Goal: Task Accomplishment & Management: Manage account settings

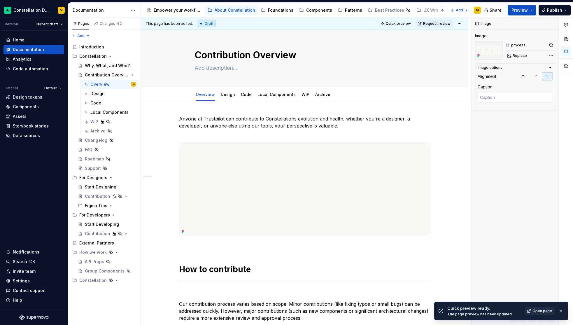
scroll to position [250, 0]
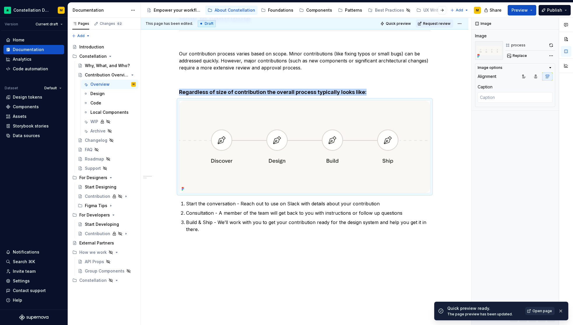
click at [549, 312] on span "Open page" at bounding box center [543, 311] width 20 height 5
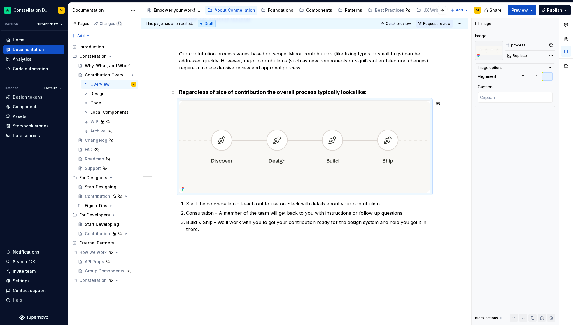
click at [233, 94] on h4 "Regardless of size of contribution the overall process typically looks like:" at bounding box center [305, 92] width 252 height 7
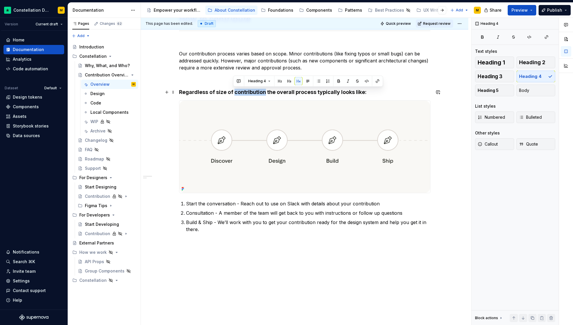
click at [233, 94] on h4 "Regardless of size of contribution the overall process typically looks like:" at bounding box center [305, 92] width 252 height 7
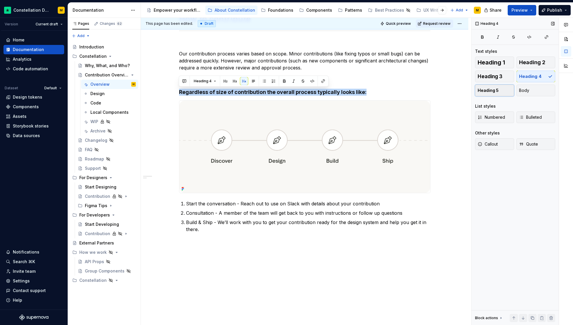
click at [489, 90] on span "Heading 5" at bounding box center [488, 91] width 21 height 6
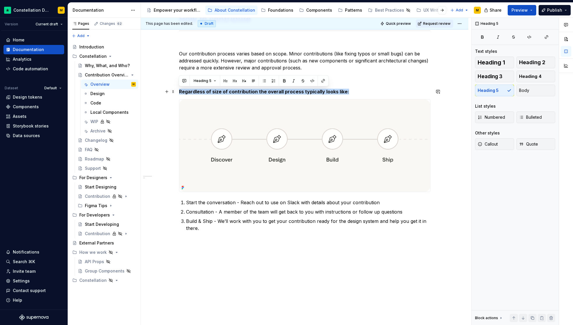
click at [362, 92] on h5 "Regardless of size of contribution the overall process typically looks like:" at bounding box center [305, 92] width 252 height 6
click at [355, 93] on h5 "Regardless of size of contribution the overall process typically looks like:" at bounding box center [305, 92] width 252 height 6
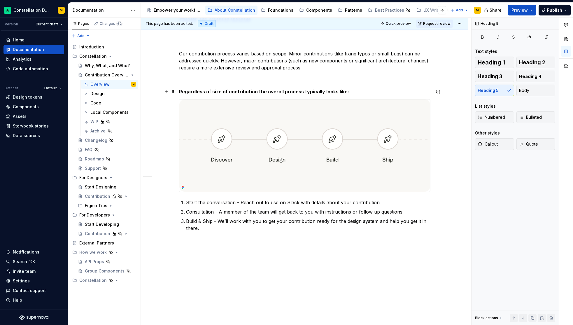
click at [355, 93] on h5 "Regardless of size of contribution the overall process typically looks like:" at bounding box center [305, 92] width 252 height 6
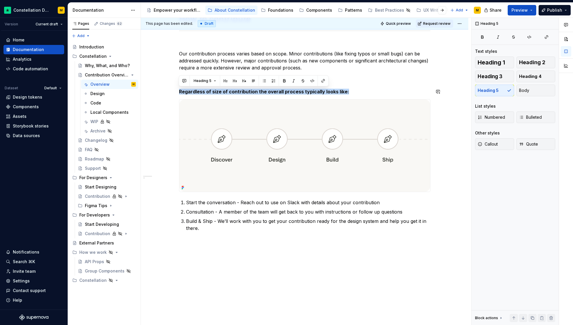
copy h5 "Regardless of size of contribution the overall process typically looks like:"
type textarea "*"
click at [363, 91] on h5 "Regardless of size of contribution the overall process typically looks like:" at bounding box center [305, 92] width 252 height 6
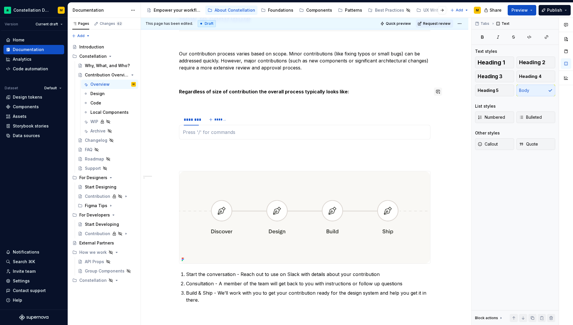
type textarea "*"
click at [384, 158] on p at bounding box center [305, 160] width 252 height 7
click at [217, 136] on div at bounding box center [305, 132] width 252 height 15
click at [214, 118] on button "*******" at bounding box center [218, 120] width 23 height 8
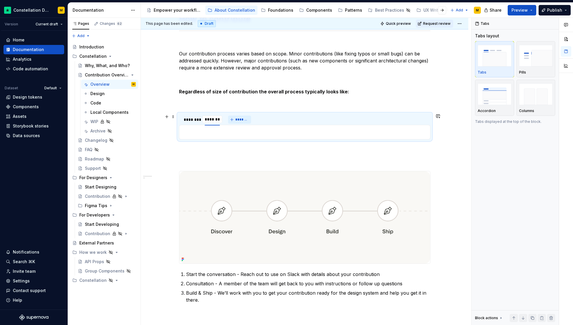
click at [214, 118] on input "********" at bounding box center [212, 119] width 20 height 11
click at [189, 120] on div "********" at bounding box center [191, 120] width 15 height 6
click at [190, 120] on div "********" at bounding box center [191, 120] width 15 height 6
type input "**********"
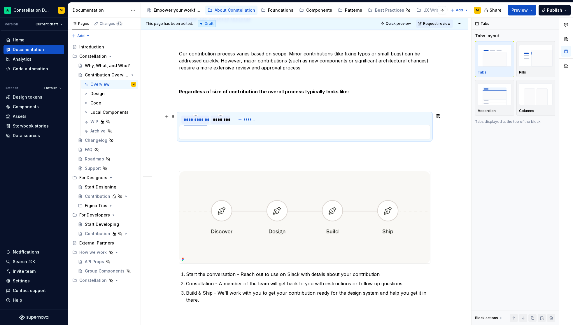
click at [225, 122] on div "********" at bounding box center [220, 120] width 15 height 6
type input "********"
click at [253, 123] on button "*******" at bounding box center [247, 120] width 23 height 8
click at [234, 122] on input "********" at bounding box center [241, 119] width 20 height 11
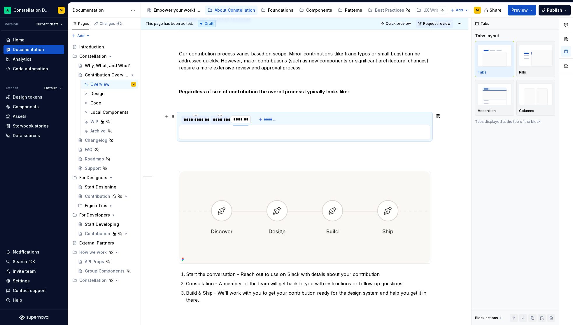
click at [238, 121] on input "********" at bounding box center [241, 119] width 20 height 11
type input "*******"
click at [187, 113] on section "**********" at bounding box center [305, 126] width 252 height 26
click at [175, 111] on div "**********" at bounding box center [305, 136] width 328 height 571
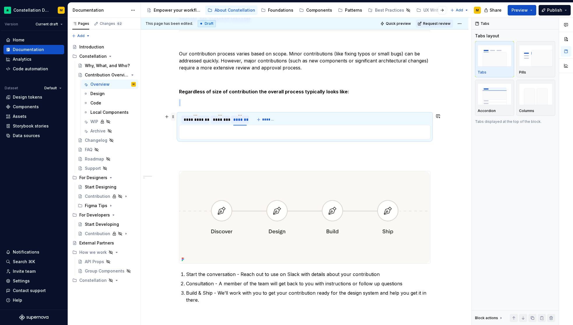
click at [175, 114] on span at bounding box center [173, 117] width 5 height 8
click at [529, 108] on div "Columns" at bounding box center [536, 97] width 34 height 31
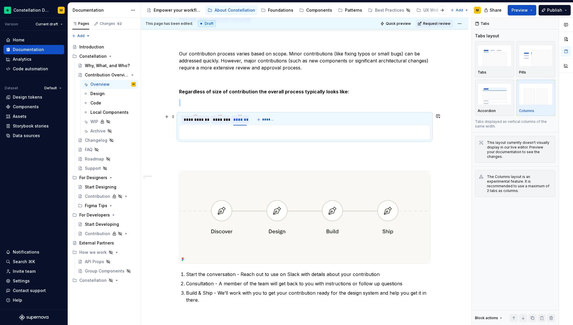
click at [353, 104] on p at bounding box center [305, 102] width 252 height 7
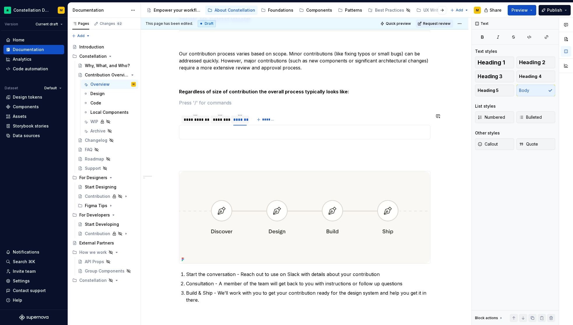
click at [351, 114] on div "**********" at bounding box center [305, 120] width 252 height 12
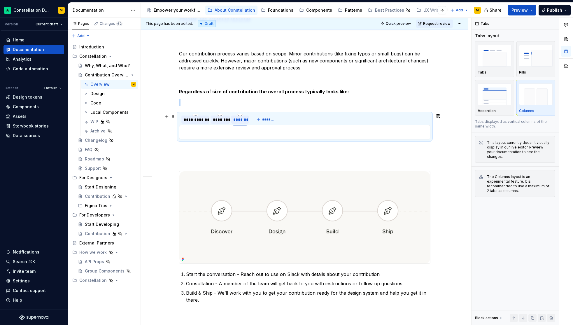
click at [198, 122] on div "**********" at bounding box center [196, 120] width 24 height 6
click at [197, 128] on div at bounding box center [305, 132] width 252 height 15
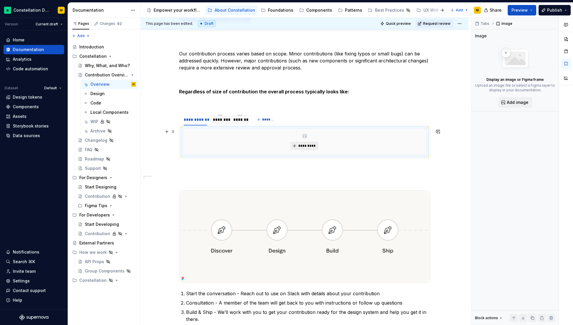
click at [303, 147] on span "*********" at bounding box center [307, 146] width 18 height 5
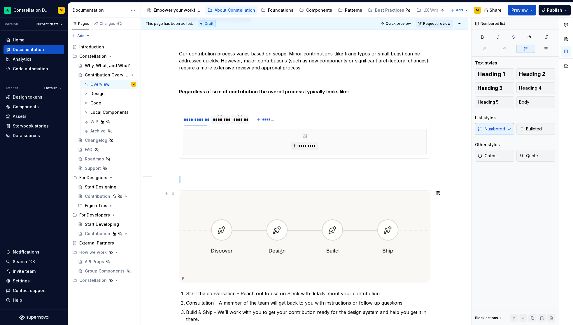
click at [361, 219] on img at bounding box center [304, 237] width 251 height 92
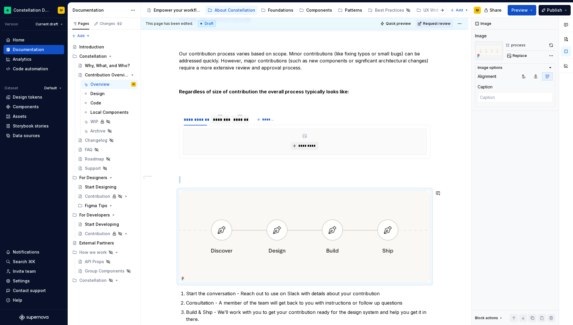
copy br
click at [217, 138] on div "*********" at bounding box center [304, 142] width 243 height 26
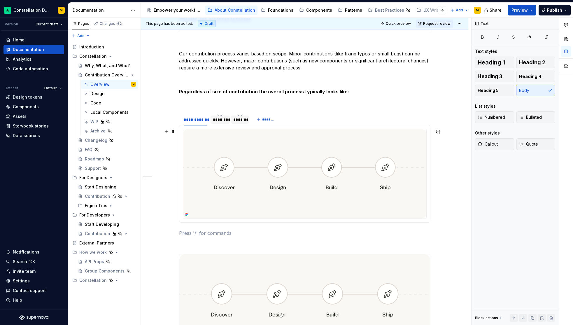
click at [190, 219] on div at bounding box center [305, 174] width 244 height 90
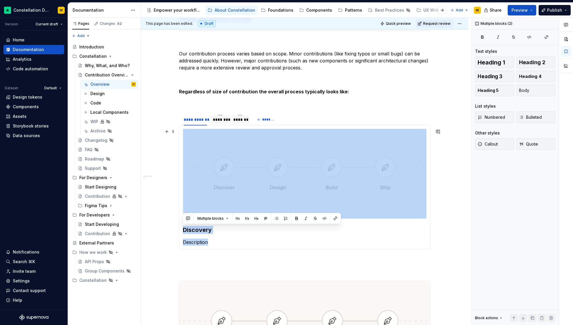
drag, startPoint x: 217, startPoint y: 243, endPoint x: 185, endPoint y: 133, distance: 115.0
click at [186, 138] on section-item-column "Discovery Description" at bounding box center [305, 187] width 244 height 117
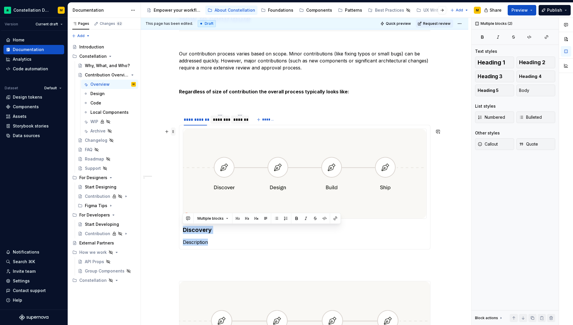
click at [174, 128] on span at bounding box center [173, 132] width 5 height 8
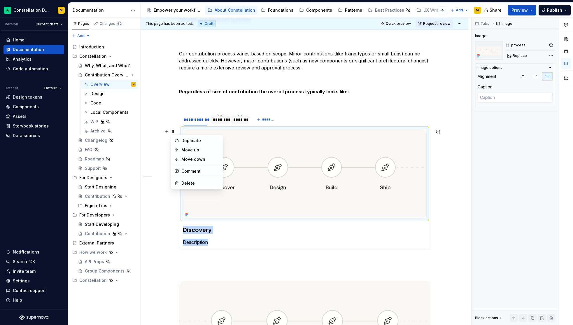
copy section-item-column "Discovery Description"
click at [216, 120] on div "********" at bounding box center [220, 120] width 15 height 6
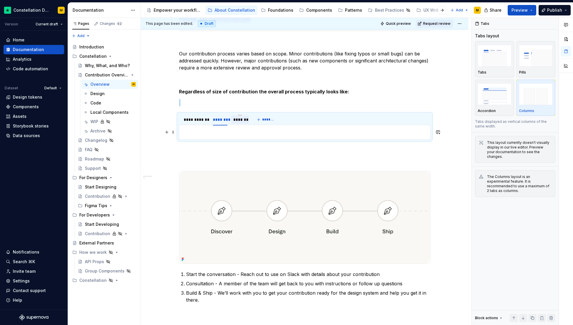
click at [204, 134] on p at bounding box center [305, 132] width 244 height 7
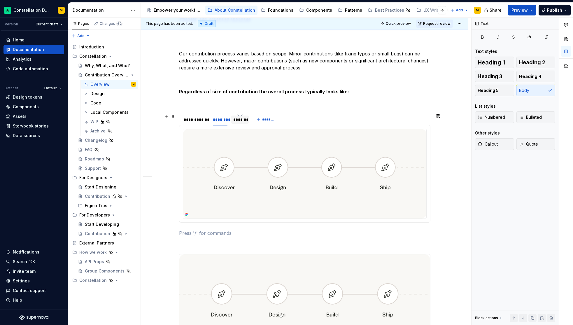
click at [238, 121] on div "*******" at bounding box center [239, 120] width 13 height 6
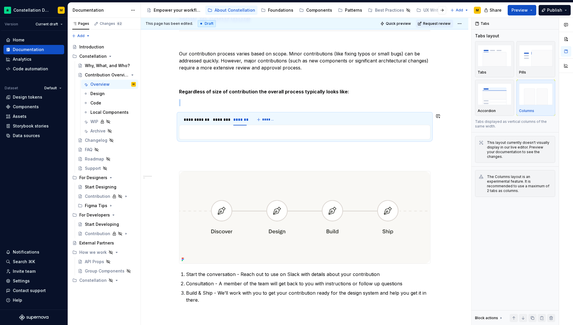
click at [227, 131] on p at bounding box center [305, 132] width 244 height 7
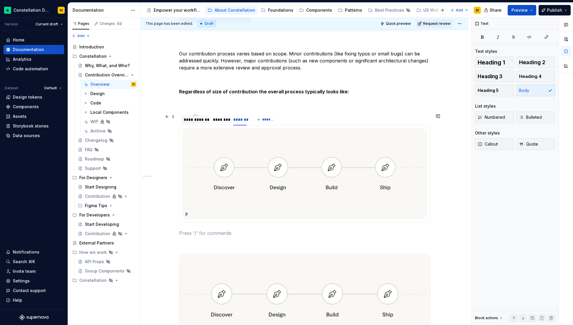
click at [194, 121] on div "**********" at bounding box center [196, 120] width 24 height 6
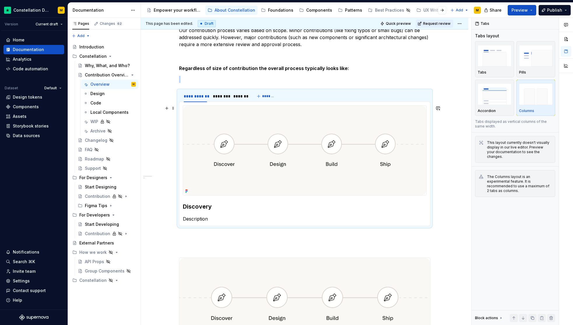
scroll to position [359, 0]
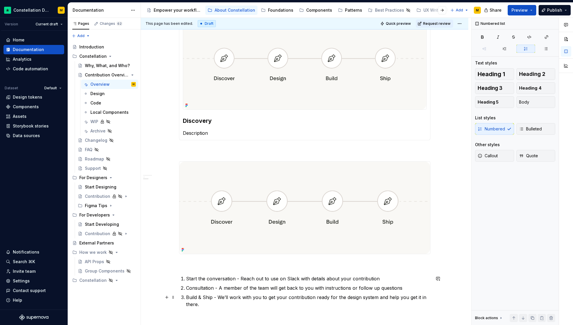
click at [232, 298] on p "Build & Ship - We’ll work with you to get your contribution ready for the desig…" at bounding box center [308, 301] width 245 height 14
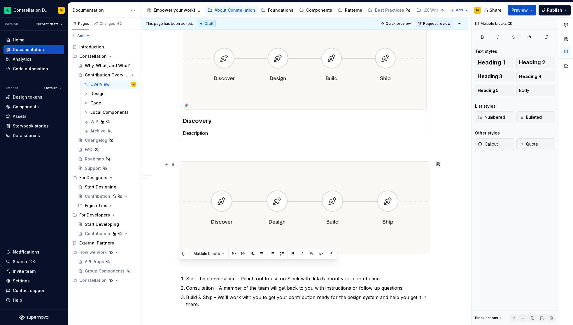
drag, startPoint x: 229, startPoint y: 304, endPoint x: 180, endPoint y: 147, distance: 164.0
click at [180, 150] on div "**********" at bounding box center [305, 39] width 252 height 566
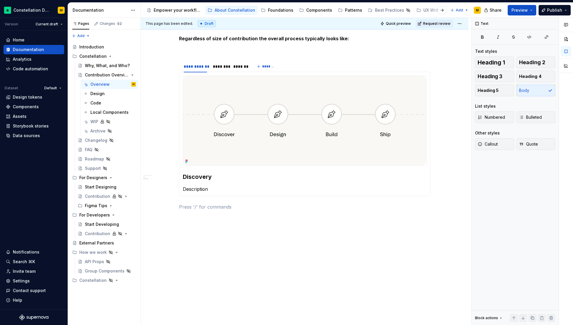
scroll to position [303, 0]
click at [391, 23] on span "Quick preview" at bounding box center [398, 23] width 25 height 5
click at [202, 43] on div "**********" at bounding box center [305, 16] width 252 height 409
click at [200, 39] on h5 "Regardless of size of contribution the overall process typically looks like:" at bounding box center [305, 39] width 252 height 6
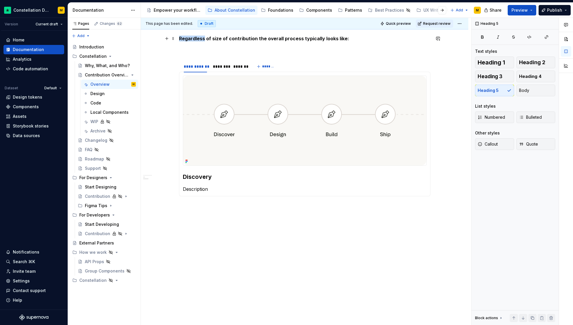
click at [200, 39] on h5 "Regardless of size of contribution the overall process typically looks like:" at bounding box center [305, 39] width 252 height 6
click at [194, 54] on div "**********" at bounding box center [305, 6] width 252 height 429
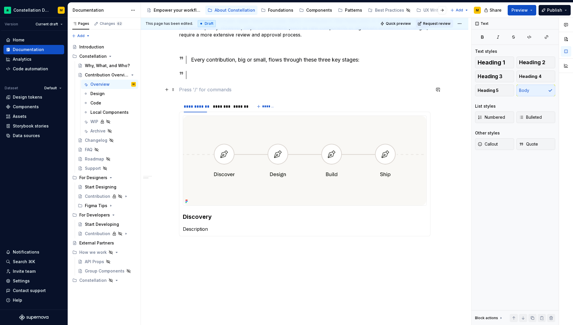
scroll to position [275, 0]
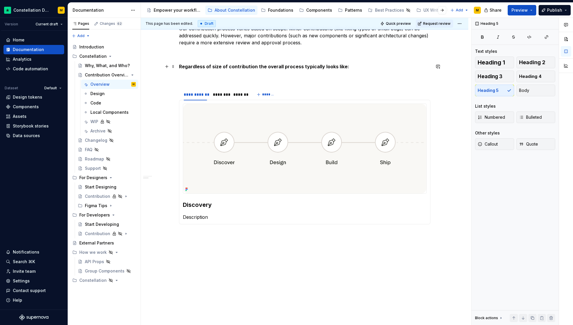
click at [197, 67] on h5 "Regardless of size of contribution the overall process typically looks like:" at bounding box center [305, 67] width 252 height 6
click at [193, 68] on h5 "Every contribution, big or small, flows through these three key stages:" at bounding box center [305, 67] width 252 height 6
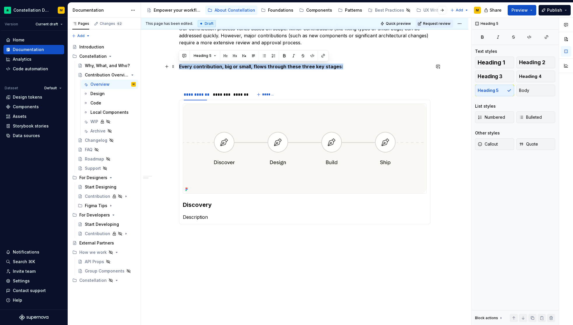
click at [193, 68] on h5 "Every contribution, big or small, flows through these three key stages:" at bounding box center [305, 67] width 252 height 6
click at [234, 56] on button "button" at bounding box center [235, 56] width 8 height 8
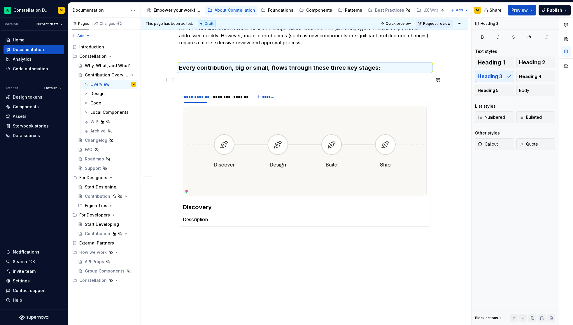
click at [194, 80] on p at bounding box center [305, 79] width 252 height 7
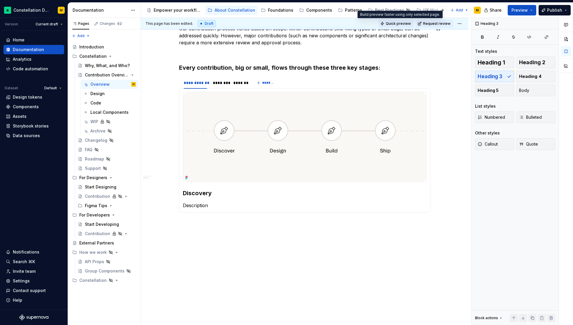
click at [404, 25] on span "Quick preview" at bounding box center [398, 23] width 25 height 5
click at [214, 69] on h3 "Every contribution, big or small, flows through these three key stages:" at bounding box center [305, 68] width 252 height 8
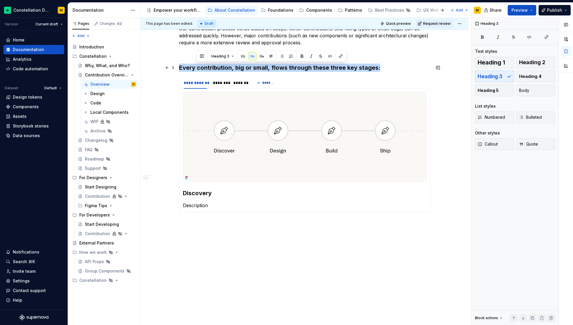
click at [214, 69] on h3 "Every contribution, big or small, flows through these three key stages:" at bounding box center [305, 68] width 252 height 8
click at [245, 56] on button "button" at bounding box center [244, 56] width 8 height 8
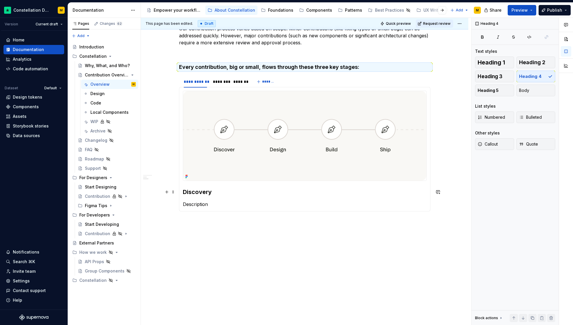
click at [197, 190] on h3 "Discovery" at bounding box center [305, 192] width 244 height 8
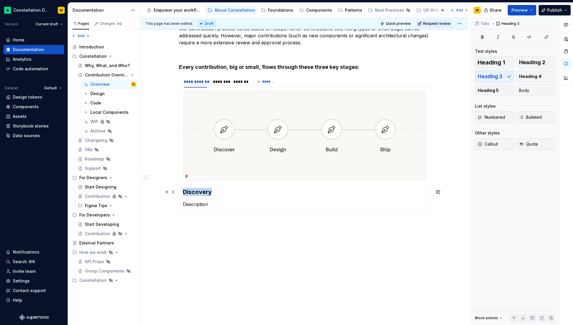
click at [197, 190] on h3 "Discovery" at bounding box center [305, 192] width 244 height 8
click at [244, 181] on button "button" at bounding box center [248, 181] width 8 height 8
click at [193, 204] on p "Description" at bounding box center [305, 203] width 244 height 7
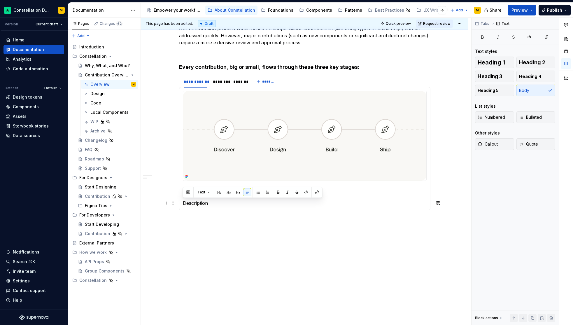
click at [216, 213] on div "**********" at bounding box center [305, 37] width 252 height 395
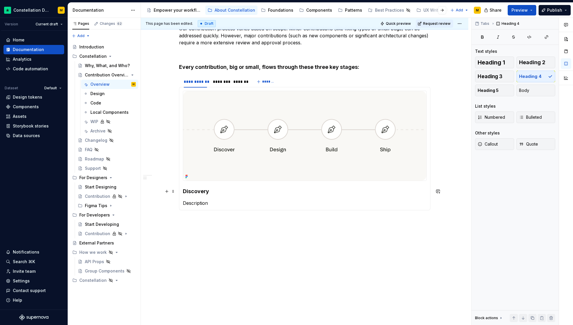
click at [195, 194] on h4 "Discovery" at bounding box center [305, 191] width 244 height 7
click at [207, 199] on section-item-column "Discovery Description" at bounding box center [305, 149] width 244 height 116
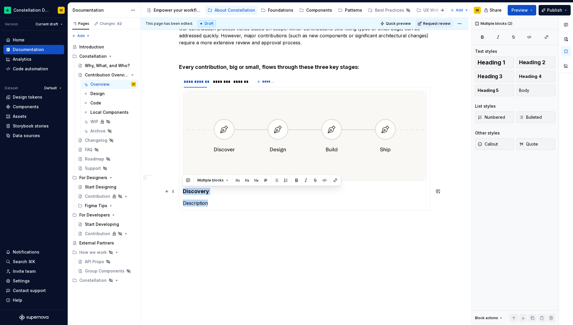
drag, startPoint x: 211, startPoint y: 205, endPoint x: 182, endPoint y: 193, distance: 31.5
click at [182, 193] on div "Discovery Description" at bounding box center [305, 148] width 252 height 123
click at [221, 82] on div "********" at bounding box center [220, 82] width 15 height 6
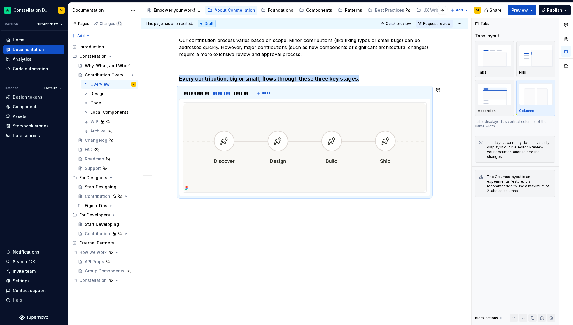
scroll to position [264, 0]
click at [197, 186] on img at bounding box center [304, 148] width 243 height 90
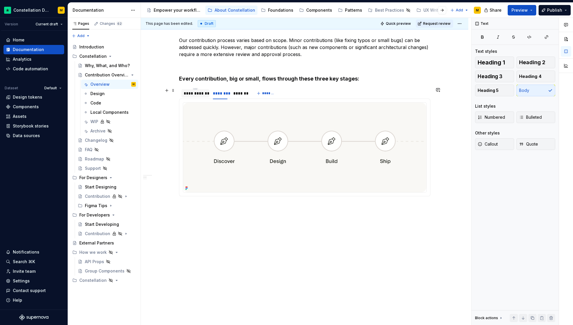
click at [195, 95] on div "**********" at bounding box center [196, 93] width 24 height 6
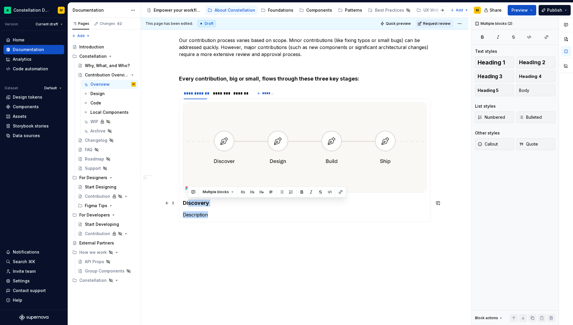
drag, startPoint x: 210, startPoint y: 215, endPoint x: 187, endPoint y: 201, distance: 26.4
click at [187, 201] on section-item-column "Discovery Description" at bounding box center [305, 160] width 244 height 116
click at [183, 202] on h4 "Discovery" at bounding box center [305, 203] width 244 height 7
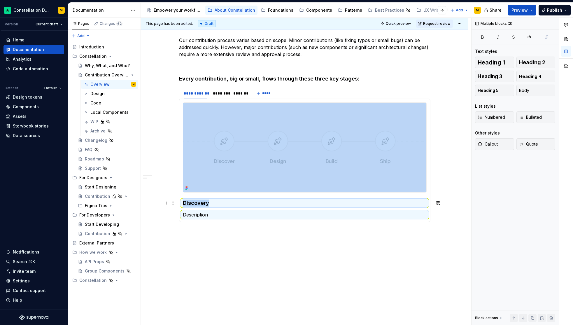
copy section-item-column "Discovery"
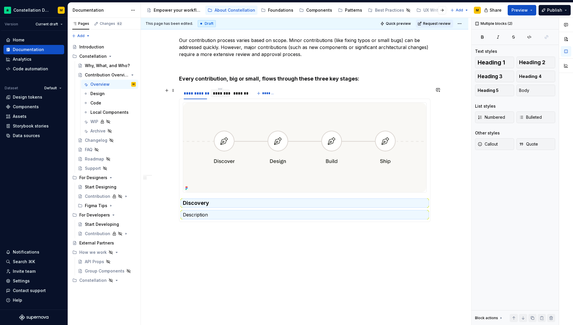
click at [213, 93] on div "********" at bounding box center [220, 93] width 15 height 6
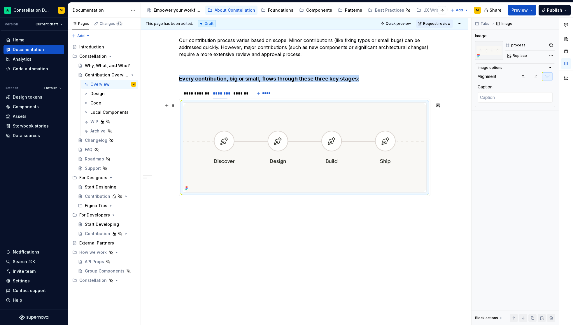
click at [203, 189] on img at bounding box center [304, 148] width 243 height 90
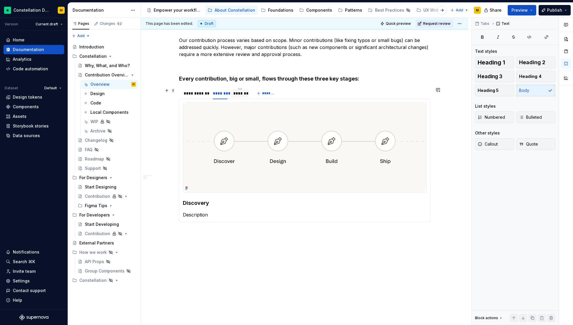
click at [245, 92] on div "*******" at bounding box center [239, 93] width 13 height 6
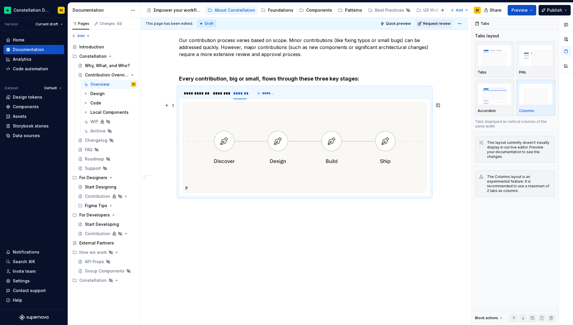
click at [206, 182] on img at bounding box center [304, 148] width 243 height 90
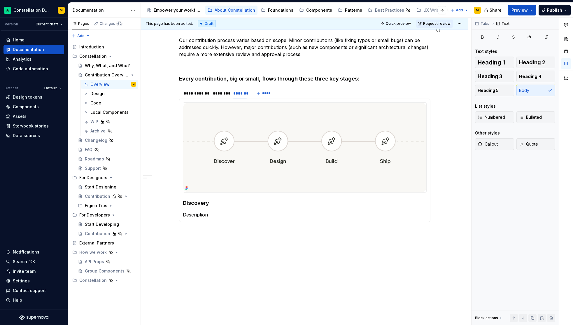
click at [407, 28] on div "This page has been edited. Draft Quick preview Request review" at bounding box center [305, 24] width 328 height 12
click at [404, 26] on button "Quick preview" at bounding box center [396, 24] width 35 height 8
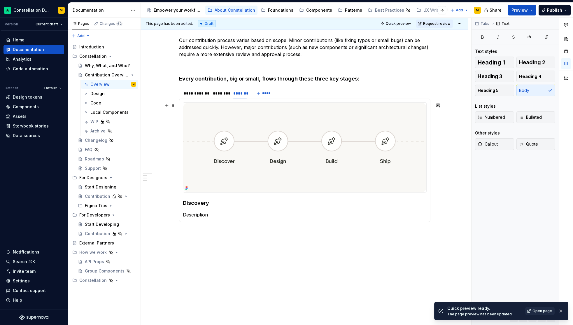
click at [237, 143] on img at bounding box center [304, 148] width 243 height 90
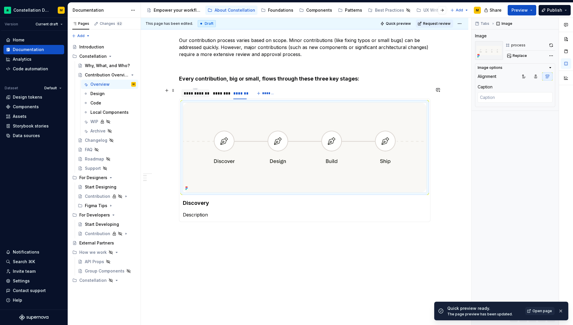
click at [193, 94] on div "**********" at bounding box center [196, 93] width 24 height 6
click at [217, 128] on img at bounding box center [304, 148] width 243 height 90
click at [520, 58] on button "Replace" at bounding box center [518, 56] width 24 height 8
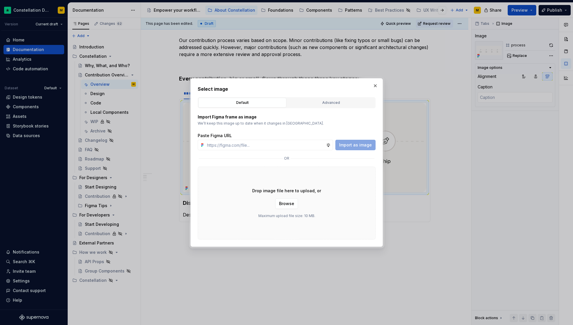
type textarea "*"
type input "[URL][DOMAIN_NAME]"
click at [351, 145] on span "Import as image" at bounding box center [355, 145] width 33 height 6
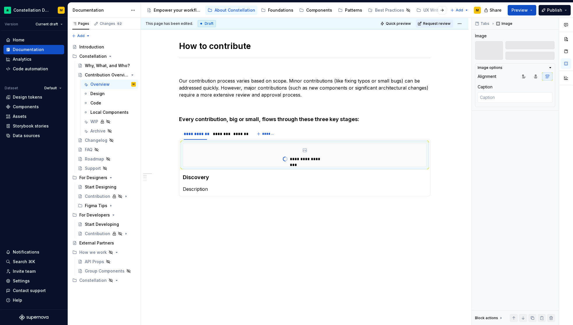
scroll to position [205, 0]
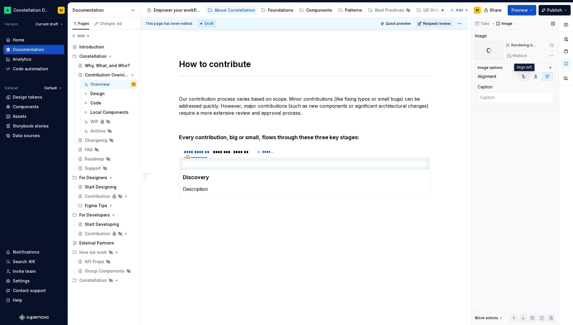
click at [522, 78] on icon "button" at bounding box center [524, 76] width 5 height 5
click at [409, 25] on span "Quick preview" at bounding box center [398, 23] width 25 height 5
click at [401, 25] on span "Quick preview" at bounding box center [398, 23] width 25 height 5
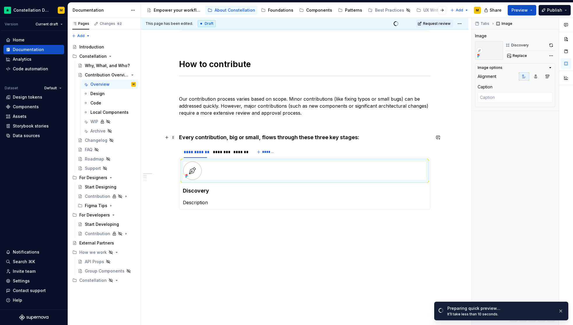
click at [363, 135] on h4 "Every contribution, big or small, flows through these three key stages:" at bounding box center [305, 137] width 252 height 7
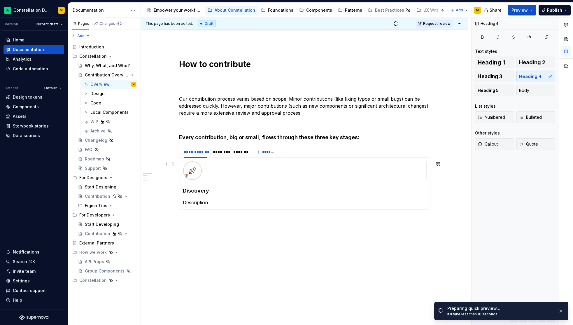
click at [200, 165] on img at bounding box center [221, 170] width 76 height 19
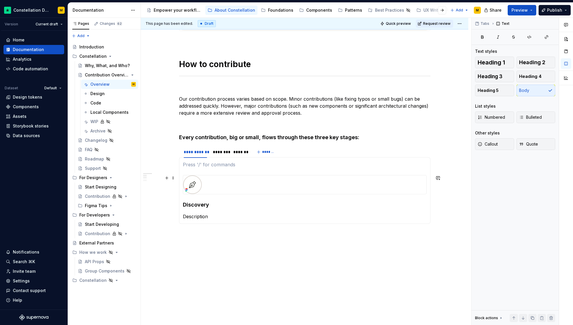
click at [183, 177] on div at bounding box center [305, 184] width 244 height 19
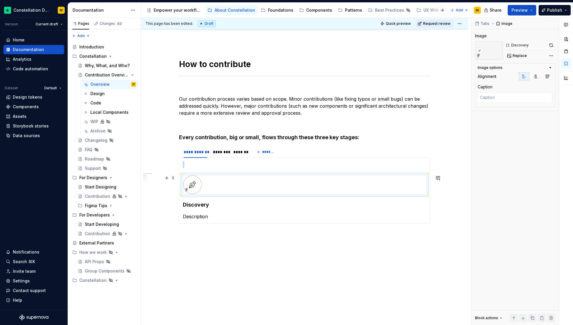
click at [191, 168] on section-item-column "Discovery Description" at bounding box center [305, 190] width 244 height 59
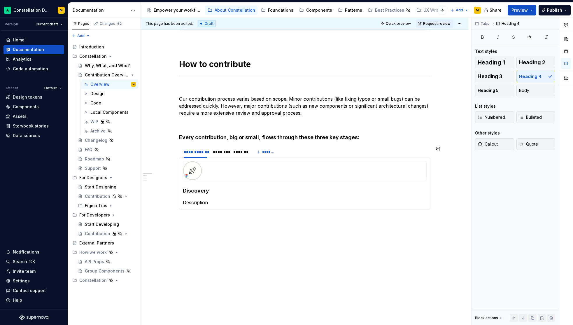
click at [220, 140] on h4 "Every contribution, big or small, flows through these three key stages:" at bounding box center [305, 137] width 252 height 7
click at [362, 139] on h4 "Every contribution, big or small, flows through these three key stages:" at bounding box center [305, 137] width 252 height 7
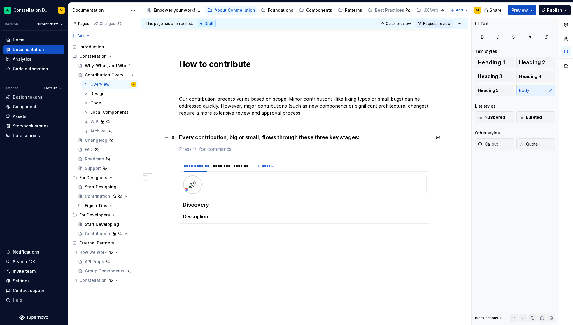
click at [348, 137] on h4 "Every contribution, big or small, flows through these three key stages:" at bounding box center [305, 137] width 252 height 7
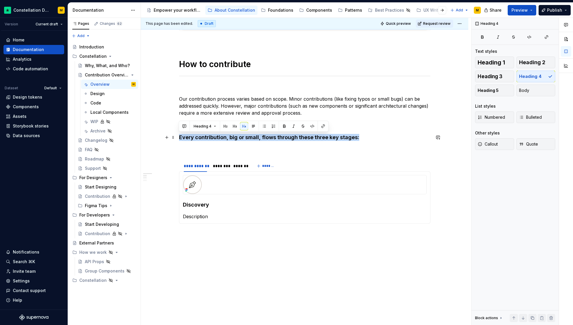
click at [348, 137] on h4 "Every contribution, big or small, flows through these three key stages:" at bounding box center [305, 137] width 252 height 7
click at [492, 87] on button "Heading 5" at bounding box center [494, 91] width 39 height 12
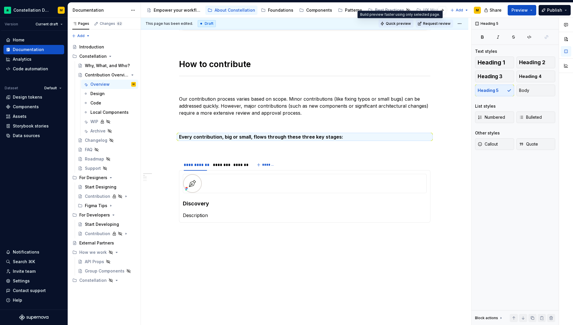
click at [396, 20] on button "Quick preview" at bounding box center [396, 24] width 35 height 8
click at [217, 158] on section "**********" at bounding box center [305, 190] width 252 height 64
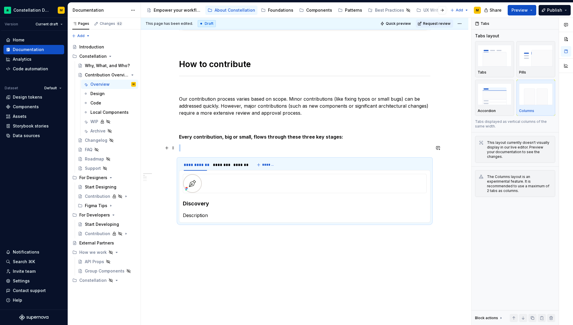
click at [203, 149] on p at bounding box center [305, 147] width 252 height 7
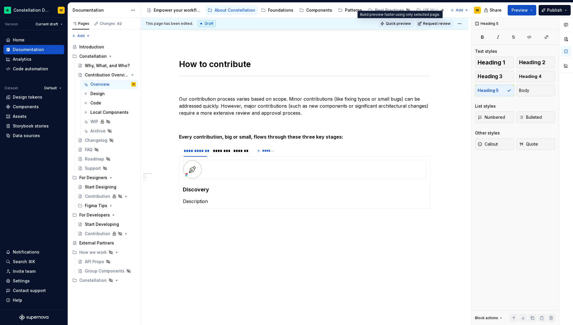
click at [412, 21] on button "Quick preview" at bounding box center [396, 24] width 35 height 8
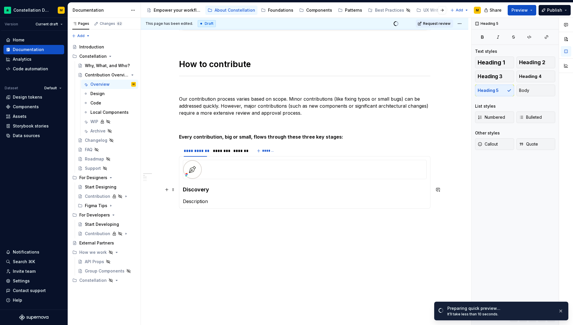
click at [194, 191] on h4 "Discovery" at bounding box center [305, 189] width 244 height 7
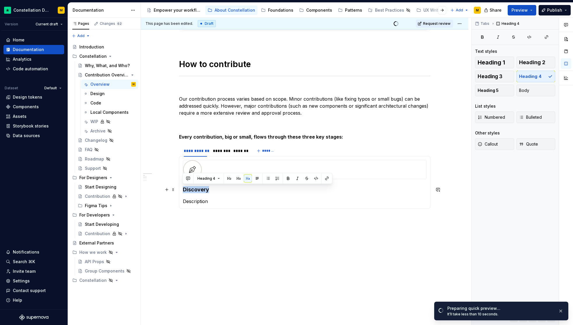
click at [194, 191] on h4 "Discovery" at bounding box center [305, 189] width 244 height 7
click at [522, 94] on button "Body" at bounding box center [536, 91] width 39 height 12
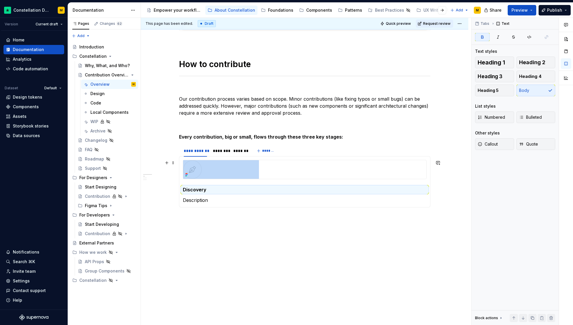
click at [193, 182] on section-item-column "Discovery Description" at bounding box center [305, 182] width 244 height 44
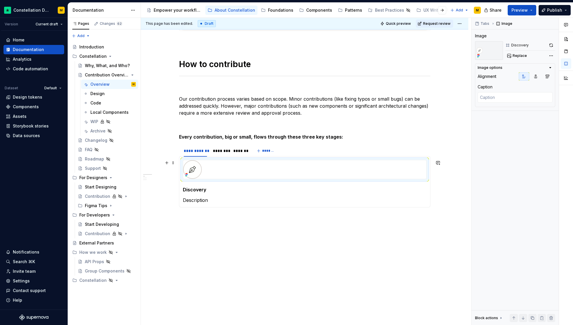
click at [183, 171] on div at bounding box center [305, 169] width 244 height 19
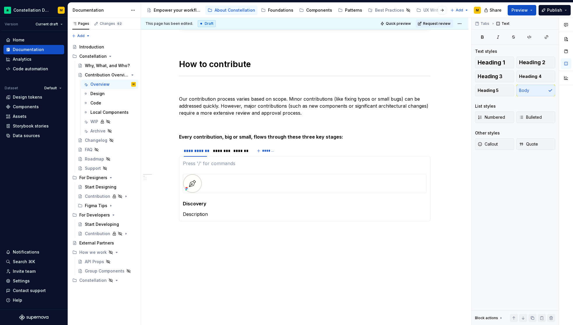
click at [391, 23] on span "Quick preview" at bounding box center [398, 23] width 25 height 5
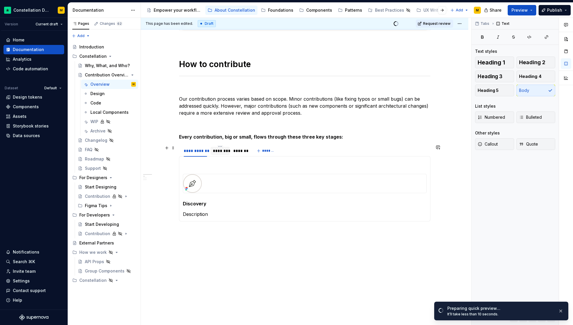
click at [221, 148] on div "********" at bounding box center [220, 151] width 15 height 6
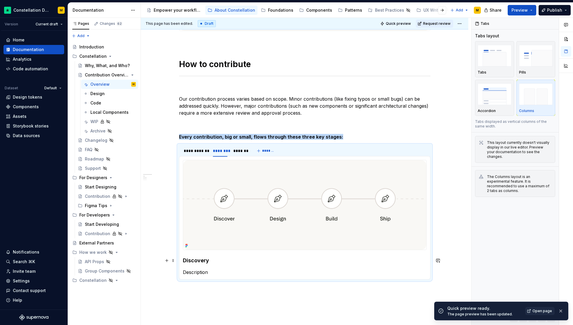
click at [196, 262] on h4 "Discovery" at bounding box center [305, 260] width 244 height 7
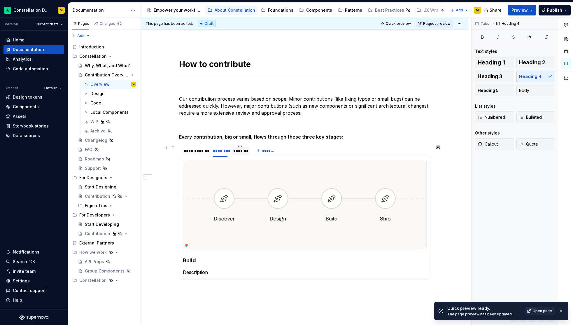
click at [240, 150] on div "*******" at bounding box center [239, 151] width 13 height 6
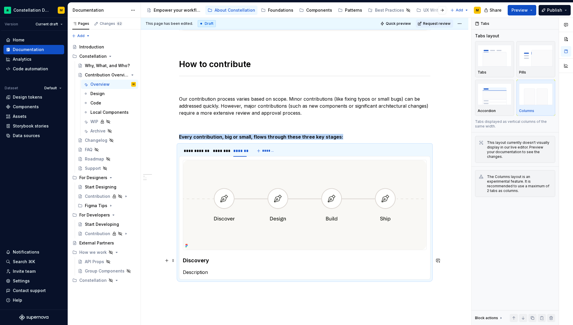
click at [191, 260] on h4 "Discovery" at bounding box center [305, 260] width 244 height 7
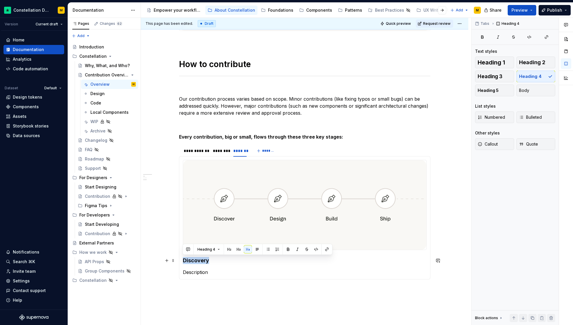
click at [191, 260] on h4 "Discovery" at bounding box center [305, 260] width 244 height 7
click at [184, 147] on div "**********" at bounding box center [195, 151] width 28 height 8
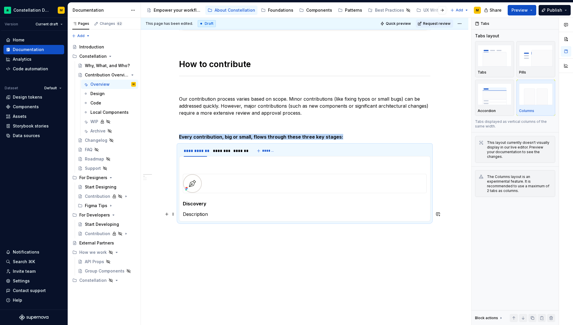
click at [200, 212] on p "Description" at bounding box center [305, 214] width 244 height 7
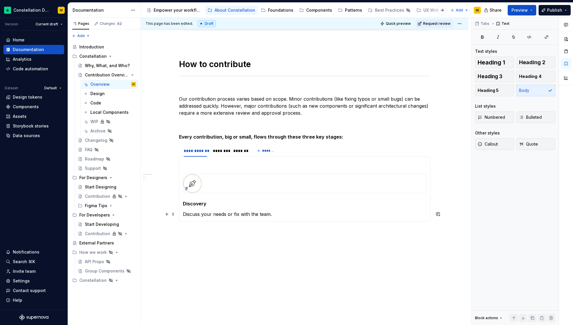
click at [258, 214] on p "Discuss your needs or fix with the team." at bounding box center [305, 214] width 244 height 7
click at [212, 211] on p "Discuss your needs or fix with the Constellation team." at bounding box center [305, 214] width 244 height 7
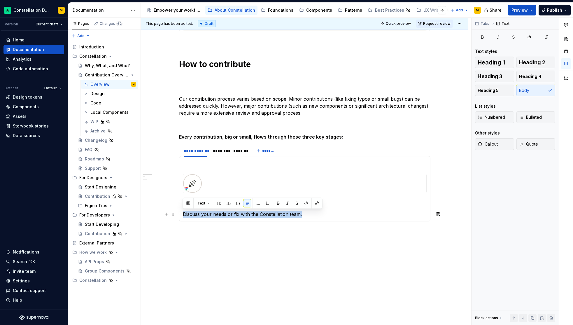
click at [212, 211] on p "Discuss your needs or fix with the Constellation team." at bounding box center [305, 214] width 244 height 7
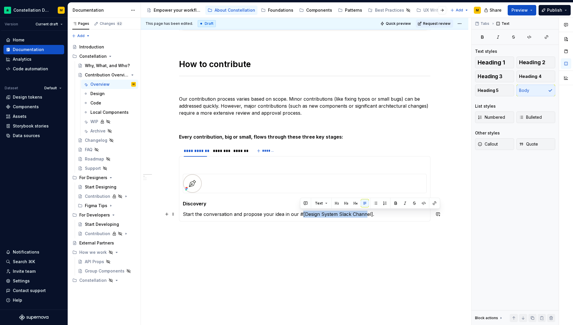
drag, startPoint x: 301, startPoint y: 214, endPoint x: 364, endPoint y: 213, distance: 63.0
click at [364, 213] on p "Start the conversation and propose your idea in our #[Design System Slack Chann…" at bounding box center [305, 214] width 244 height 7
drag, startPoint x: 300, startPoint y: 214, endPoint x: 368, endPoint y: 215, distance: 68.3
click at [368, 215] on p "Start the conversation and propose your idea in our #[Design System Slack Chann…" at bounding box center [305, 214] width 244 height 7
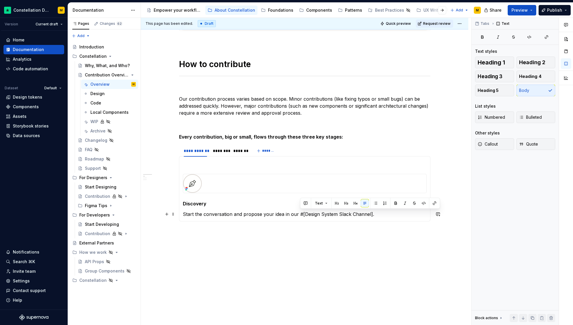
click at [291, 212] on p "Start the conversation and propose your idea in our #[Design System Slack Chann…" at bounding box center [305, 214] width 244 height 7
click at [216, 153] on div "********" at bounding box center [220, 151] width 19 height 8
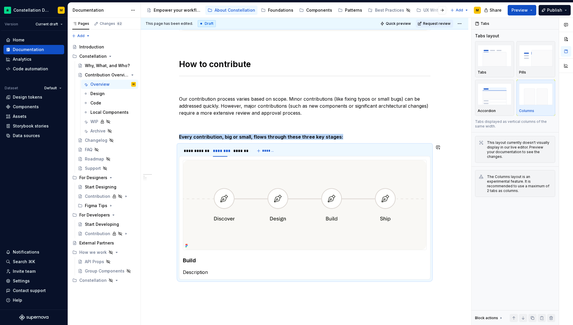
click at [198, 276] on div "Discovery Start the conversation and propose your idea in our #[Design System S…" at bounding box center [305, 217] width 252 height 123
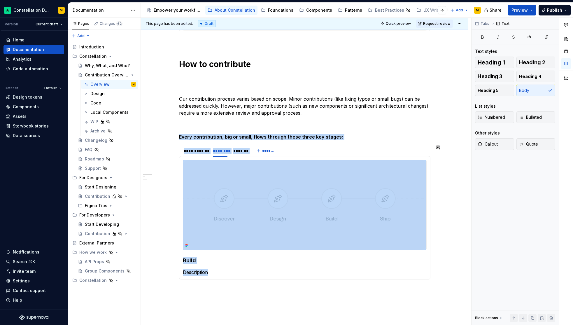
click at [198, 276] on div "Discovery Start the conversation and propose your idea in our #[Design System S…" at bounding box center [305, 217] width 252 height 123
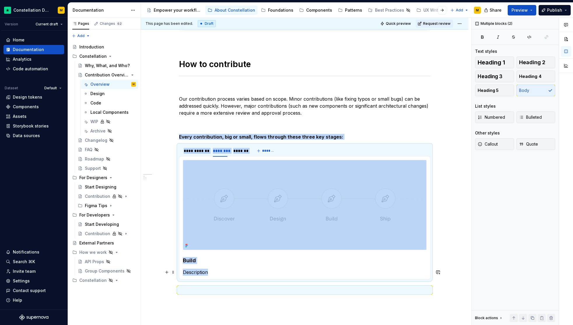
click at [194, 270] on p "Description" at bounding box center [305, 272] width 244 height 7
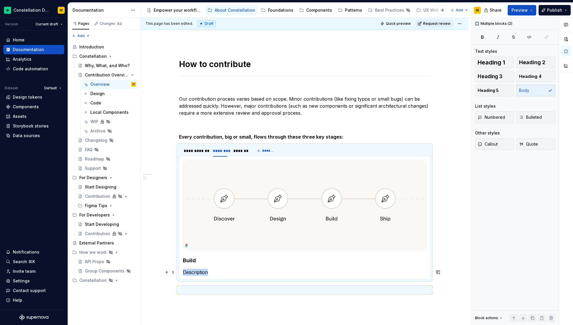
click at [194, 270] on p "Description" at bounding box center [305, 272] width 244 height 7
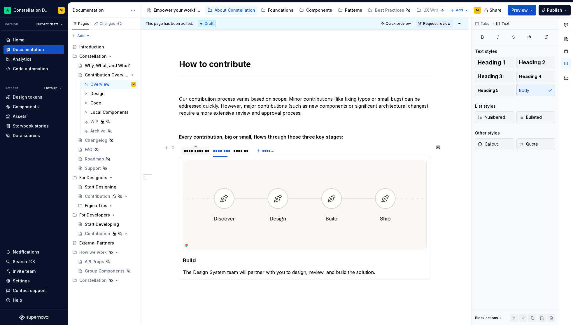
click at [199, 153] on div "**********" at bounding box center [196, 151] width 24 height 6
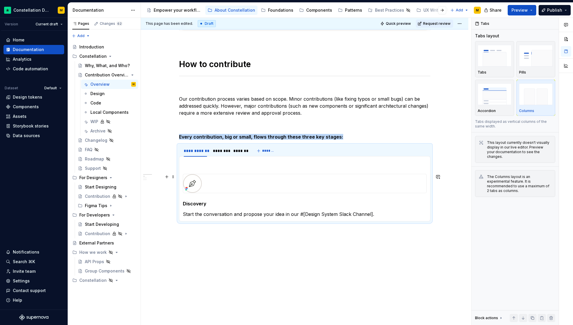
click at [200, 178] on img at bounding box center [221, 183] width 76 height 19
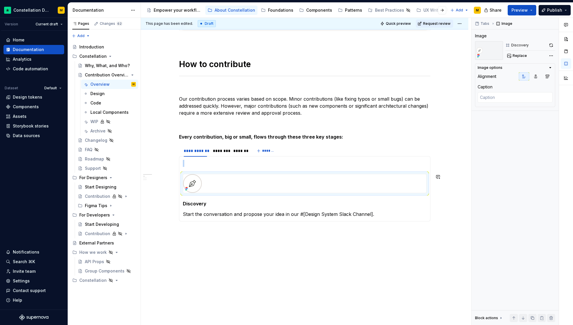
copy br
click at [217, 154] on div "********" at bounding box center [220, 151] width 19 height 8
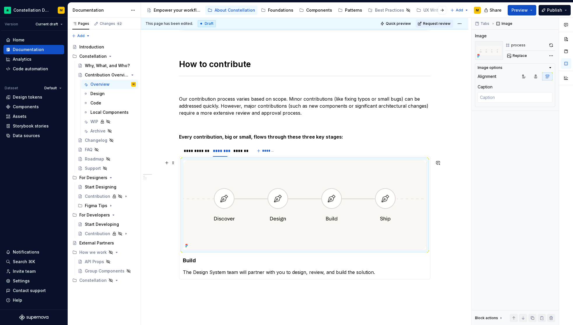
click at [208, 185] on img at bounding box center [304, 205] width 243 height 90
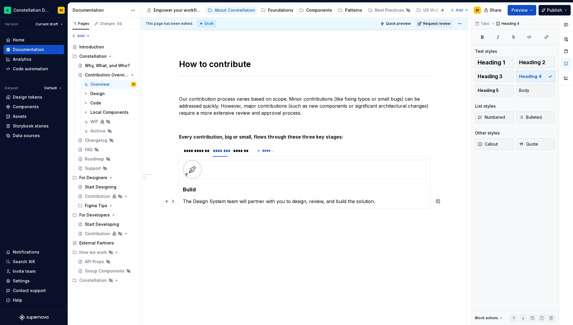
click at [201, 203] on p "The Design System team will partner with you to design, review, and build the s…" at bounding box center [305, 201] width 244 height 7
drag, startPoint x: 201, startPoint y: 203, endPoint x: 216, endPoint y: 203, distance: 14.3
click at [201, 203] on p "The Design System team will partner with you to design, review, and build the s…" at bounding box center [305, 201] width 244 height 7
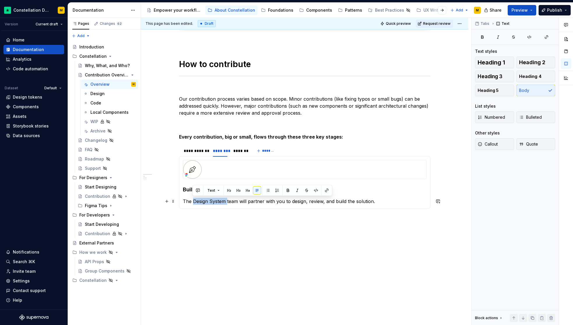
click at [224, 200] on p "The Design System team will partner with you to design, review, and build the s…" at bounding box center [305, 201] width 244 height 7
drag, startPoint x: 249, startPoint y: 201, endPoint x: 168, endPoint y: 202, distance: 81.4
click at [179, 202] on div "**********" at bounding box center [305, 75] width 252 height 330
click at [211, 200] on p "Partner with you to design, review, and build the solution." at bounding box center [305, 201] width 244 height 7
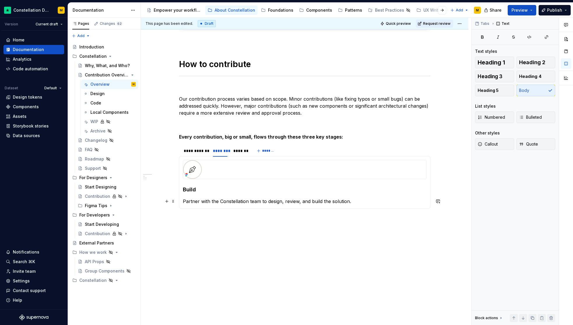
click at [290, 200] on p "Partner with the Constellation team to design, review, and build the solution." at bounding box center [305, 201] width 244 height 7
click at [241, 151] on div "*******" at bounding box center [239, 151] width 13 height 6
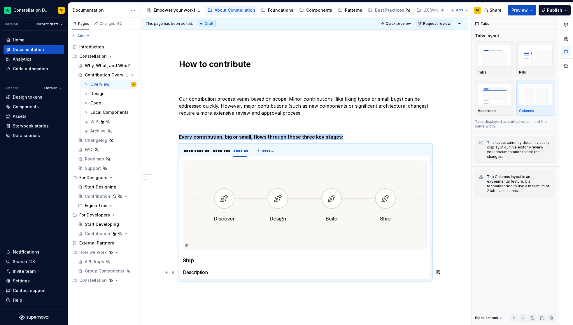
click at [197, 274] on p "Description" at bounding box center [305, 272] width 244 height 7
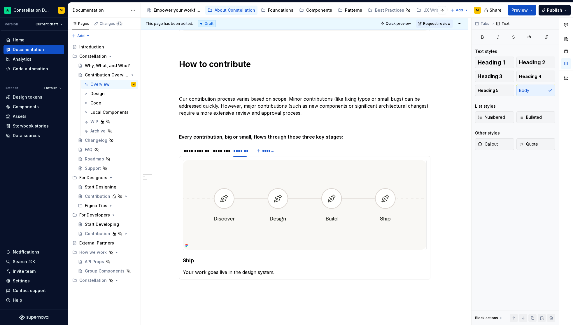
click at [400, 27] on div "This page has been edited. Draft Quick preview Request review" at bounding box center [305, 24] width 328 height 12
click at [399, 25] on span "Quick preview" at bounding box center [398, 23] width 25 height 5
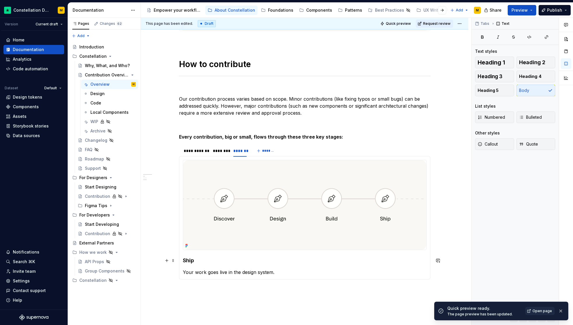
click at [190, 257] on h4 "Ship" at bounding box center [305, 260] width 244 height 7
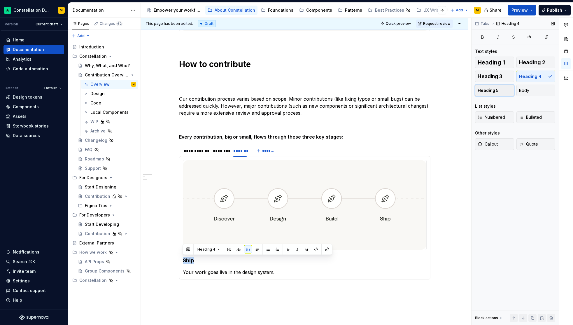
click at [497, 88] on span "Heading 5" at bounding box center [488, 91] width 21 height 6
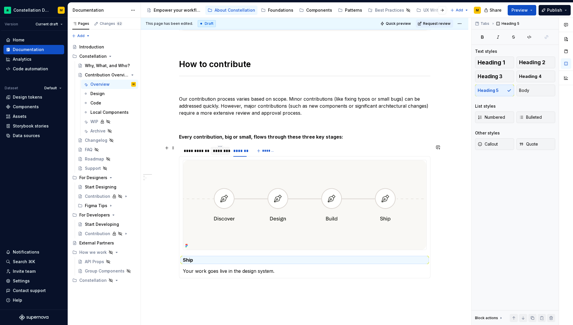
click at [224, 150] on div "********" at bounding box center [220, 151] width 15 height 6
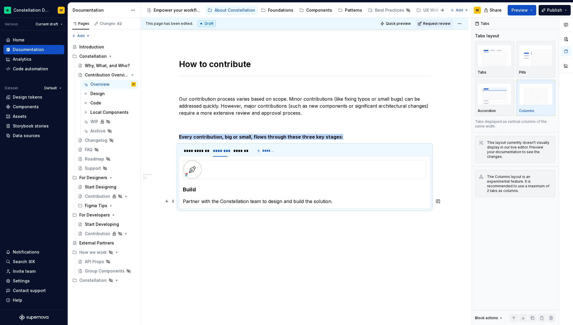
click at [188, 193] on section-item-column "Build Partner with the Constellation team to design and build the solution." at bounding box center [305, 182] width 244 height 45
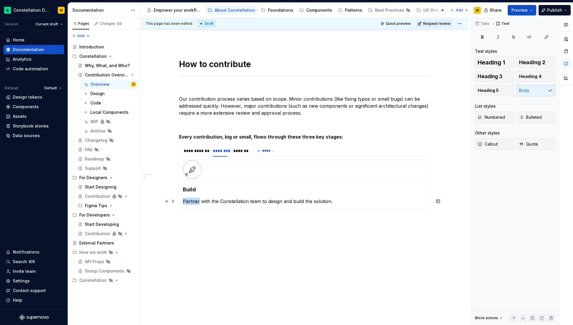
click at [188, 193] on section-item-column "Build Partner with the Constellation team to design and build the solution." at bounding box center [305, 182] width 244 height 45
click at [187, 172] on icon at bounding box center [186, 174] width 5 height 5
click at [346, 136] on h5 "Every contribution, big or small, flows through these three key stages:" at bounding box center [305, 137] width 252 height 6
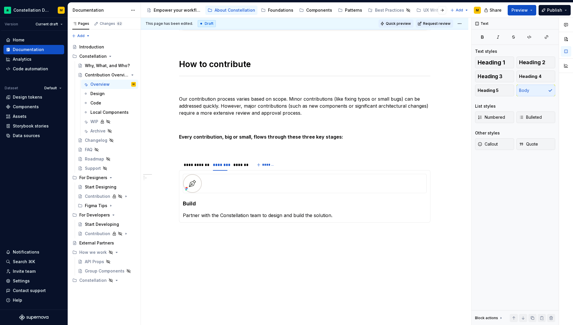
click at [396, 23] on span "Quick preview" at bounding box center [398, 23] width 25 height 5
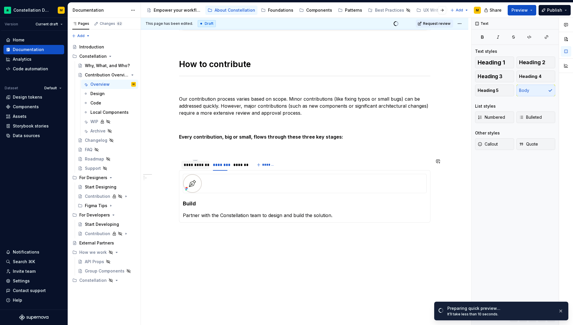
click at [192, 169] on div "**********" at bounding box center [195, 164] width 28 height 9
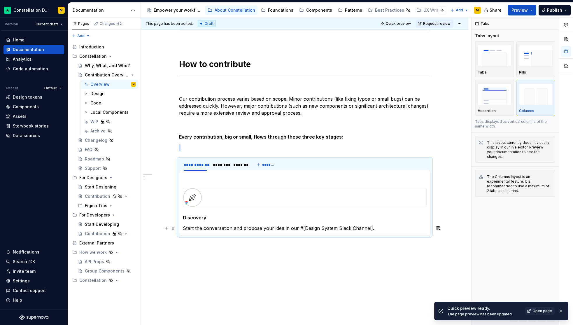
click at [207, 222] on section-item-column "Discovery Start the conversation and propose your idea in our #[Design System S…" at bounding box center [305, 203] width 244 height 58
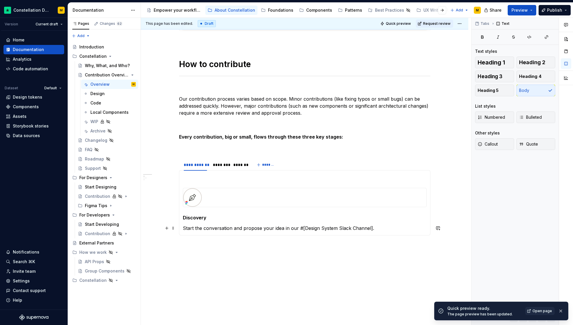
click at [207, 216] on p "Discovery" at bounding box center [305, 217] width 244 height 7
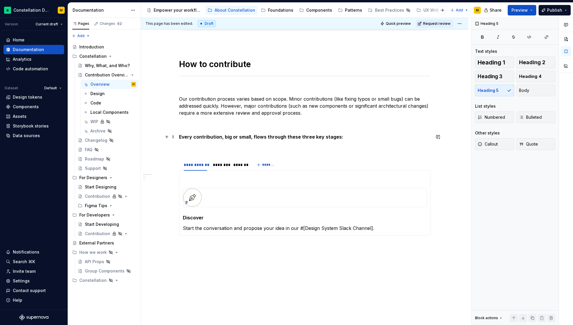
click at [230, 135] on h5 "Every contribution, big or small, flows through these three key stages:" at bounding box center [305, 137] width 252 height 6
click at [218, 146] on p at bounding box center [305, 147] width 252 height 7
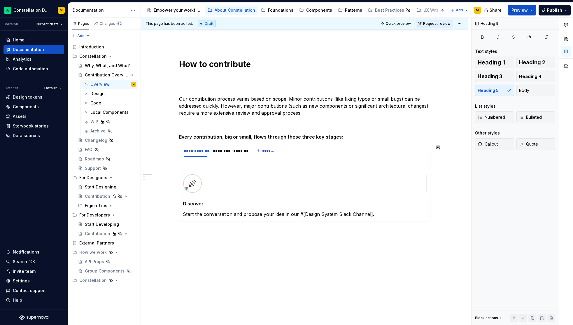
click at [195, 167] on section-item-column "Discover Start the conversation and propose your idea in our #[Design System Sl…" at bounding box center [305, 189] width 244 height 58
click at [220, 153] on div "********" at bounding box center [220, 151] width 19 height 8
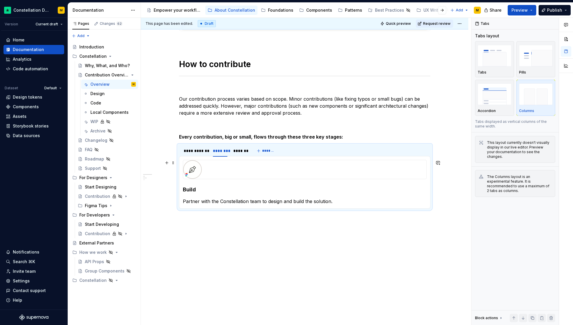
click at [195, 166] on img at bounding box center [221, 169] width 76 height 19
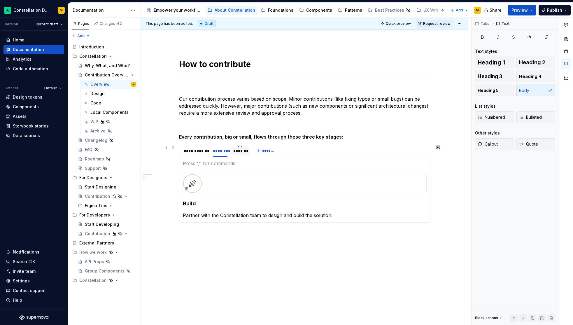
click at [239, 150] on div "*******" at bounding box center [239, 151] width 13 height 6
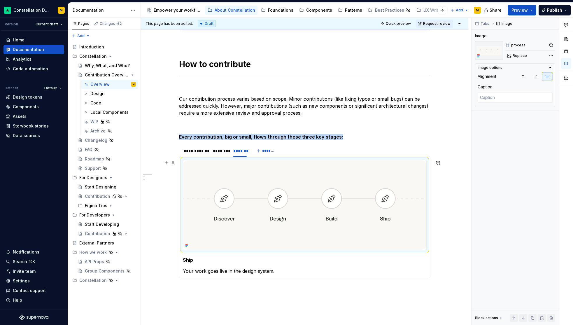
click at [223, 165] on img at bounding box center [304, 205] width 243 height 90
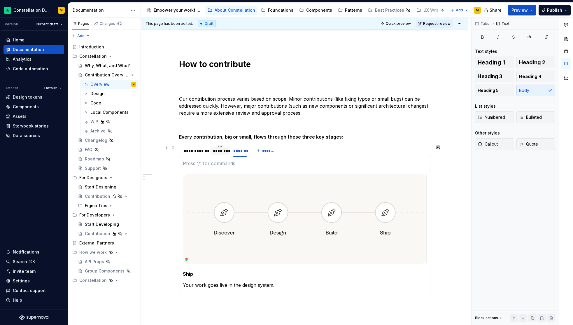
click at [218, 153] on div "********" at bounding box center [220, 151] width 15 height 6
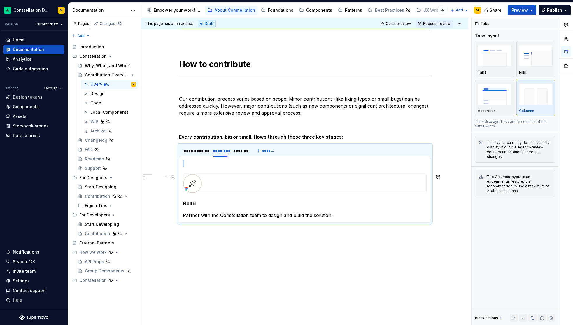
click at [208, 180] on img at bounding box center [221, 183] width 76 height 19
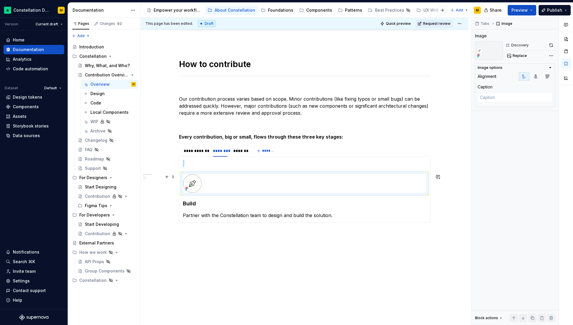
copy br
click at [242, 151] on div "*******" at bounding box center [239, 151] width 13 height 6
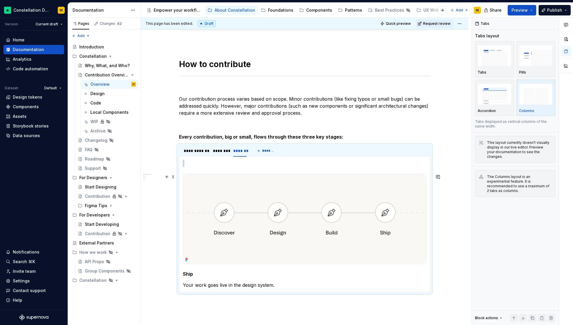
click at [226, 195] on img at bounding box center [304, 219] width 243 height 90
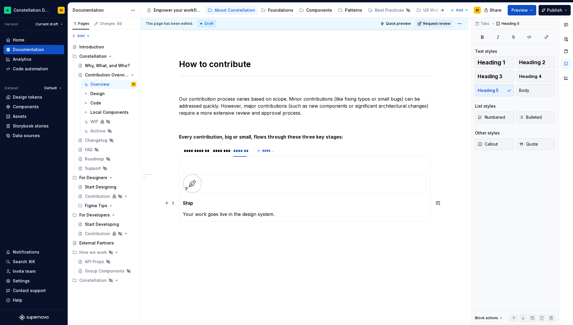
click at [187, 205] on h5 "Ship" at bounding box center [305, 203] width 244 height 6
click at [205, 212] on p "Your work goes live in the design system." at bounding box center [305, 214] width 244 height 7
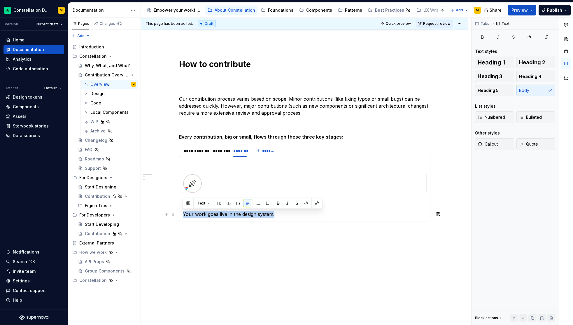
click at [205, 212] on p "Your work goes live in the design system." at bounding box center [305, 214] width 244 height 7
click at [221, 152] on div "********" at bounding box center [220, 151] width 15 height 6
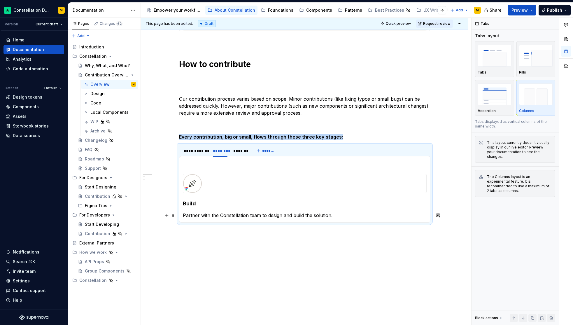
click at [188, 206] on h4 "Build" at bounding box center [305, 203] width 244 height 7
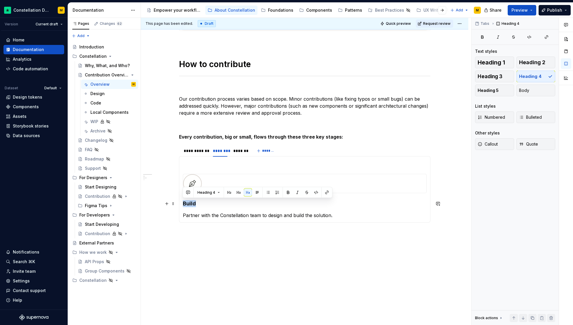
click at [188, 206] on h4 "Build" at bounding box center [305, 203] width 244 height 7
click at [494, 79] on span "Heading 3" at bounding box center [490, 77] width 25 height 6
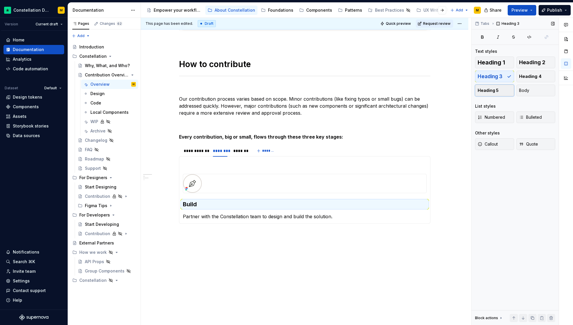
click at [490, 91] on span "Heading 5" at bounding box center [488, 91] width 21 height 6
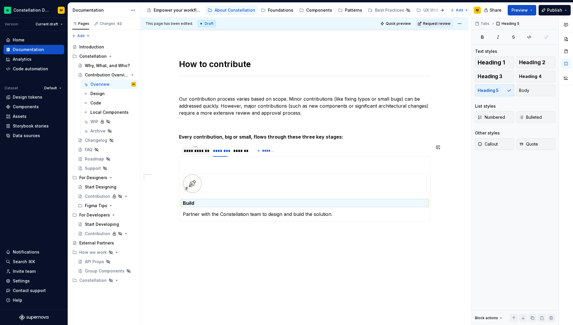
click at [191, 152] on div "**********" at bounding box center [196, 151] width 24 height 6
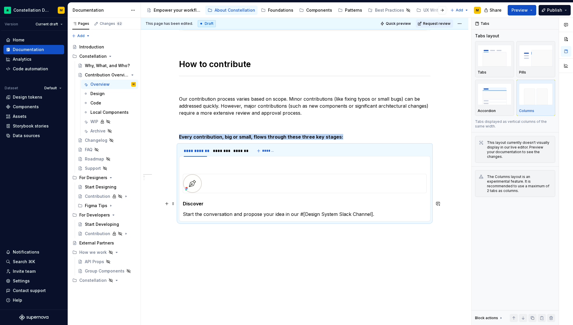
click at [198, 202] on strong "Discover" at bounding box center [193, 204] width 21 height 6
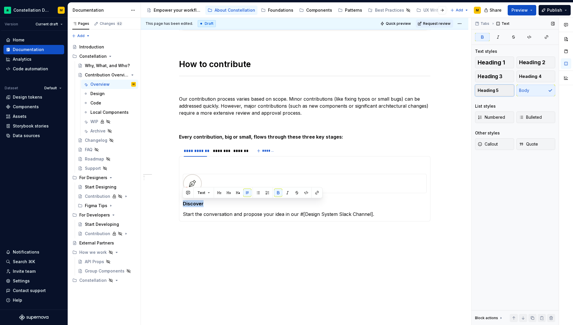
click at [495, 91] on span "Heading 5" at bounding box center [488, 91] width 21 height 6
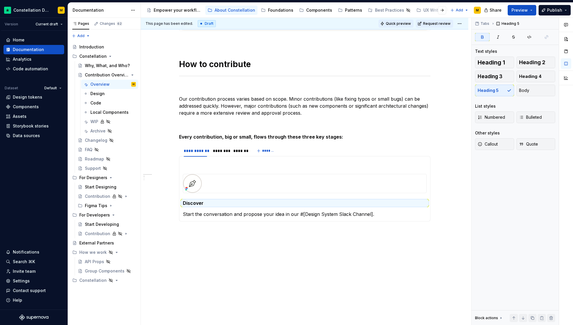
click at [409, 25] on span "Quick preview" at bounding box center [398, 23] width 25 height 5
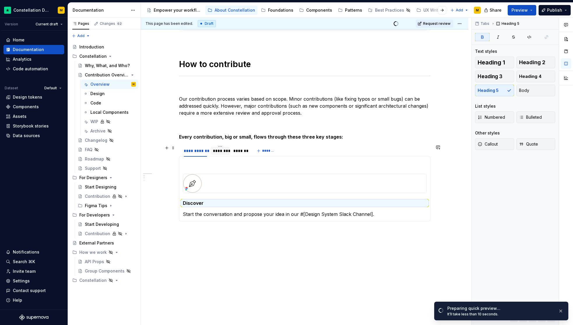
click at [222, 149] on div "********" at bounding box center [220, 151] width 15 height 6
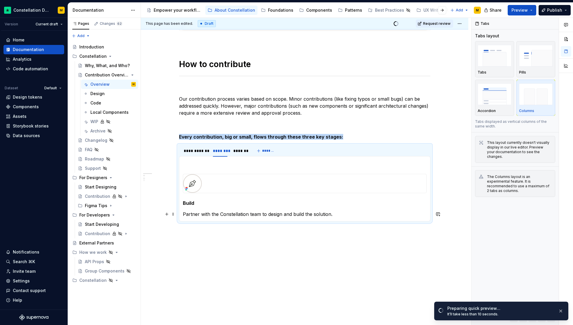
drag, startPoint x: 199, startPoint y: 207, endPoint x: 195, endPoint y: 206, distance: 4.1
click at [198, 207] on section-item-column "Build Partner with the Constellation team to design and build the solution." at bounding box center [305, 189] width 244 height 58
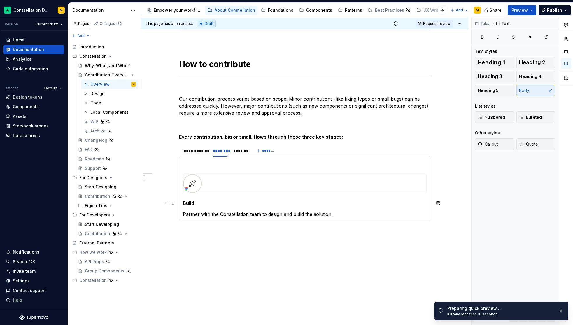
click at [191, 205] on h5 "Build" at bounding box center [305, 203] width 244 height 6
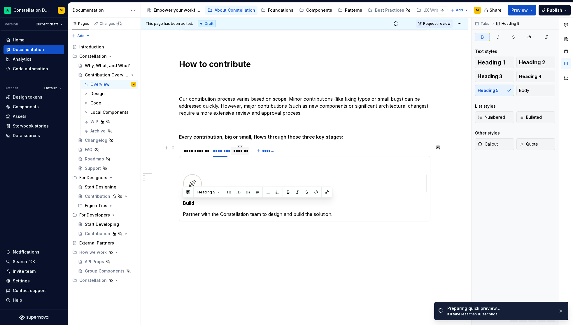
click at [237, 151] on div "*******" at bounding box center [239, 151] width 13 height 6
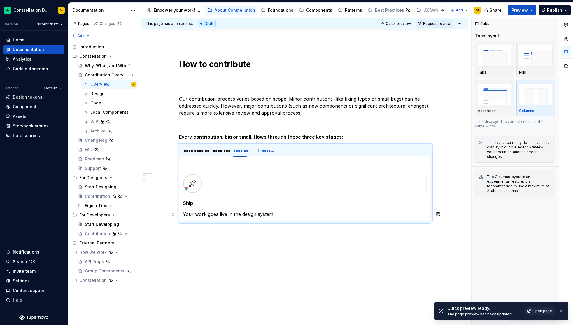
click at [187, 203] on h5 "Ship" at bounding box center [305, 203] width 244 height 6
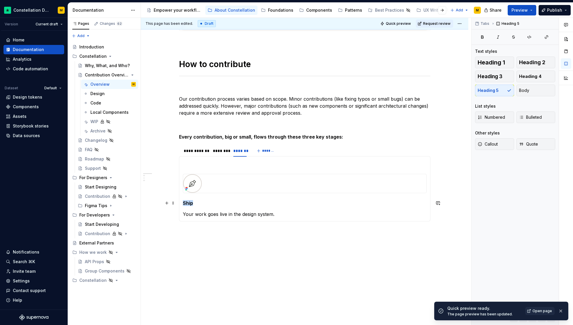
click at [187, 203] on h5 "Ship" at bounding box center [305, 203] width 244 height 6
click at [319, 116] on div "**********" at bounding box center [305, 78] width 252 height 336
click at [395, 20] on button "Quick preview" at bounding box center [396, 24] width 35 height 8
click at [197, 183] on img at bounding box center [221, 183] width 76 height 19
click at [220, 157] on div "Discover Start the conversation and propose your idea in our #[Design System Sl…" at bounding box center [305, 188] width 252 height 65
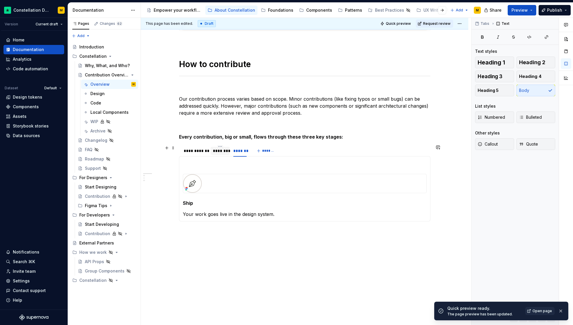
click at [220, 152] on div "********" at bounding box center [220, 151] width 15 height 6
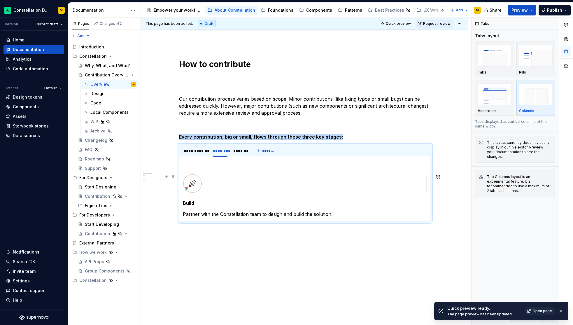
click at [198, 183] on img at bounding box center [221, 183] width 76 height 19
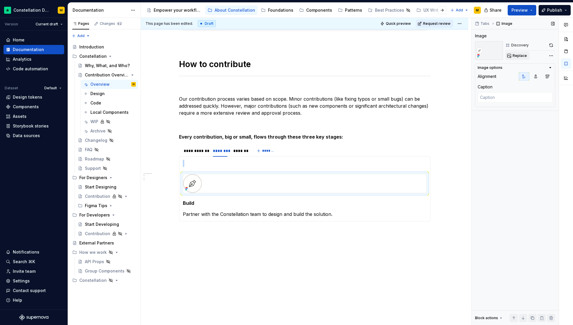
click at [513, 57] on span "Replace" at bounding box center [520, 55] width 14 height 5
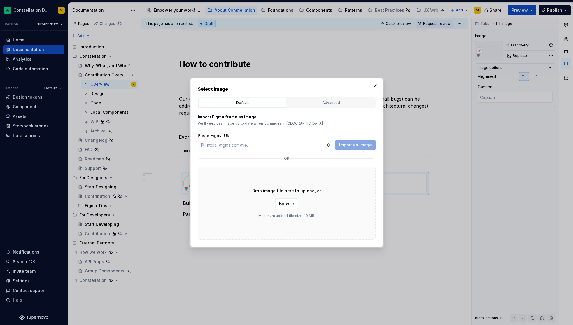
type textarea "*"
type input "[URL][DOMAIN_NAME]"
click at [356, 143] on span "Import as image" at bounding box center [355, 145] width 33 height 6
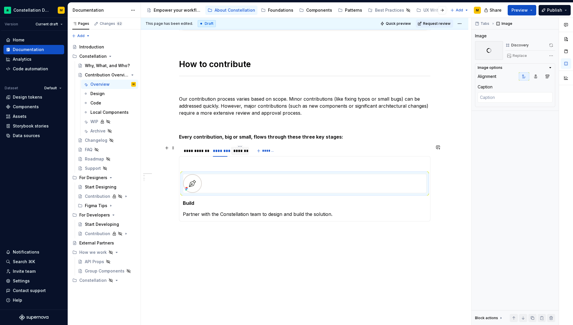
click at [240, 150] on div "*******" at bounding box center [239, 151] width 13 height 6
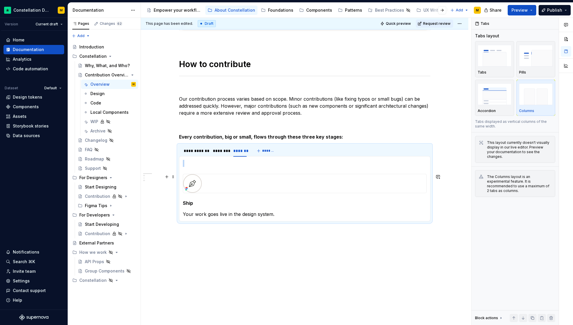
click at [215, 186] on img at bounding box center [221, 183] width 76 height 19
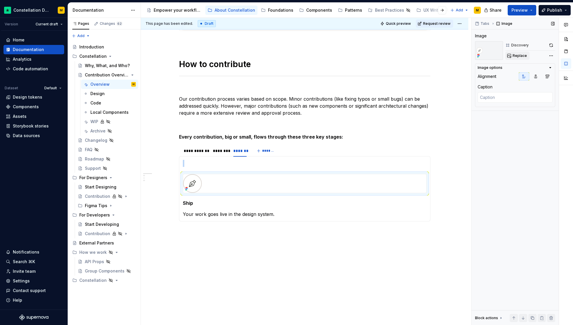
click at [518, 55] on span "Replace" at bounding box center [520, 55] width 14 height 5
type textarea "*"
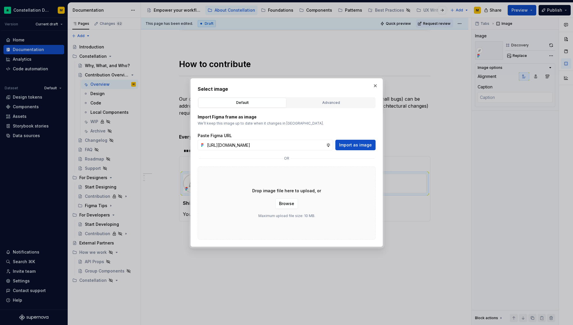
scroll to position [0, 158]
type input "[URL][DOMAIN_NAME]"
click at [358, 149] on button "Import as image" at bounding box center [356, 145] width 40 height 11
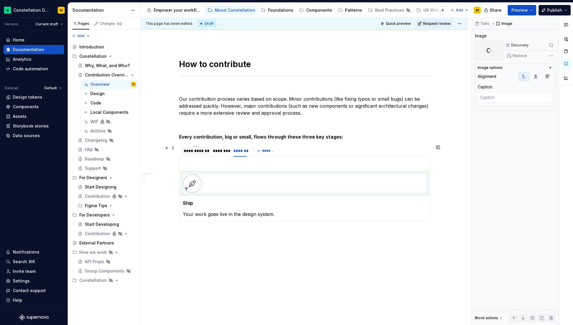
click at [198, 149] on div "**********" at bounding box center [196, 151] width 24 height 6
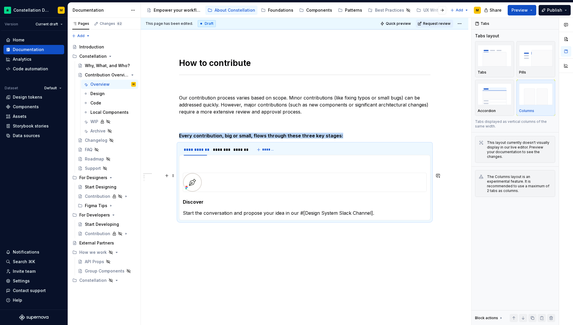
scroll to position [206, 0]
click at [208, 189] on img at bounding box center [221, 182] width 76 height 19
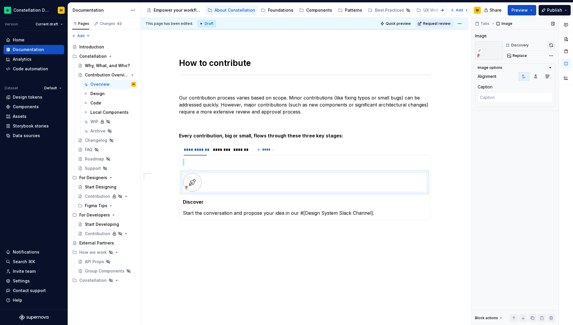
click at [551, 46] on button "button" at bounding box center [551, 45] width 8 height 8
click at [406, 22] on span "Quick preview" at bounding box center [398, 23] width 25 height 5
click at [181, 200] on div "Discover Start the conversation and propose your idea in our #[Design System Sl…" at bounding box center [305, 187] width 252 height 65
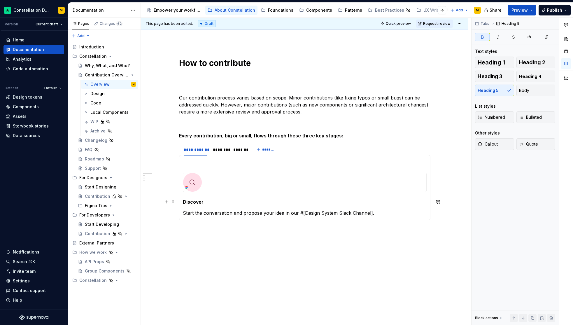
click at [192, 201] on strong "Discover" at bounding box center [193, 202] width 21 height 6
click at [257, 193] on button "button" at bounding box center [257, 191] width 8 height 8
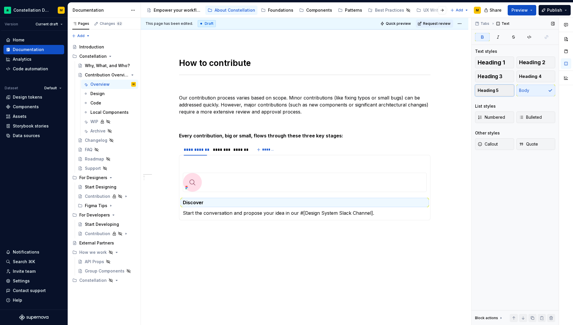
click at [499, 86] on button "Heading 5" at bounding box center [494, 91] width 39 height 12
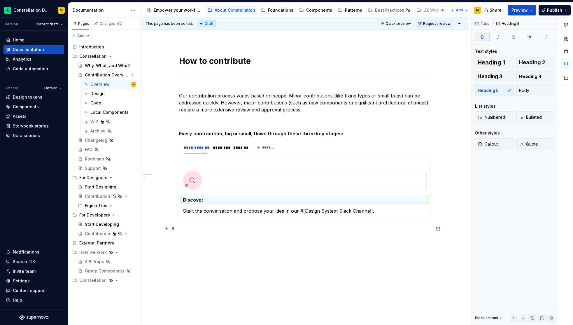
scroll to position [209, 0]
click at [228, 200] on h5 "Discover" at bounding box center [305, 200] width 244 height 6
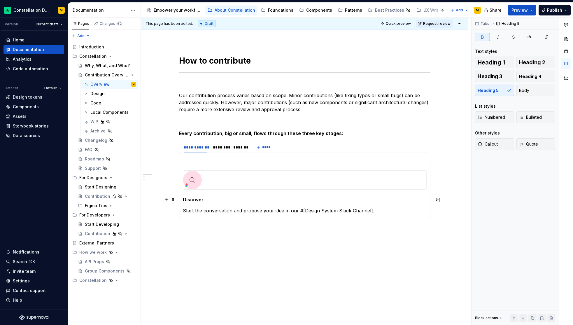
click at [228, 200] on h5 "Discover" at bounding box center [305, 200] width 244 height 6
click at [224, 210] on p "Start the conversation and propose your idea in our #[Design System Slack Chann…" at bounding box center [305, 210] width 244 height 7
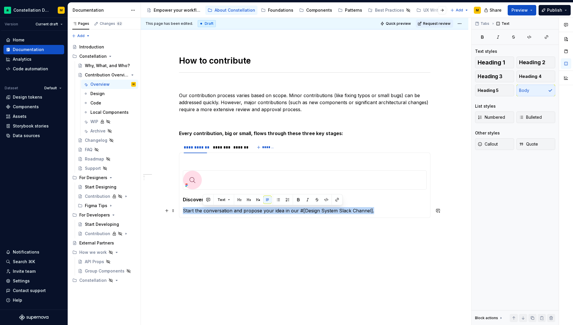
click at [224, 210] on p "Start the conversation and propose your idea in our #[Design System Slack Chann…" at bounding box center [305, 210] width 244 height 7
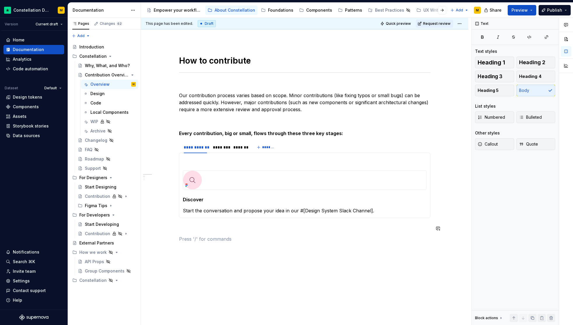
click at [243, 233] on div "**********" at bounding box center [305, 75] width 252 height 336
click at [202, 181] on img at bounding box center [221, 180] width 76 height 19
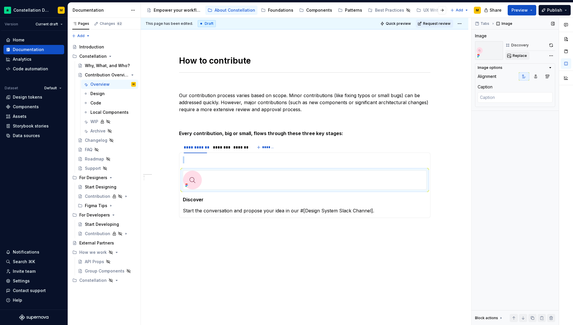
click at [522, 56] on span "Replace" at bounding box center [520, 55] width 14 height 5
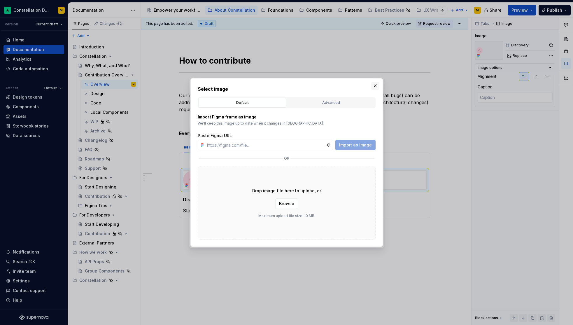
click at [373, 84] on button "button" at bounding box center [375, 86] width 8 height 8
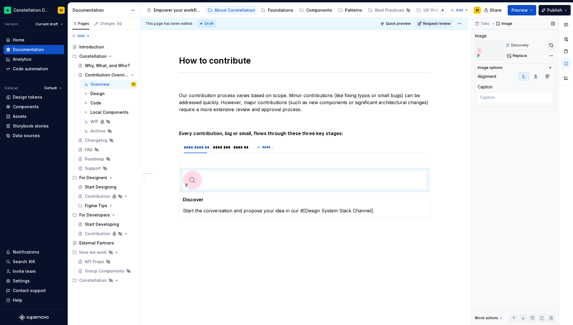
click at [552, 44] on button "button" at bounding box center [551, 45] width 8 height 8
click at [222, 148] on div "********" at bounding box center [220, 147] width 15 height 6
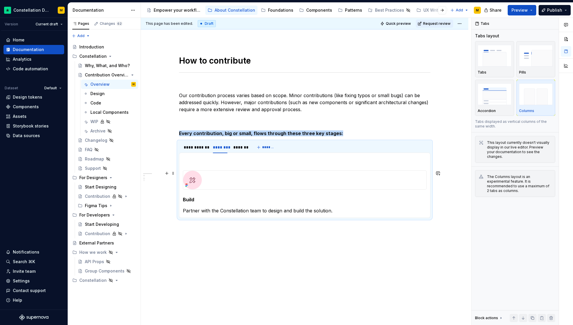
click at [208, 174] on img at bounding box center [221, 180] width 76 height 19
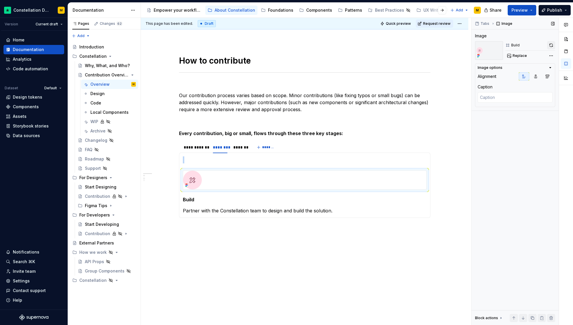
click at [551, 42] on button "button" at bounding box center [551, 45] width 8 height 8
click at [244, 147] on div "*******" at bounding box center [239, 147] width 13 height 6
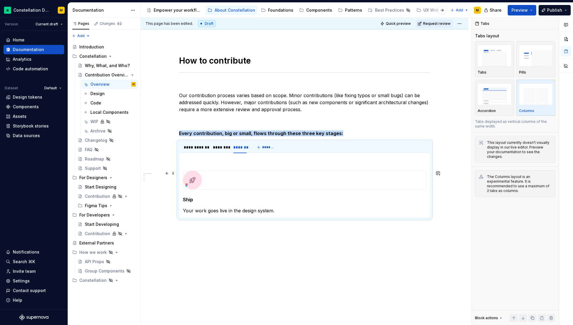
click at [245, 174] on img at bounding box center [221, 180] width 76 height 19
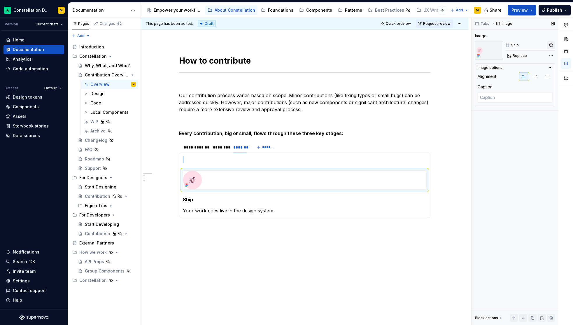
click at [550, 45] on button "button" at bounding box center [551, 45] width 8 height 8
click at [197, 152] on div at bounding box center [195, 152] width 28 height 1
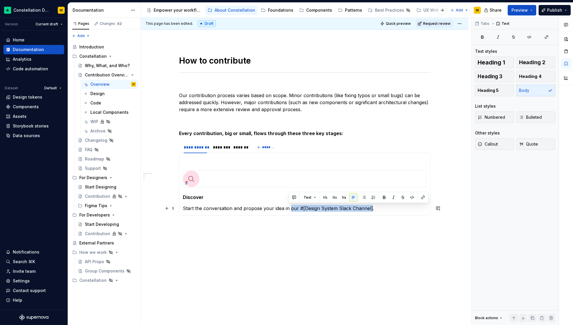
drag, startPoint x: 289, startPoint y: 210, endPoint x: 369, endPoint y: 211, distance: 80.8
click at [369, 211] on p "Start the conversation and propose your idea in our #[Design System Slack Chann…" at bounding box center [305, 208] width 244 height 7
click at [369, 210] on p "Start the conversation and propose your idea in our #[Design System Slack Chann…" at bounding box center [305, 208] width 244 height 7
drag, startPoint x: 361, startPoint y: 208, endPoint x: 297, endPoint y: 207, distance: 63.3
click at [297, 207] on p "Start the conversation and propose your idea in our #[Design System Slack Chann…" at bounding box center [305, 208] width 244 height 7
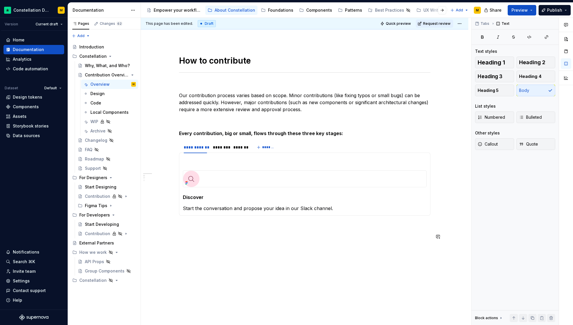
click at [272, 240] on p at bounding box center [305, 236] width 252 height 7
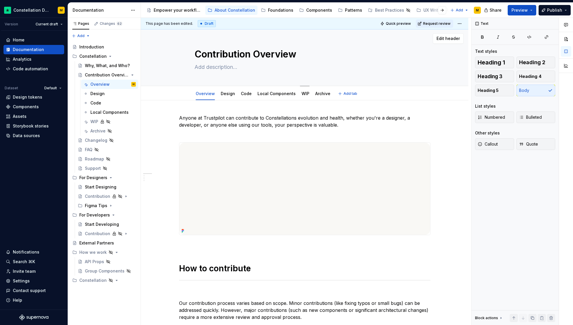
scroll to position [1, 0]
click at [313, 94] on div "Archive" at bounding box center [323, 93] width 20 height 9
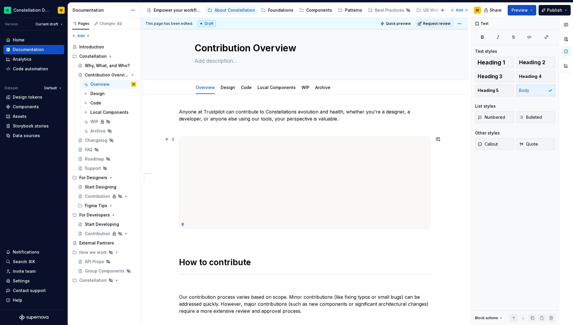
scroll to position [0, 0]
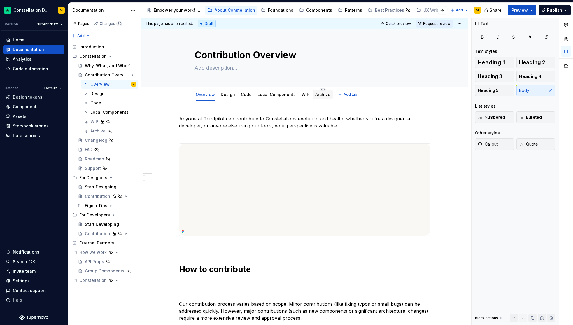
click at [323, 94] on link "Archive" at bounding box center [322, 94] width 15 height 5
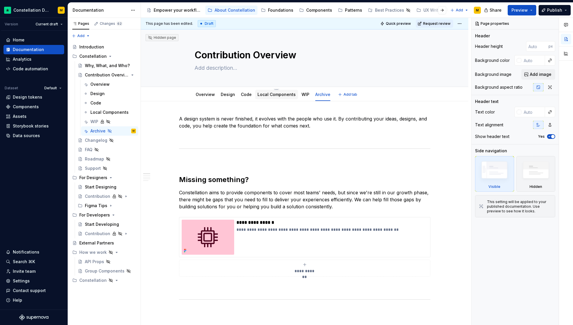
click at [278, 96] on link "Local Components" at bounding box center [277, 94] width 38 height 5
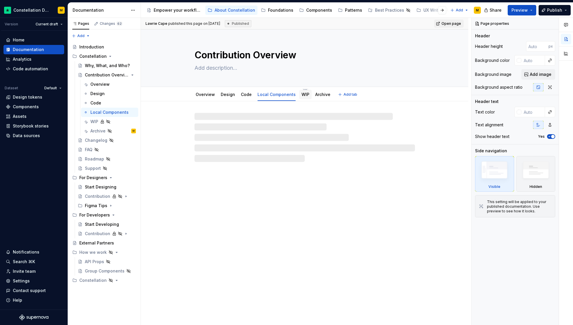
click at [303, 95] on link "WIP" at bounding box center [306, 94] width 8 height 5
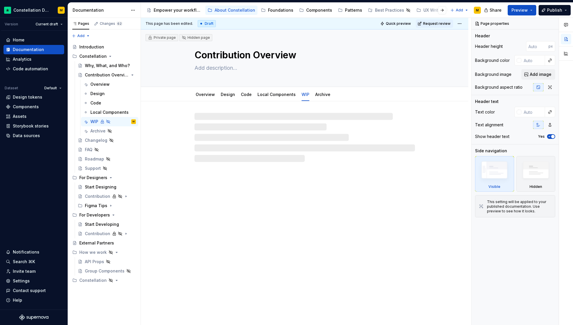
type textarea "*"
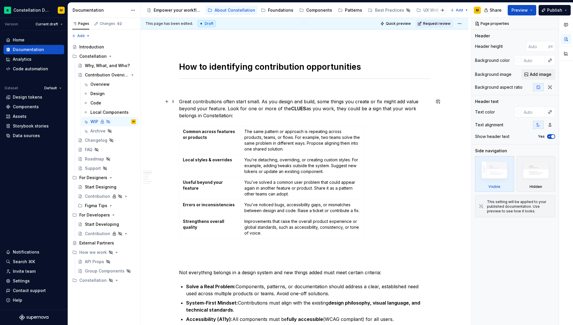
scroll to position [532, 0]
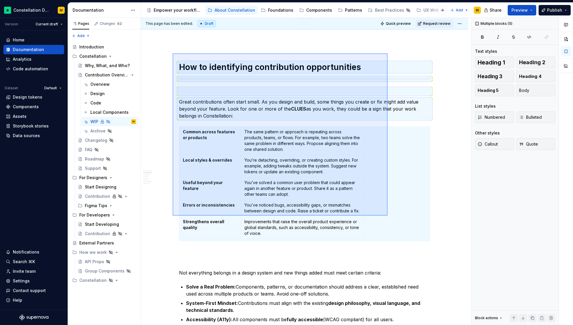
drag, startPoint x: 173, startPoint y: 53, endPoint x: 388, endPoint y: 216, distance: 269.4
click at [388, 216] on div "**********" at bounding box center [306, 172] width 331 height 308
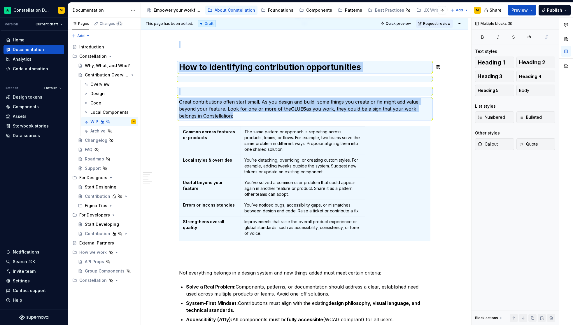
click at [388, 216] on div "Common across features or products The same pattern or approach is repeating ac…" at bounding box center [305, 183] width 252 height 115
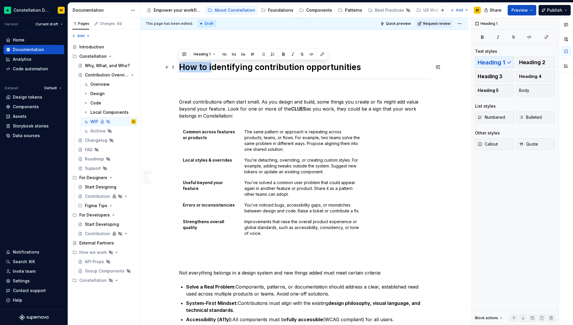
drag, startPoint x: 210, startPoint y: 68, endPoint x: 179, endPoint y: 69, distance: 31.2
click at [179, 69] on h1 "How to identifying contribution opportunities" at bounding box center [305, 67] width 252 height 11
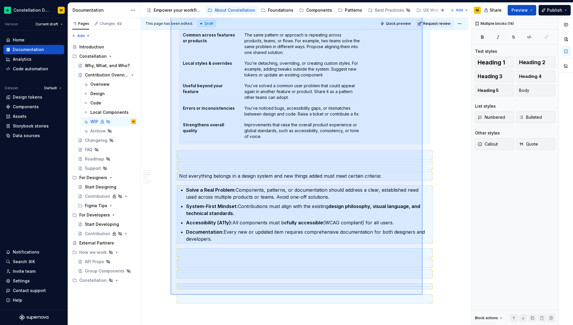
scroll to position [634, 0]
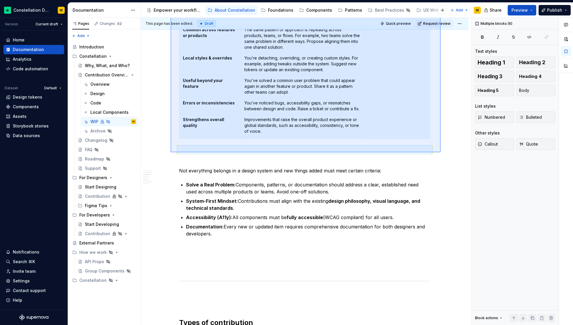
drag, startPoint x: 171, startPoint y: 51, endPoint x: 441, endPoint y: 152, distance: 288.5
click at [441, 152] on div "**********" at bounding box center [306, 172] width 331 height 308
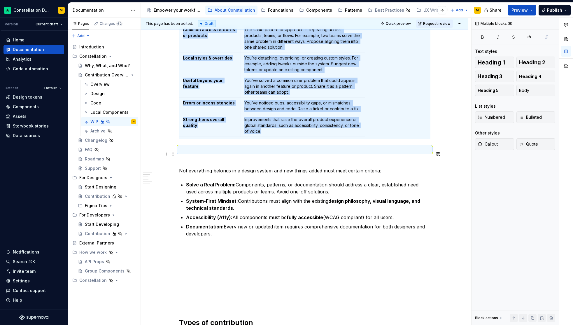
copy div "Loremipsumd sitametconse adipiscingeli Seddo eiusmodtempor incid utlab etdol. M…"
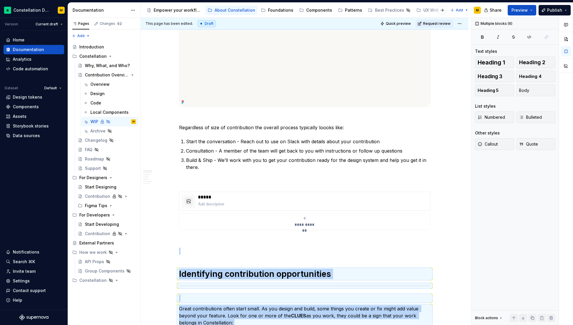
scroll to position [0, 0]
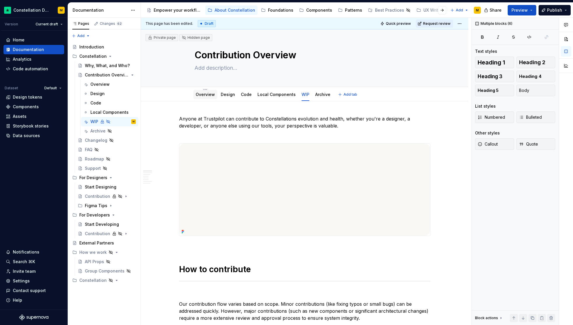
click at [205, 96] on link "Overview" at bounding box center [205, 94] width 19 height 5
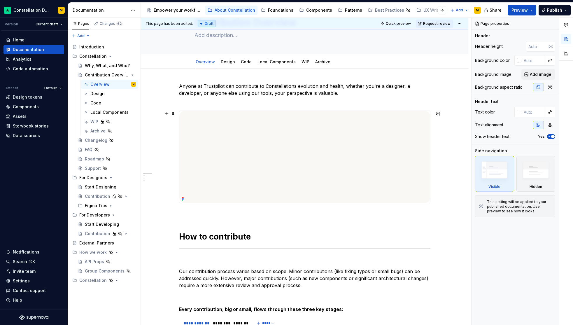
scroll to position [228, 0]
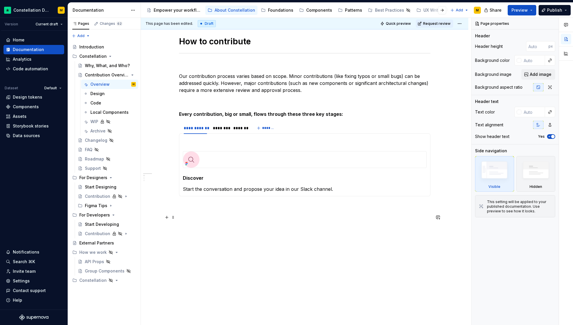
click at [224, 214] on p at bounding box center [305, 217] width 252 height 7
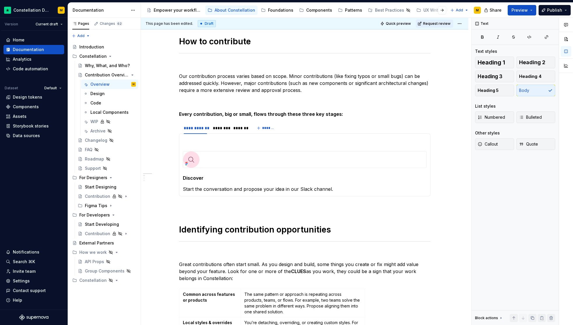
click at [208, 209] on p at bounding box center [305, 206] width 252 height 7
click at [391, 20] on button "Quick preview" at bounding box center [396, 24] width 35 height 8
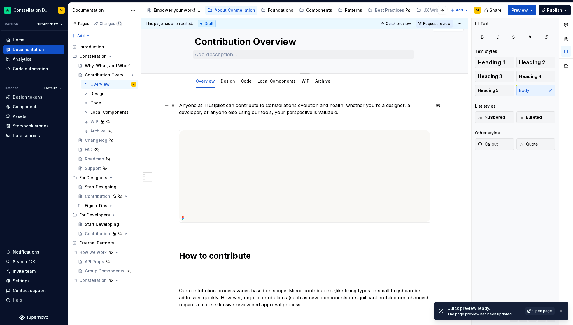
scroll to position [0, 0]
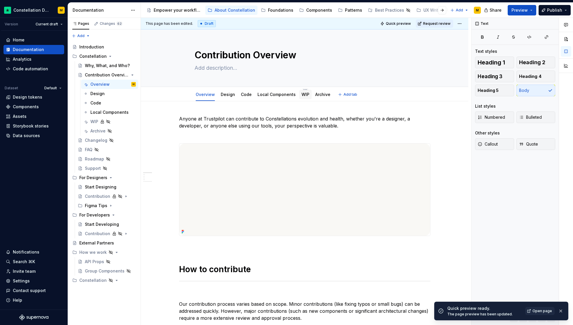
click at [299, 92] on div "WIP" at bounding box center [305, 94] width 13 height 9
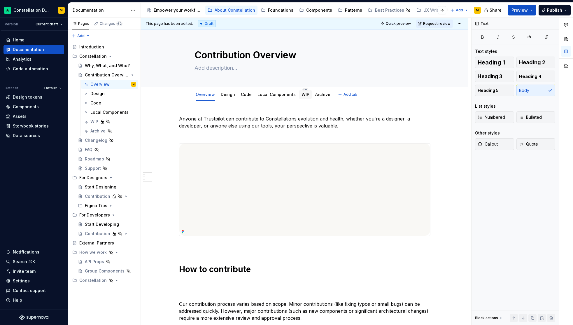
click at [305, 96] on link "WIP" at bounding box center [306, 94] width 8 height 5
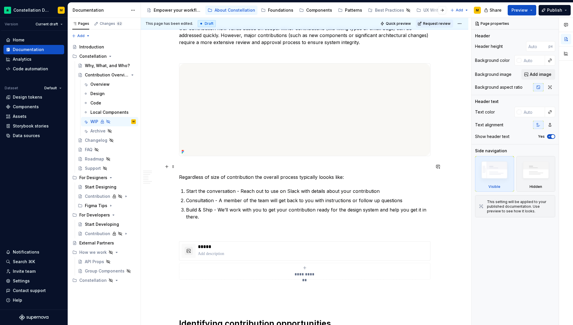
scroll to position [359, 0]
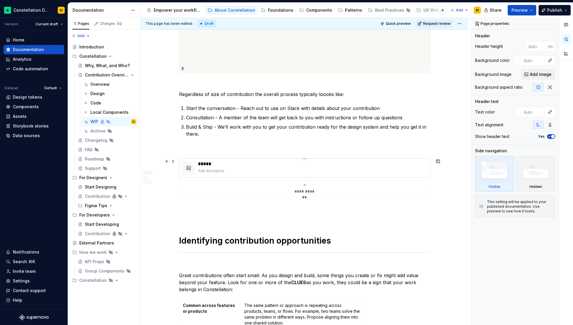
click at [250, 164] on p "*****" at bounding box center [313, 164] width 230 height 6
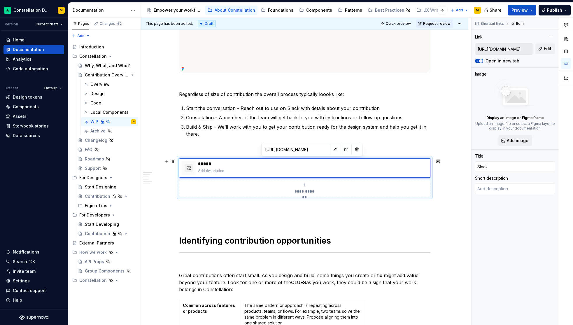
click at [240, 193] on div "**********" at bounding box center [305, 189] width 246 height 12
type textarea "*"
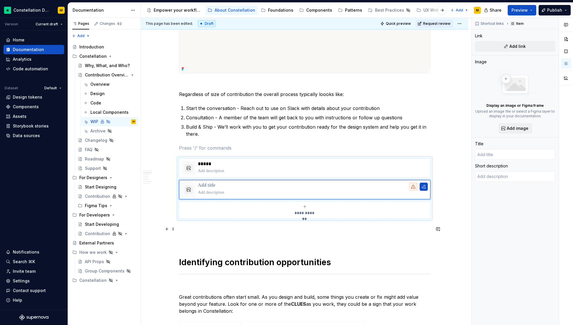
drag, startPoint x: 235, startPoint y: 226, endPoint x: 231, endPoint y: 222, distance: 5.4
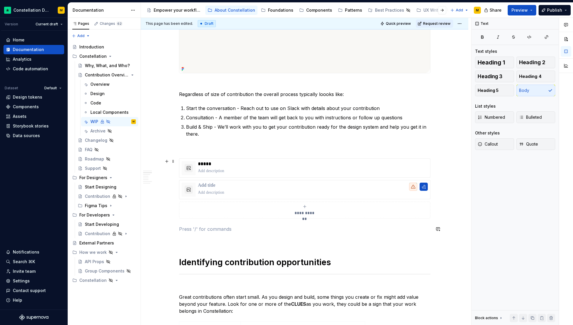
click at [222, 219] on div "**********" at bounding box center [305, 188] width 252 height 60
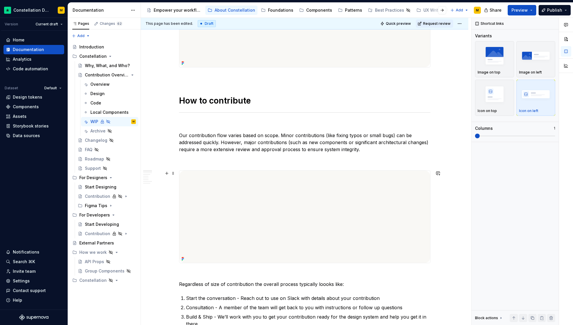
scroll to position [0, 0]
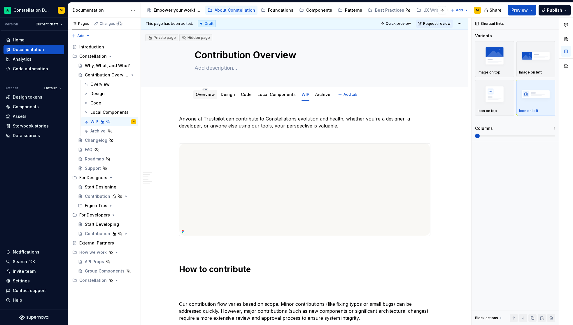
click at [208, 95] on link "Overview" at bounding box center [205, 94] width 19 height 5
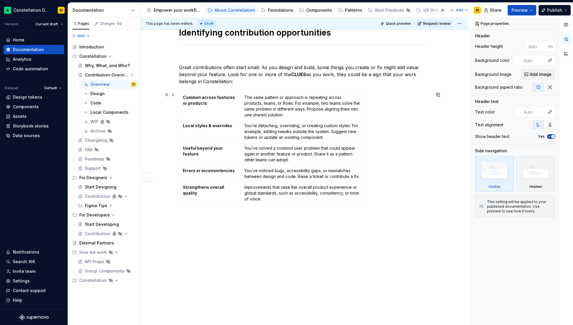
scroll to position [241, 0]
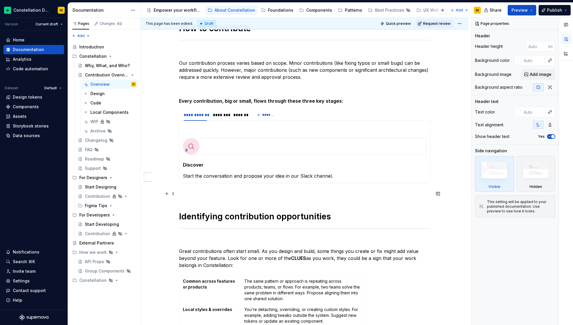
click at [208, 191] on p at bounding box center [305, 193] width 252 height 7
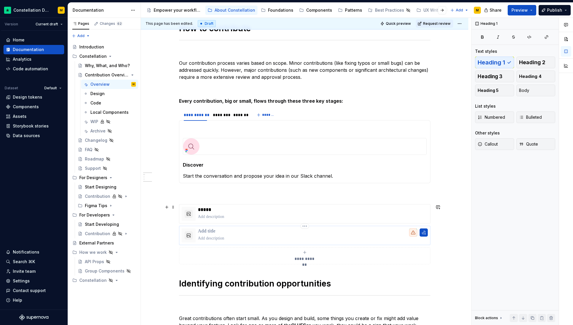
click at [380, 240] on p at bounding box center [313, 238] width 230 height 6
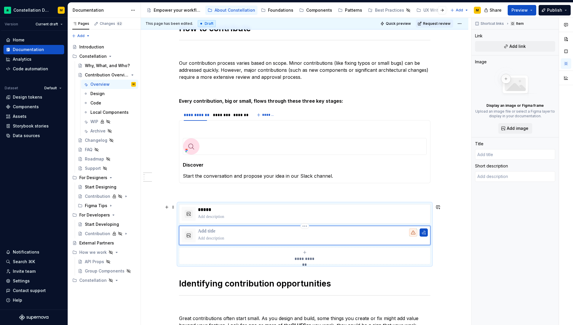
click at [306, 228] on p at bounding box center [313, 231] width 230 height 6
click at [305, 227] on html "Constellation Design System M Version Current draft Home Documentation Analytic…" at bounding box center [286, 162] width 573 height 325
click at [316, 238] on div "Delete item" at bounding box center [330, 236] width 38 height 6
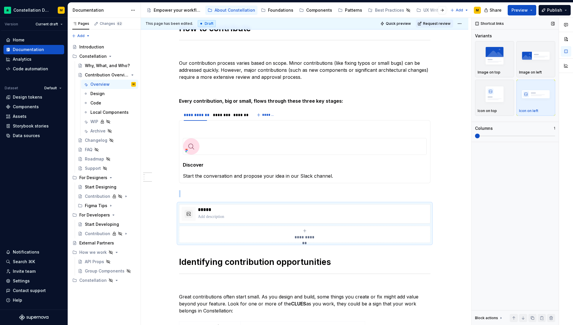
click at [518, 135] on span at bounding box center [515, 136] width 80 height 5
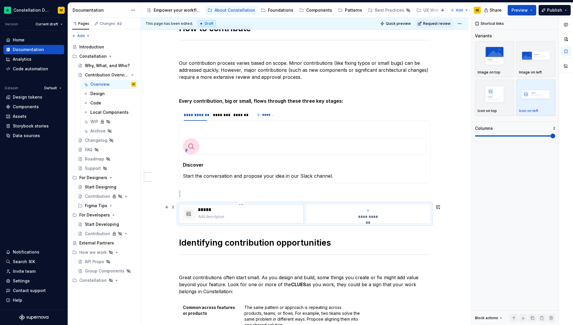
click at [202, 210] on p "*****" at bounding box center [249, 210] width 103 height 6
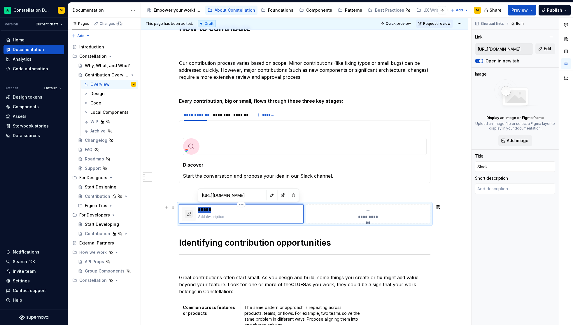
click at [202, 210] on p "*****" at bounding box center [249, 210] width 103 height 6
click at [207, 216] on p at bounding box center [249, 217] width 103 height 6
click at [205, 212] on p "*****" at bounding box center [249, 210] width 103 height 6
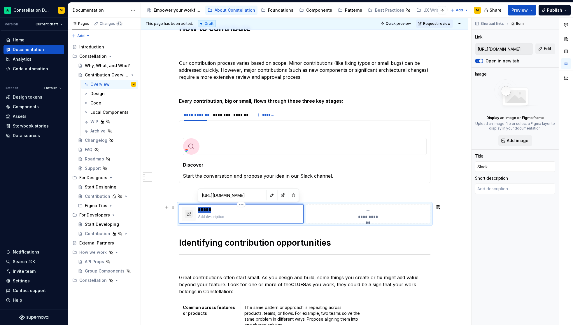
type textarea "*"
type input "S"
type textarea "*"
type input "St"
type textarea "*"
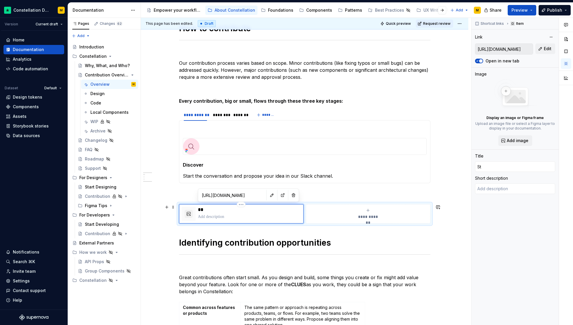
type input "Sta"
type textarea "*"
type input "St"
type textarea "*"
type input "S"
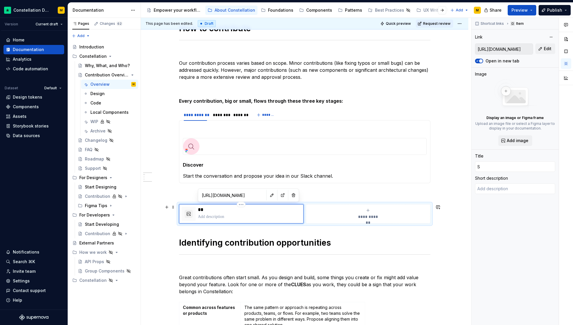
type textarea "*"
type input "T"
type textarea "*"
type input "Te"
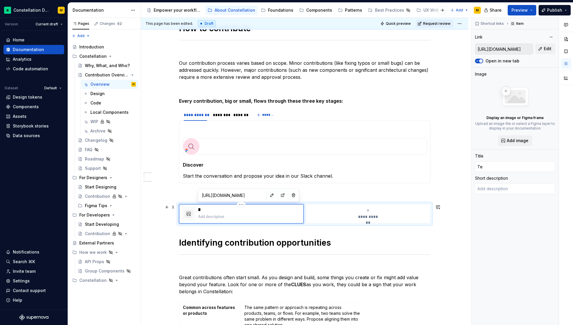
type textarea "*"
type input "Tel"
type textarea "*"
type input "Tell"
type textarea "*"
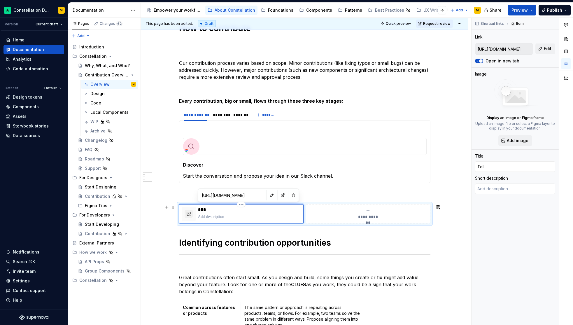
type input "Tell"
type textarea "*"
type input "Tell u"
type textarea "*"
type input "Tell us"
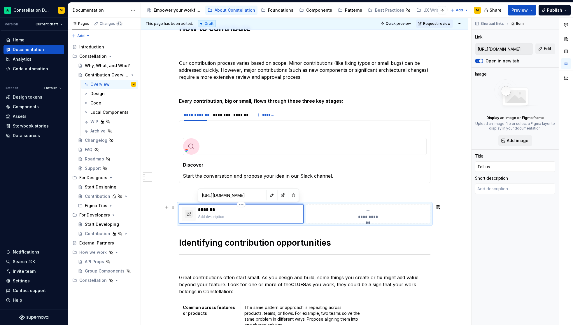
type textarea "*"
type input "Tell us"
type textarea "*"
type input "Tell us a"
type textarea "*"
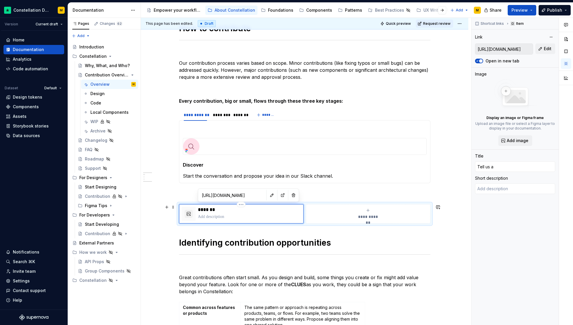
type input "Tell us ab"
type textarea "*"
type input "Tell us abo"
type textarea "*"
type input "Tell us abou"
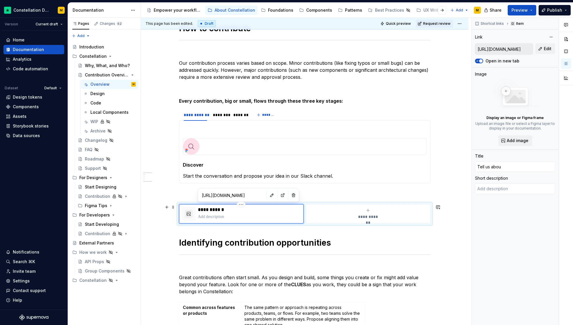
type textarea "*"
type input "Tell us about"
type textarea "*"
type input "Tell us about"
type textarea "*"
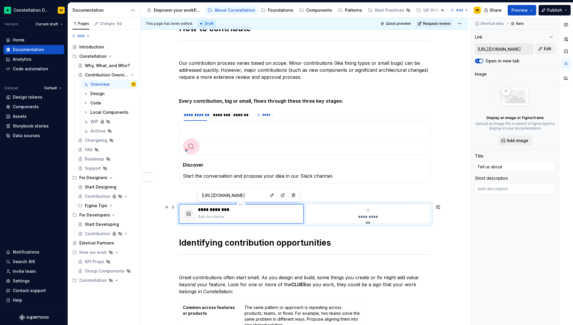
type input "Tell us about y"
type textarea "*"
type input "Tell us about yo"
type textarea "*"
type input "Tell us about you"
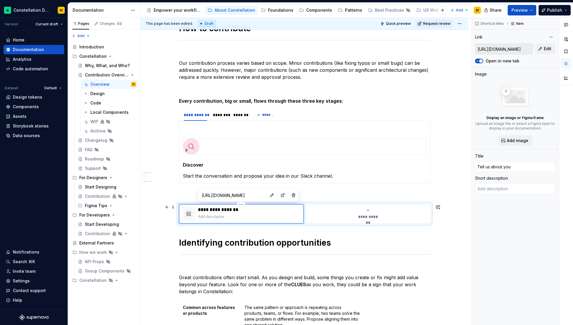
type textarea "*"
type input "Tell us about your"
type textarea "*"
type input "Tell us about your"
type textarea "*"
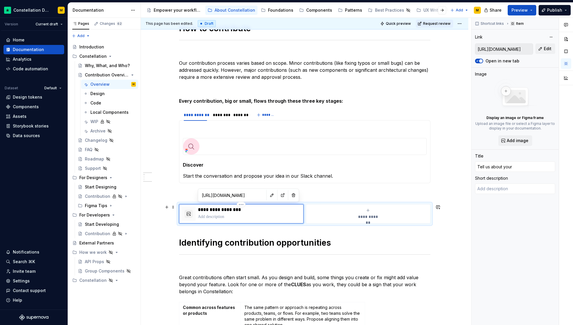
type input "Tell us about your c"
type textarea "*"
type input "Tell us about your co"
type textarea "*"
type input "Tell us about your con"
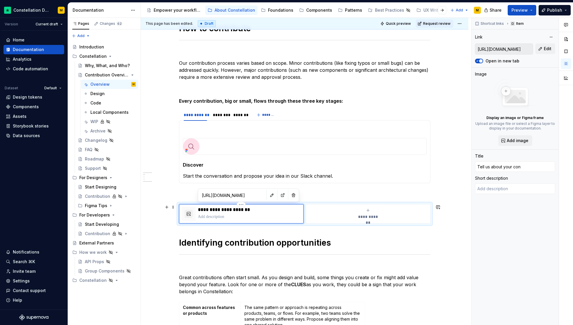
type textarea "*"
type input "Tell us about your cont"
type textarea "*"
type input "Tell us about your contr"
type textarea "*"
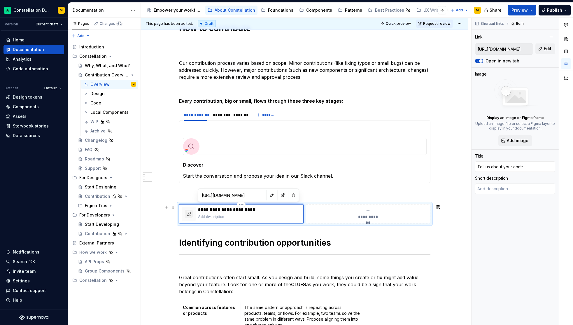
type input "Tell us about your contri"
type textarea "*"
type input "Tell us about your contrib"
type textarea "*"
type input "Tell us about your contribu"
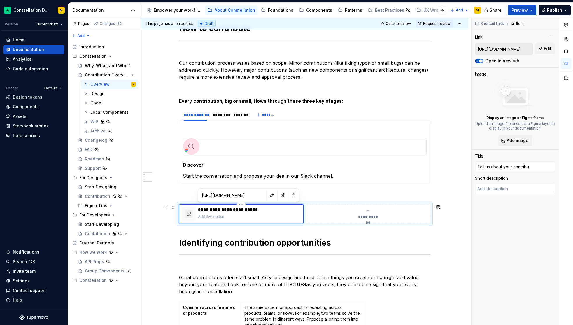
type textarea "*"
type input "Tell us about your contribut"
type textarea "*"
type input "Tell us about your contributi"
type textarea "*"
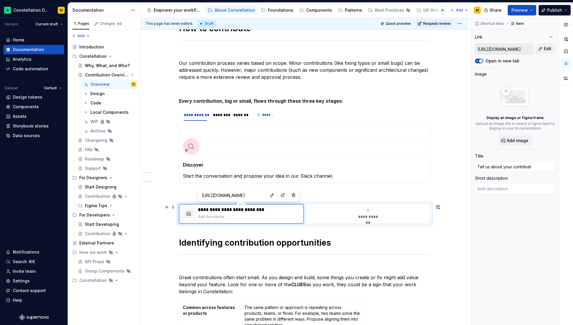
type input "Tell us about your contributio"
type textarea "*"
type input "Tell us about your contribution"
type textarea "*"
type input "Tell us about your contribution"
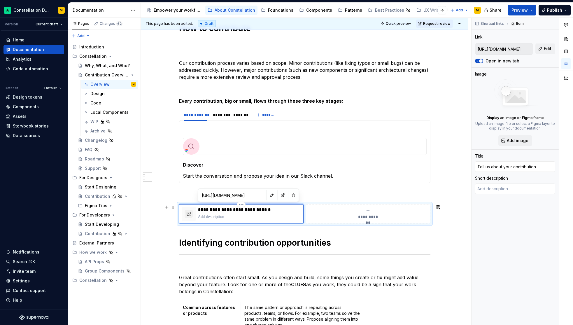
type textarea "*"
type input "Tell us about your contribution i"
type textarea "*"
type input "Tell us about your contribution id"
type textarea "*"
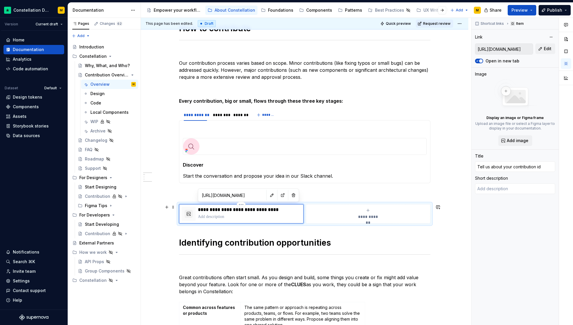
type input "Tell us about your contribution ide"
type textarea "*"
type input "Tell us about your contribution idea"
click at [414, 186] on div "**********" at bounding box center [305, 152] width 252 height 557
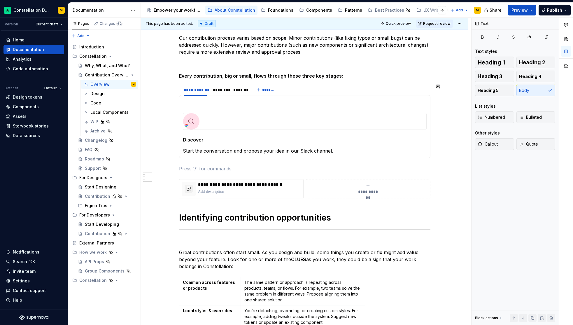
scroll to position [346, 0]
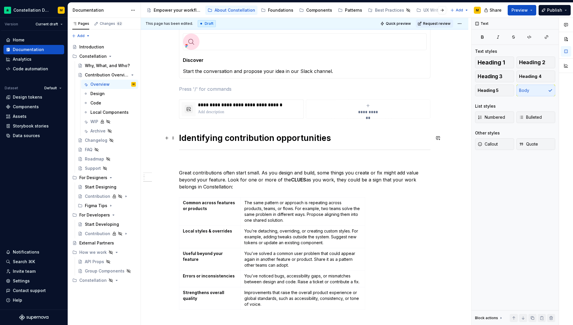
click at [180, 134] on h1 "Identifying contribution opportunities" at bounding box center [305, 138] width 252 height 11
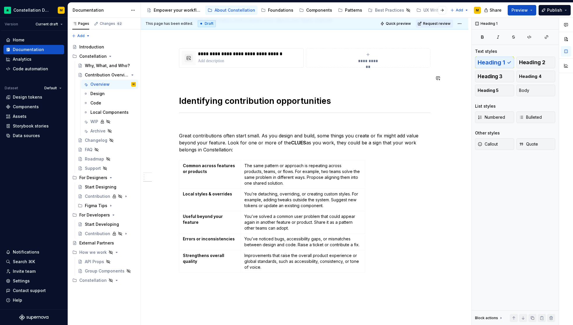
scroll to position [451, 0]
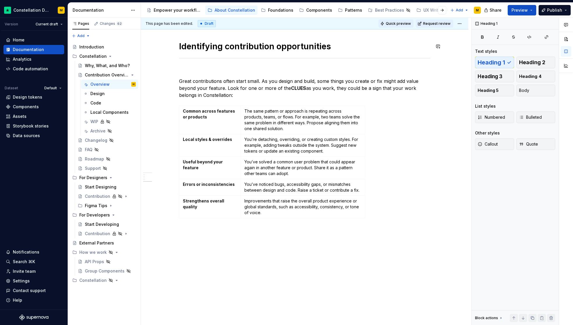
click at [390, 20] on button "Quick preview" at bounding box center [396, 24] width 35 height 8
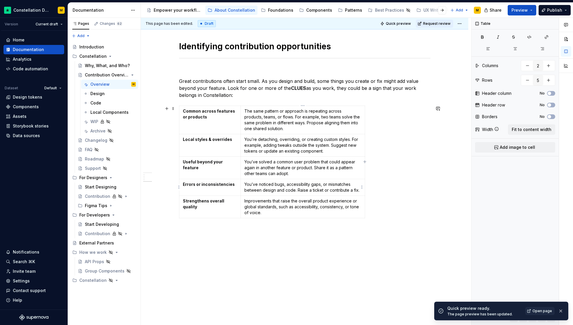
click at [361, 183] on p "You’ve noticed bugs, accessibility gaps, or mismatches between design and code.…" at bounding box center [303, 187] width 117 height 12
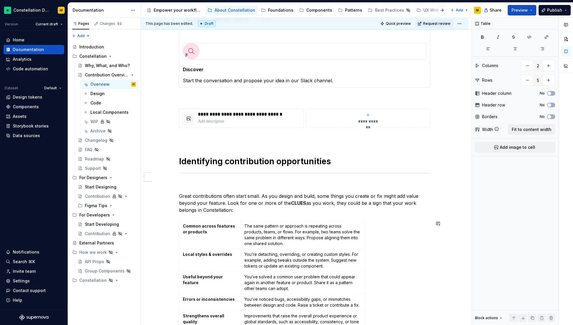
scroll to position [287, 0]
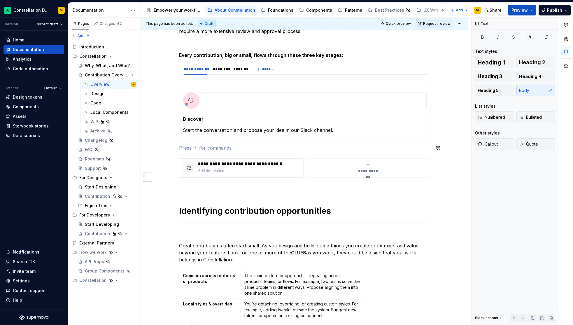
click at [204, 143] on div "**********" at bounding box center [305, 113] width 252 height 571
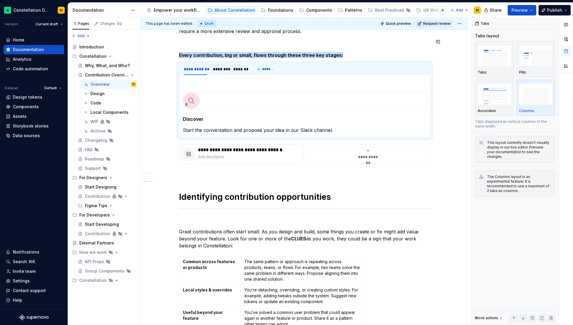
click at [398, 24] on span "Quick preview" at bounding box center [398, 23] width 25 height 5
click at [29, 283] on div "Settings" at bounding box center [34, 281] width 56 height 6
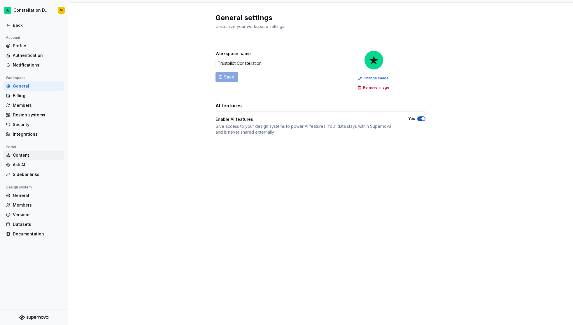
click at [24, 158] on div "Content" at bounding box center [34, 155] width 61 height 9
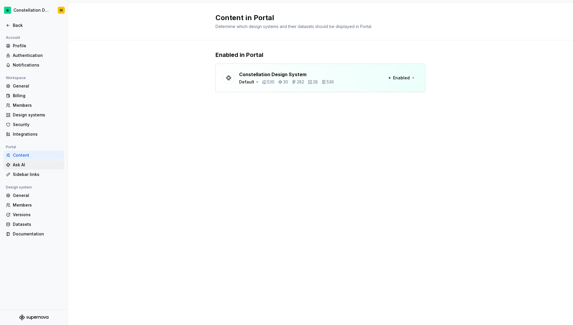
click at [24, 165] on div "Ask AI" at bounding box center [37, 165] width 49 height 6
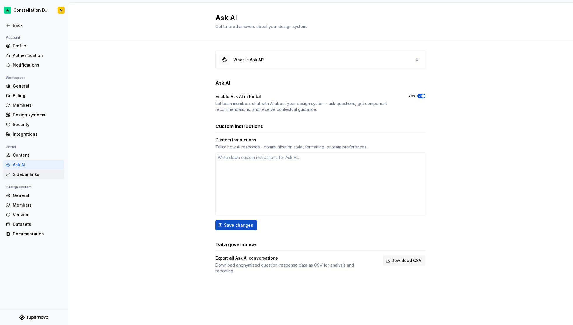
click at [26, 174] on div "Sidebar links" at bounding box center [37, 175] width 49 height 6
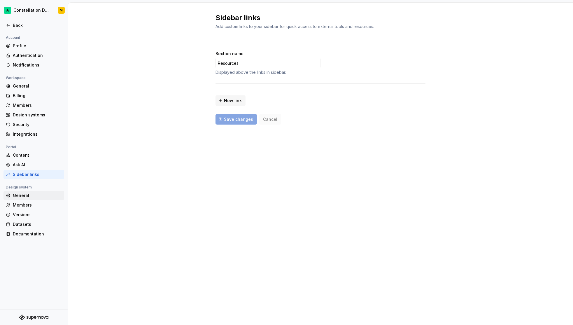
click at [30, 195] on div "General" at bounding box center [37, 196] width 49 height 6
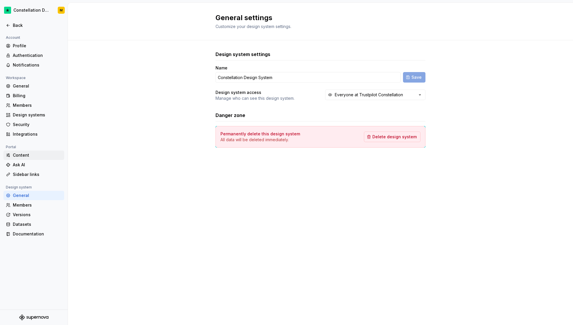
click at [33, 154] on div "Content" at bounding box center [37, 155] width 49 height 6
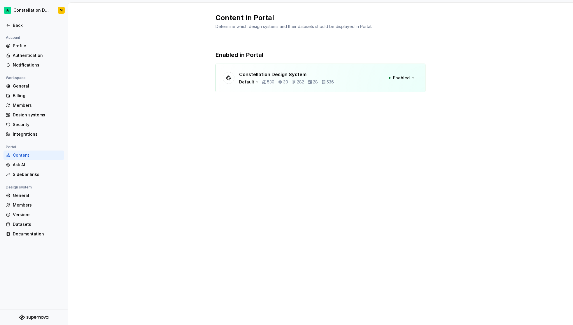
click at [35, 129] on div "General Billing Members Design systems Security Integrations" at bounding box center [34, 109] width 61 height 57
click at [35, 131] on div "Integrations" at bounding box center [37, 134] width 49 height 6
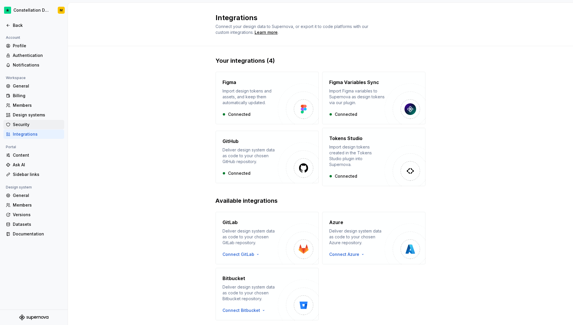
click at [34, 128] on div "Security" at bounding box center [34, 124] width 61 height 9
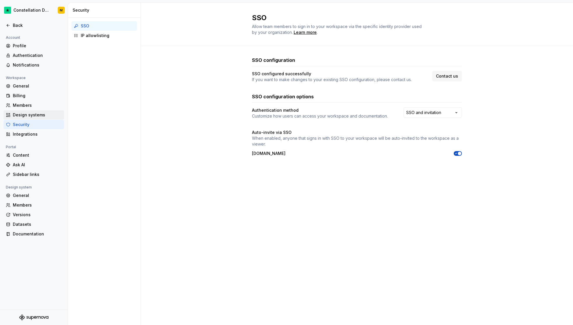
click at [33, 114] on div "Design systems" at bounding box center [37, 115] width 49 height 6
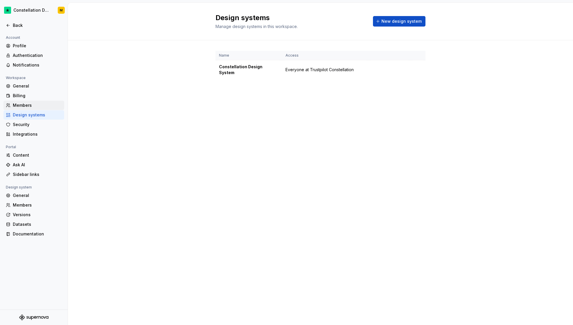
click at [33, 106] on div "Members" at bounding box center [37, 105] width 49 height 6
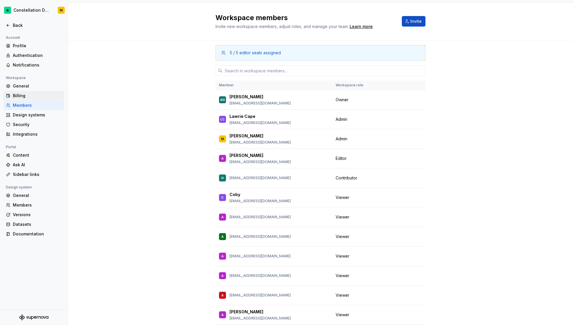
click at [29, 95] on div "Billing" at bounding box center [37, 96] width 49 height 6
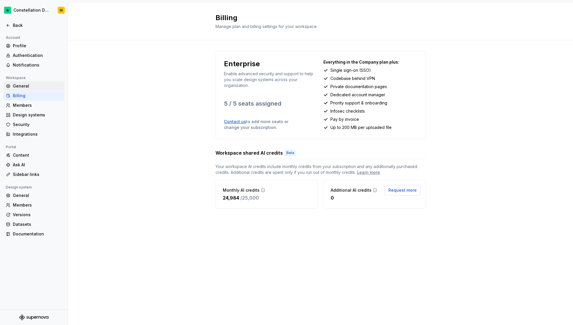
click at [29, 87] on div "General" at bounding box center [37, 86] width 49 height 6
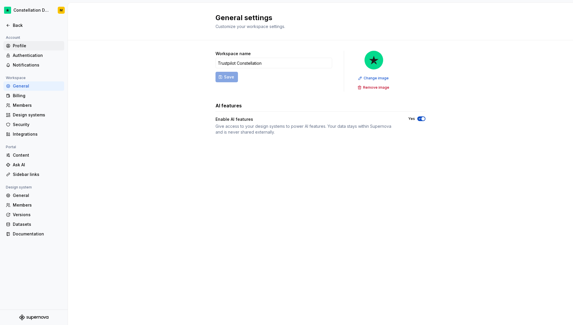
click at [34, 48] on div "Profile" at bounding box center [37, 46] width 49 height 6
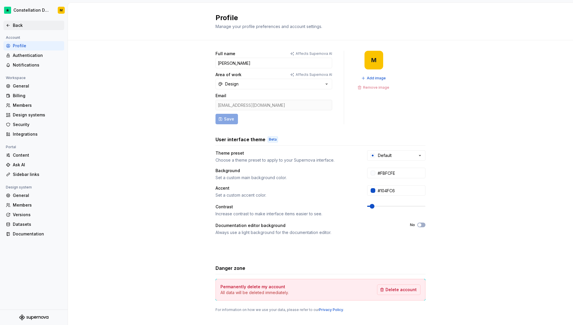
click at [22, 26] on div "Back" at bounding box center [37, 25] width 49 height 6
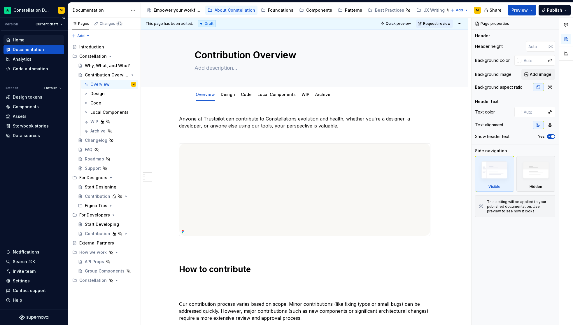
click at [18, 37] on div "Home" at bounding box center [19, 40] width 12 height 6
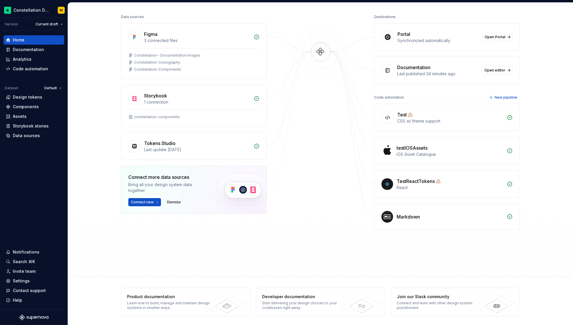
scroll to position [72, 0]
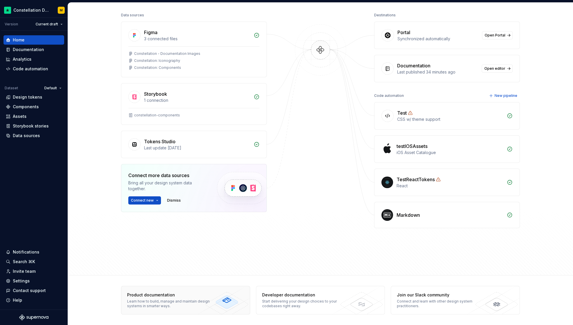
click at [214, 305] on div "Product documentation Learn how to build, manage and maintain design systems in…" at bounding box center [169, 300] width 97 height 28
click at [23, 128] on div "Storybook stories" at bounding box center [31, 126] width 36 height 6
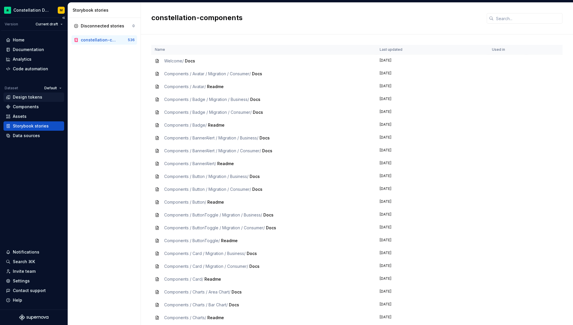
click at [30, 96] on div "Design tokens" at bounding box center [27, 97] width 29 height 6
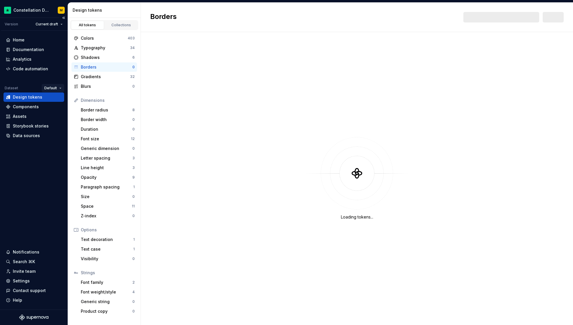
click at [64, 87] on html "Constellation Design System M Version Current draft Home Documentation Analytic…" at bounding box center [286, 162] width 573 height 325
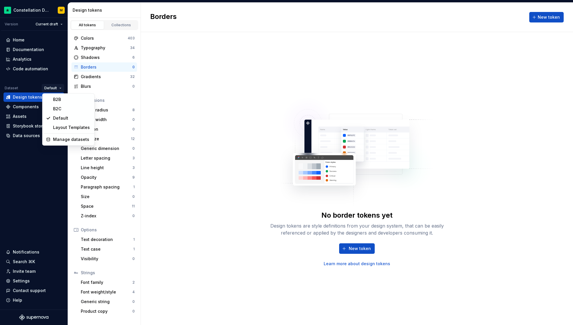
click at [60, 88] on html "Constellation Design System M Version Current draft Home Documentation Analytic…" at bounding box center [286, 162] width 573 height 325
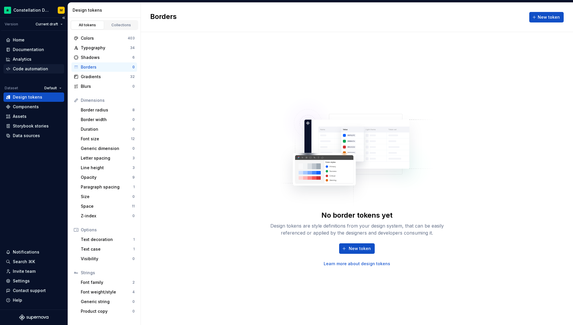
click at [27, 68] on div "Code automation" at bounding box center [30, 69] width 35 height 6
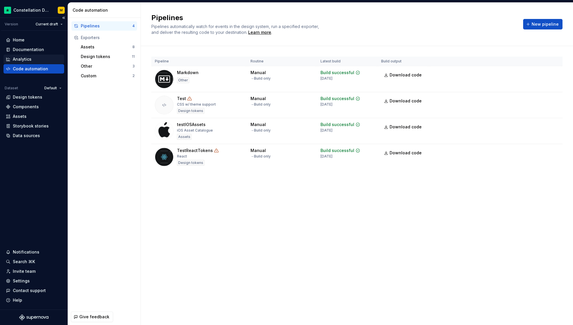
click at [30, 60] on div "Analytics" at bounding box center [22, 59] width 19 height 6
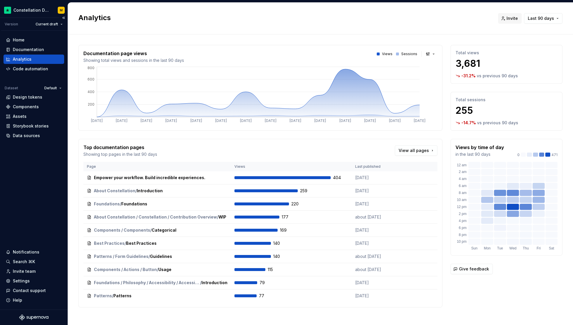
click at [33, 55] on div "Analytics" at bounding box center [34, 59] width 61 height 9
click at [34, 52] on div "Documentation" at bounding box center [28, 50] width 31 height 6
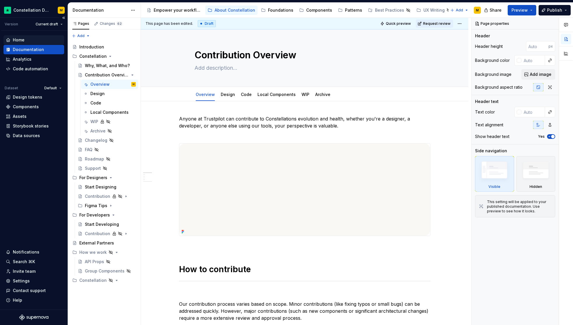
click at [38, 40] on div "Home" at bounding box center [34, 40] width 56 height 6
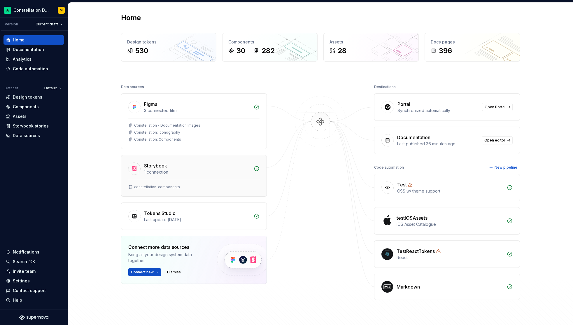
click at [163, 176] on div "Storybook 1 connection" at bounding box center [193, 167] width 145 height 25
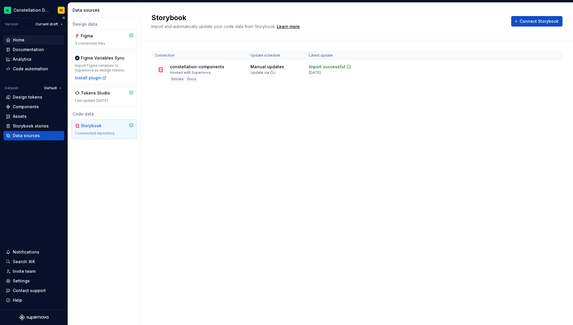
click at [27, 41] on div "Home" at bounding box center [34, 40] width 56 height 6
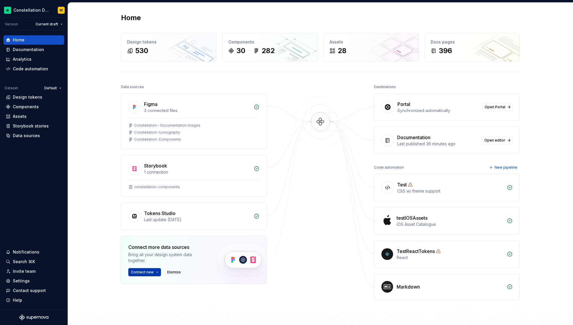
click at [147, 275] on button "Connect new" at bounding box center [144, 272] width 33 height 8
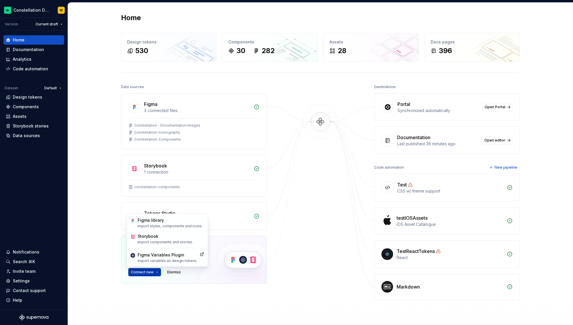
click at [147, 275] on button "Connect new" at bounding box center [144, 272] width 33 height 8
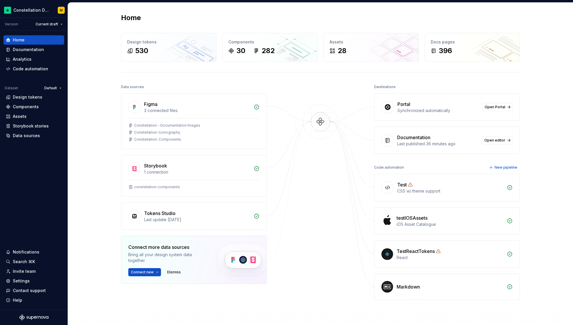
click at [337, 235] on div at bounding box center [320, 198] width 58 height 230
click at [509, 107] on link "Open Portal" at bounding box center [497, 107] width 31 height 8
click at [29, 281] on div "Settings" at bounding box center [34, 281] width 56 height 6
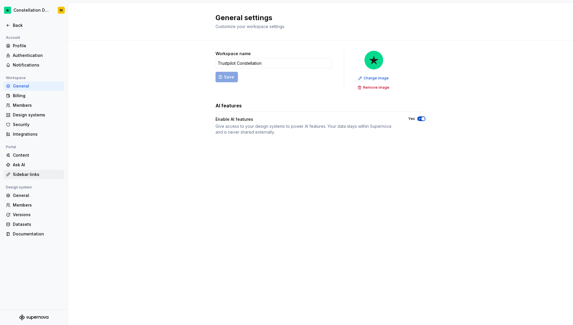
click at [30, 175] on div "Sidebar links" at bounding box center [37, 175] width 49 height 6
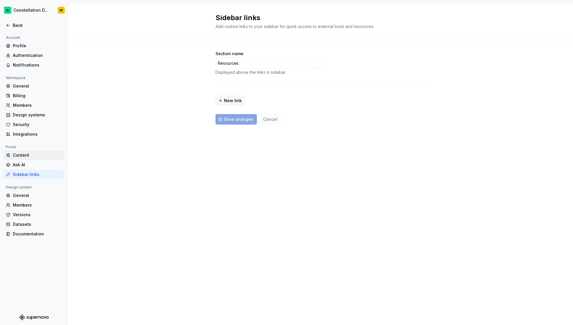
click at [26, 158] on div "Content" at bounding box center [34, 155] width 61 height 9
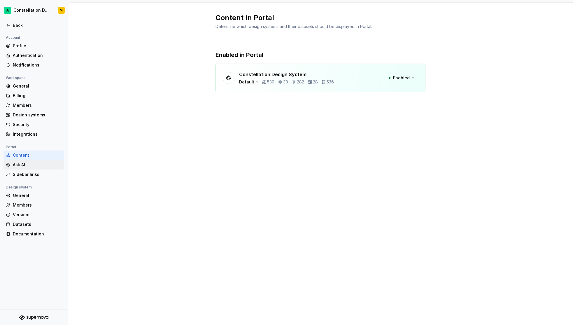
click at [24, 167] on div "Ask AI" at bounding box center [37, 165] width 49 height 6
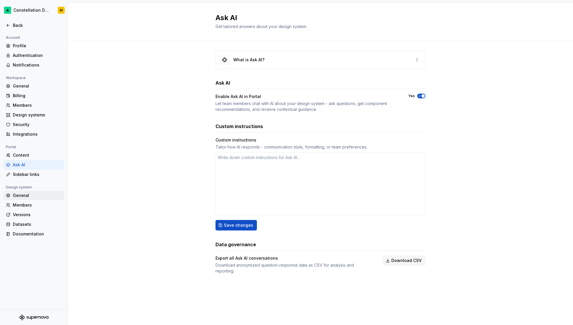
click at [22, 193] on div "General" at bounding box center [37, 196] width 49 height 6
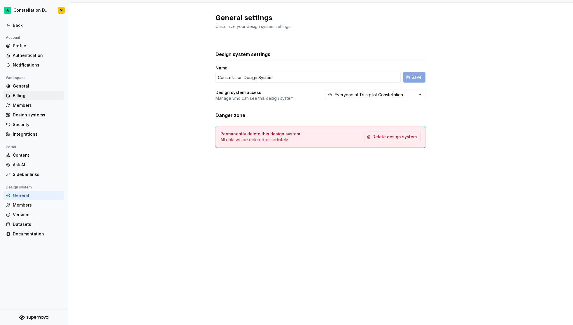
click at [26, 92] on div "Billing" at bounding box center [34, 95] width 61 height 9
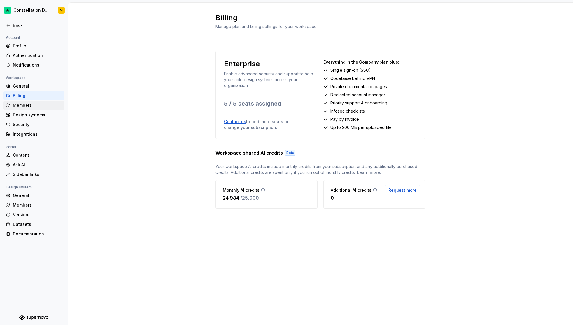
click at [44, 110] on div "Members" at bounding box center [34, 105] width 61 height 9
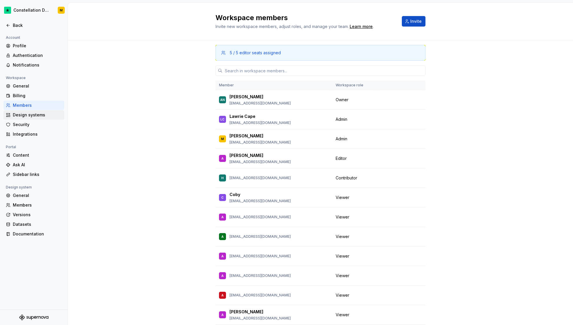
click at [13, 118] on div "Design systems" at bounding box center [37, 115] width 49 height 6
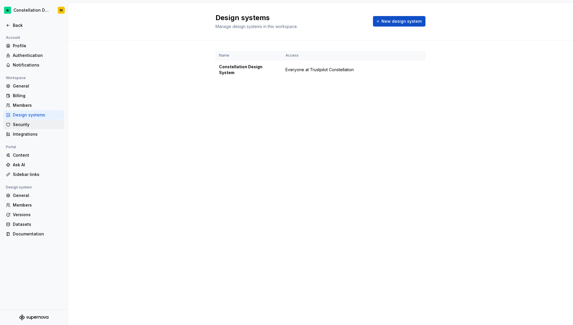
click at [21, 125] on div "Security" at bounding box center [37, 125] width 49 height 6
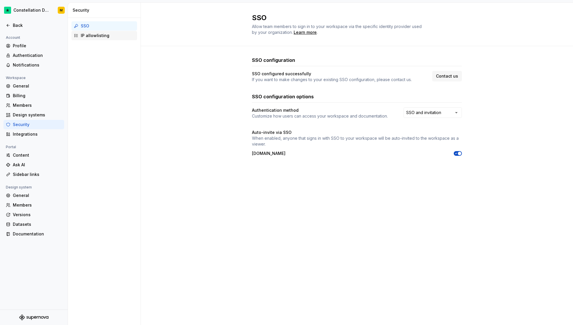
click at [88, 34] on div "IP allowlisting" at bounding box center [108, 36] width 54 height 6
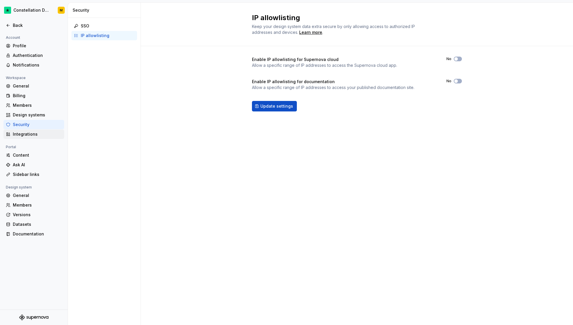
click at [46, 138] on div "Integrations" at bounding box center [34, 134] width 61 height 9
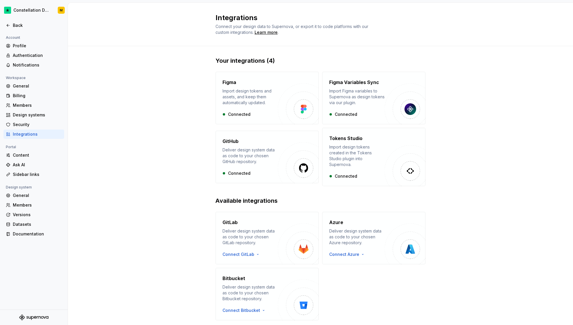
scroll to position [12, 0]
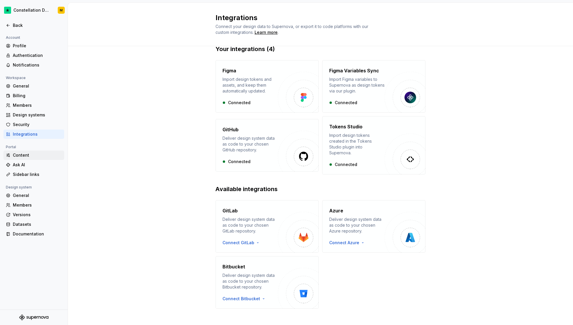
click at [30, 152] on div "Content" at bounding box center [37, 155] width 49 height 6
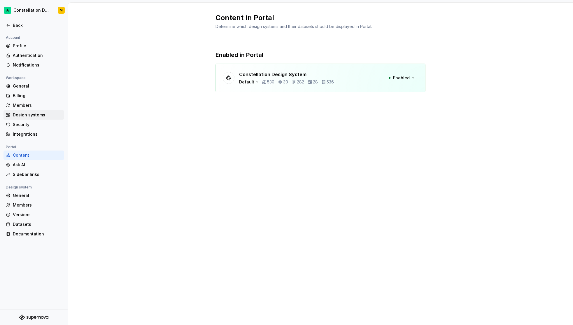
click at [33, 111] on div "Design systems" at bounding box center [34, 114] width 61 height 9
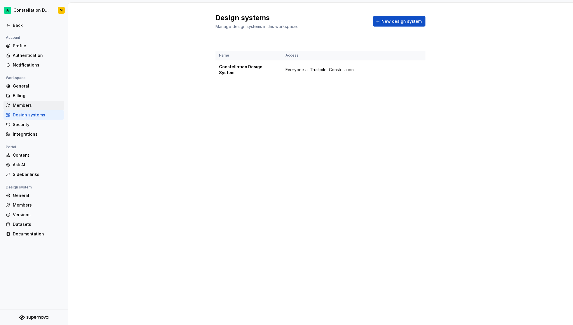
click at [34, 101] on div "Members" at bounding box center [34, 105] width 61 height 9
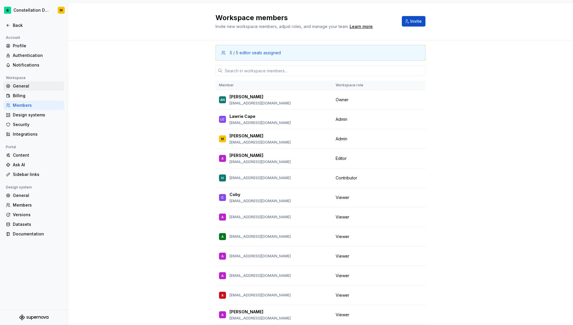
click at [35, 90] on div "General" at bounding box center [34, 85] width 61 height 9
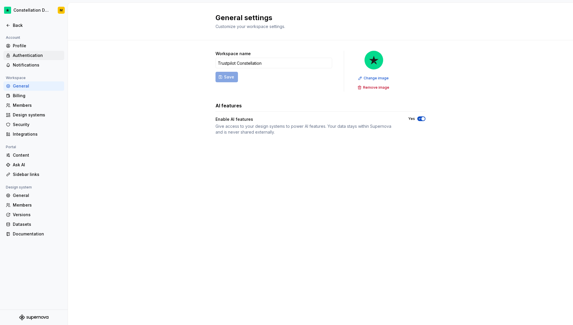
click at [41, 57] on div "Authentication" at bounding box center [37, 56] width 49 height 6
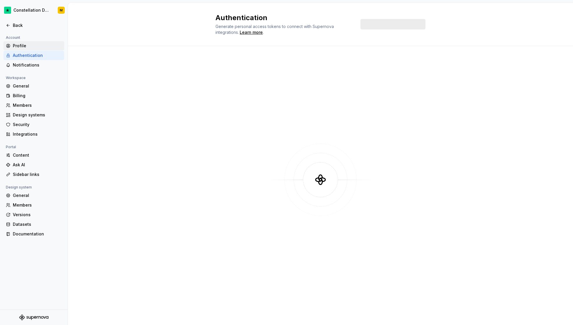
click at [42, 45] on div "Profile" at bounding box center [37, 46] width 49 height 6
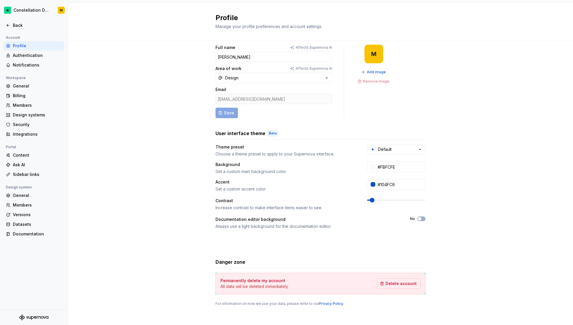
scroll to position [9, 0]
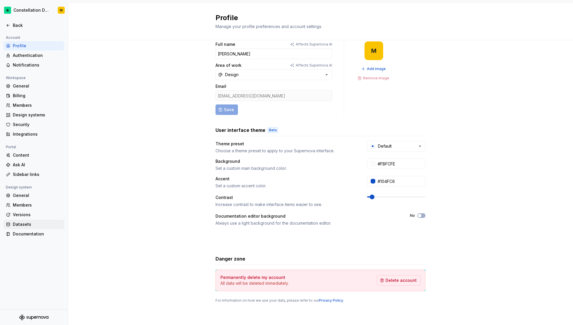
click at [36, 226] on div "Datasets" at bounding box center [37, 224] width 49 height 6
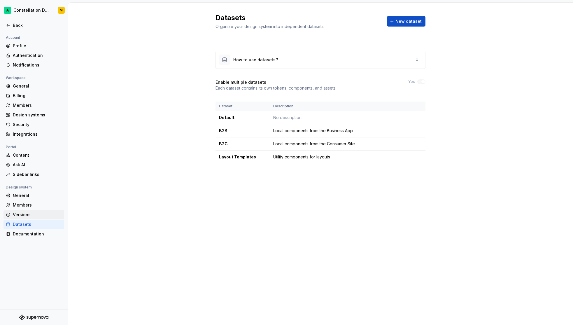
click at [34, 214] on div "Versions" at bounding box center [37, 215] width 49 height 6
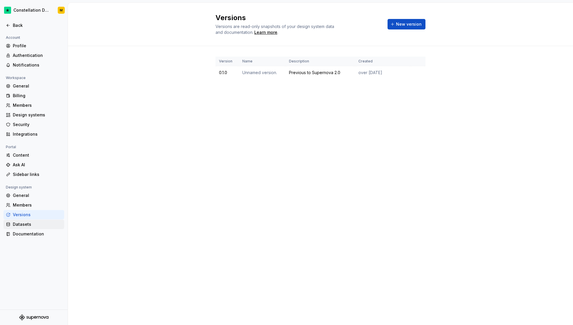
click at [27, 221] on div "Datasets" at bounding box center [34, 224] width 61 height 9
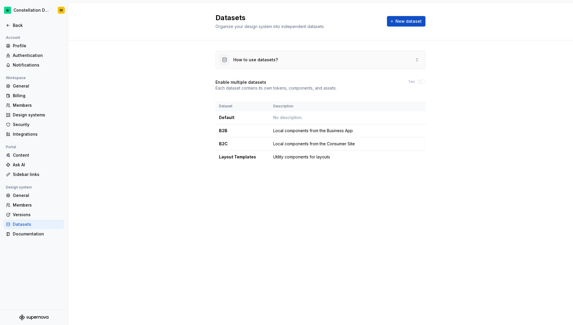
click at [395, 60] on div "How to use datasets?" at bounding box center [320, 60] width 209 height 18
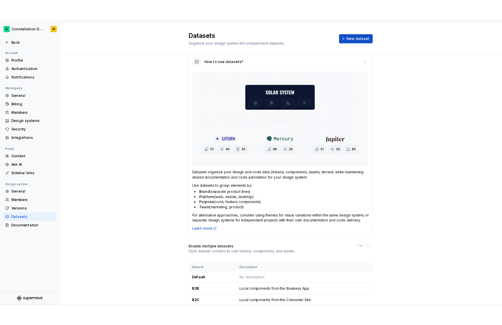
scroll to position [43, 0]
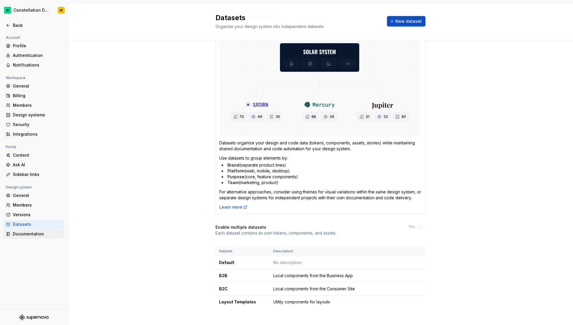
click at [16, 233] on div "Documentation" at bounding box center [37, 234] width 49 height 6
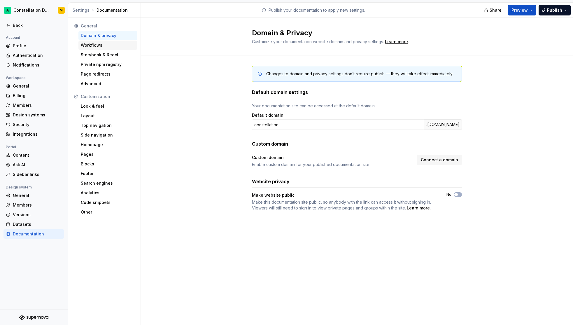
click at [89, 41] on div "Workflows" at bounding box center [107, 45] width 59 height 9
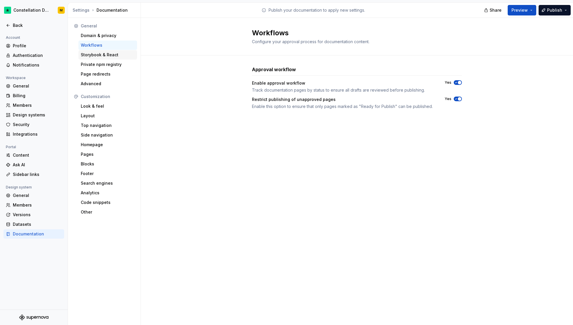
click at [95, 53] on div "Storybook & React" at bounding box center [108, 55] width 54 height 6
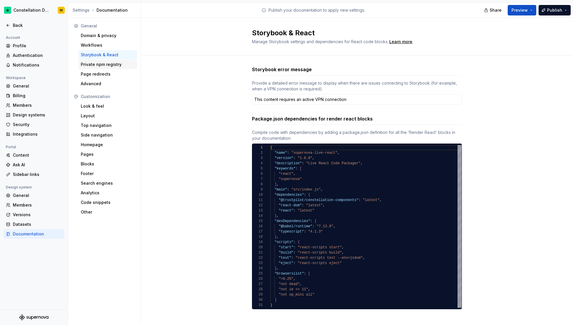
click at [100, 67] on div "Private npm registry" at bounding box center [107, 64] width 59 height 9
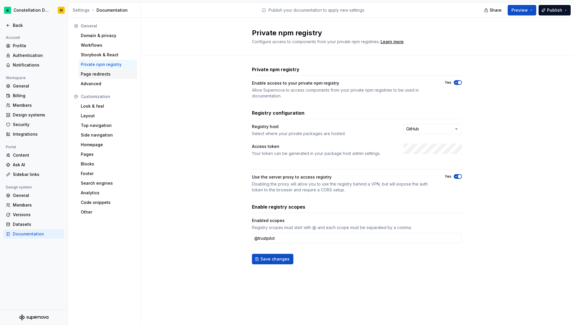
click at [98, 73] on div "Page redirects" at bounding box center [108, 74] width 54 height 6
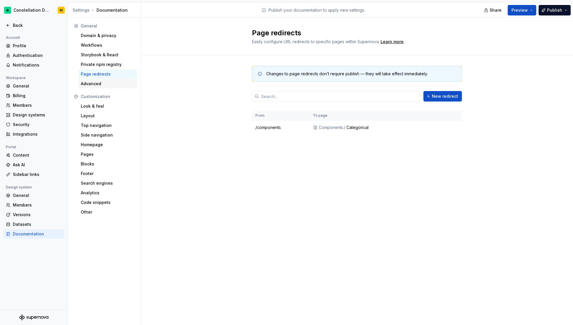
click at [100, 81] on div "Advanced" at bounding box center [108, 84] width 54 height 6
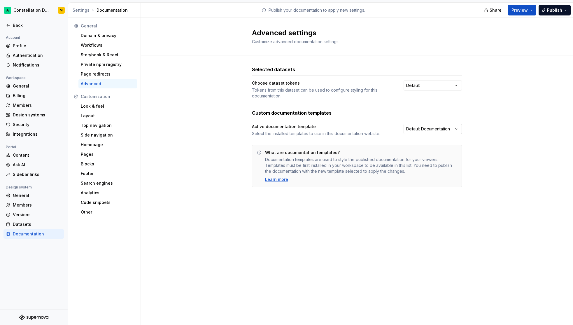
click at [446, 133] on html "Constellation Design System M Back Account Profile Authentication Notifications…" at bounding box center [286, 162] width 573 height 325
click at [191, 139] on html "Constellation Design System M Back Account Profile Authentication Notifications…" at bounding box center [286, 162] width 573 height 325
click at [88, 107] on div "Look & feel" at bounding box center [108, 106] width 54 height 6
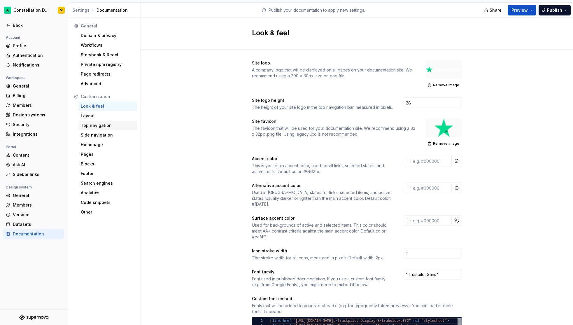
click at [90, 122] on div "Top navigation" at bounding box center [107, 125] width 59 height 9
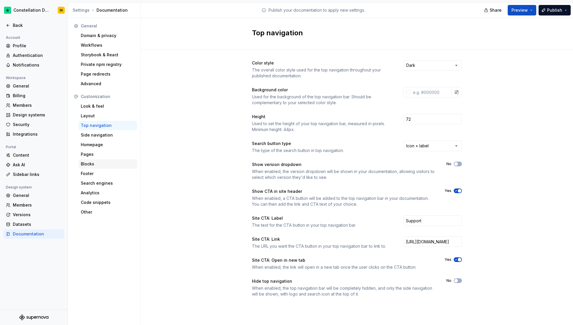
click at [111, 165] on div "Blocks" at bounding box center [108, 164] width 54 height 6
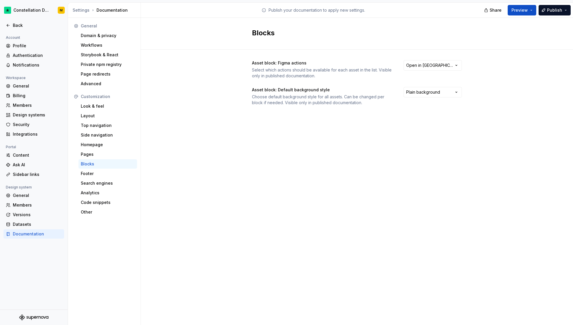
click at [110, 160] on div "Blocks" at bounding box center [107, 163] width 59 height 9
click at [108, 169] on div "Footer" at bounding box center [107, 173] width 59 height 9
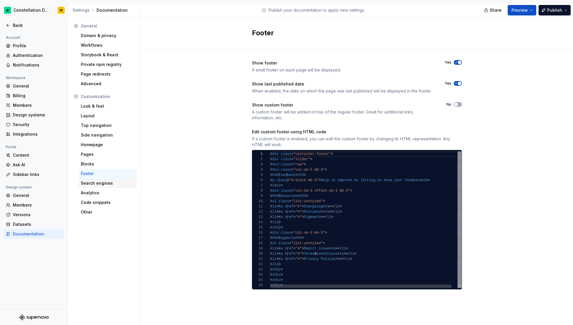
click at [104, 186] on div "Search engines" at bounding box center [108, 183] width 54 height 6
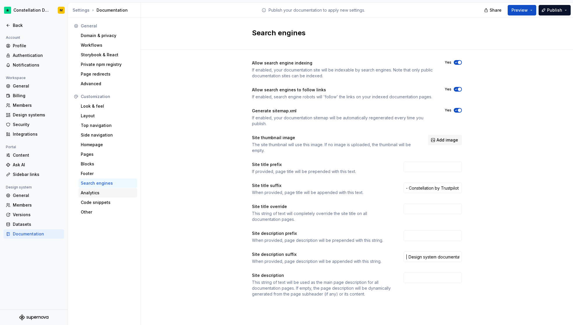
click at [102, 196] on div "Analytics" at bounding box center [107, 192] width 59 height 9
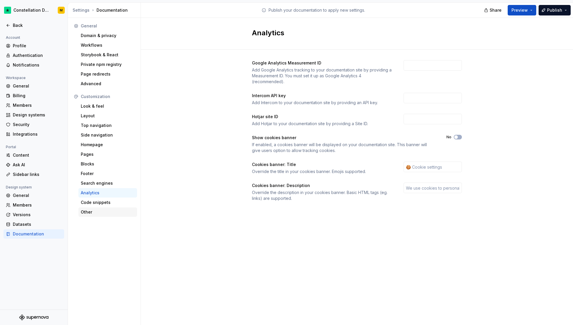
click at [96, 211] on div "Other" at bounding box center [108, 212] width 54 height 6
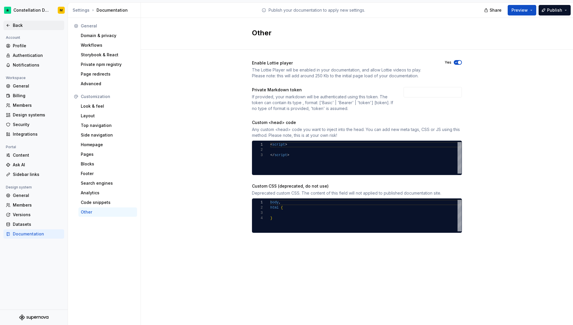
click at [26, 25] on div "Back" at bounding box center [37, 25] width 49 height 6
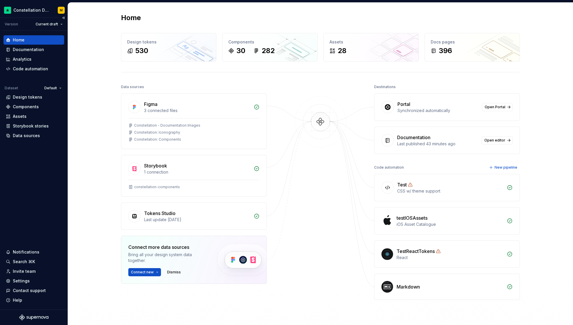
click at [16, 40] on div "Home" at bounding box center [19, 40] width 12 height 6
click at [30, 47] on div "Documentation" at bounding box center [28, 50] width 31 height 6
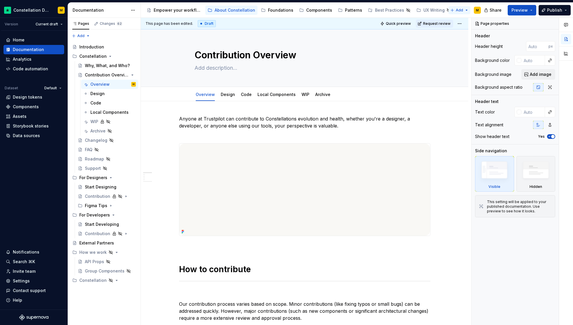
click at [454, 7] on html "Constellation Design System M Version Current draft Home Documentation Analytic…" at bounding box center [286, 162] width 573 height 325
click at [460, 24] on div "New page" at bounding box center [478, 22] width 38 height 6
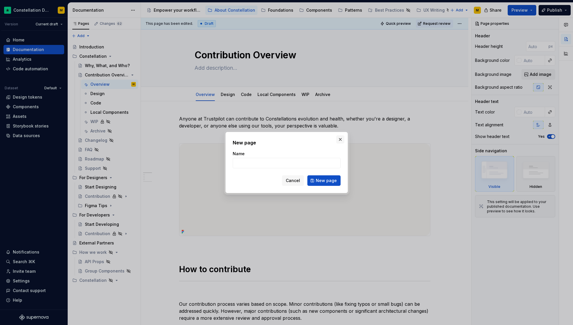
click at [341, 138] on button "button" at bounding box center [340, 139] width 8 height 8
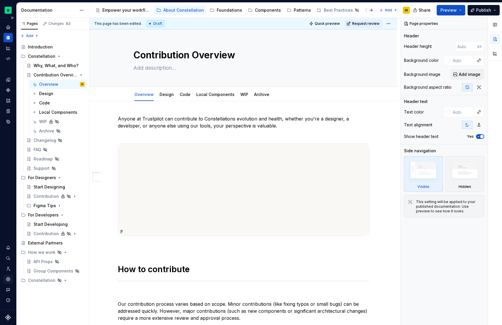
click at [9, 280] on icon "Settings" at bounding box center [8, 279] width 4 height 4
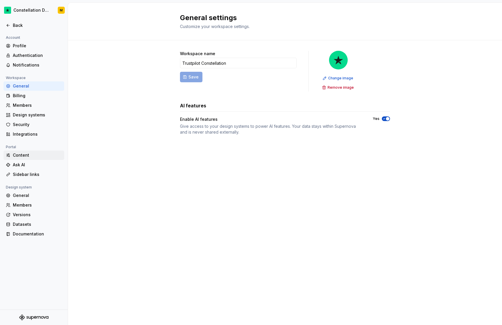
click at [25, 157] on div "Content" at bounding box center [37, 155] width 49 height 6
click at [24, 164] on div "Ask AI" at bounding box center [37, 165] width 49 height 6
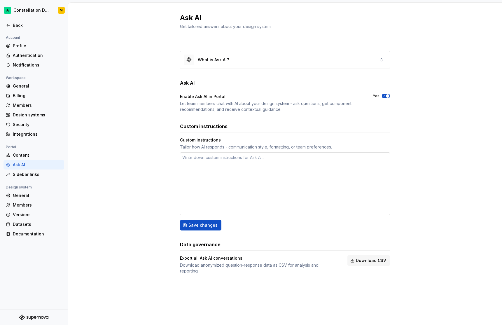
click at [240, 177] on textarea at bounding box center [285, 183] width 210 height 63
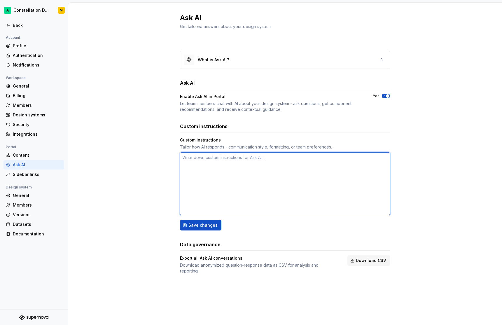
type textarea "*"
type textarea "A"
type textarea "*"
type textarea "Al"
type textarea "*"
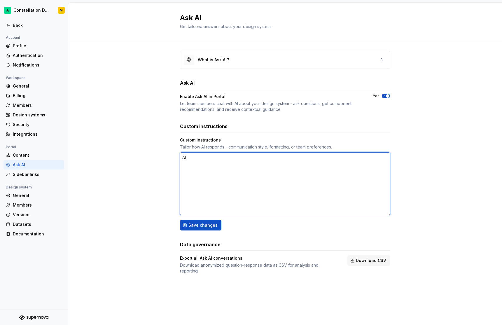
type textarea "Alw"
type textarea "*"
type textarea "Alwa"
type textarea "*"
type textarea "Alway"
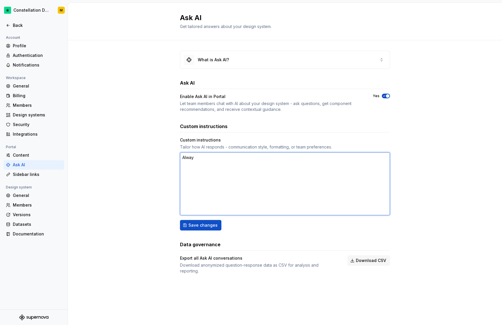
type textarea "*"
type textarea "Always"
type textarea "*"
type textarea "Always"
type textarea "*"
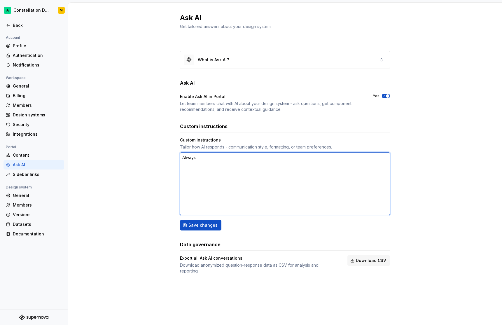
type textarea "Always L"
type textarea "*"
type textarea "Always Li"
type textarea "*"
type textarea "Always L"
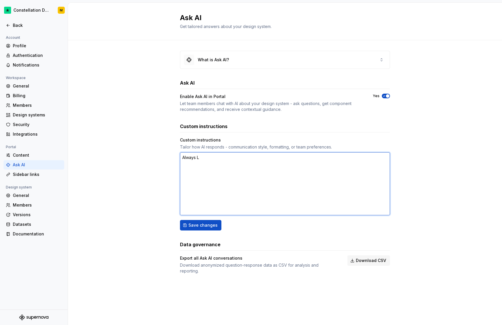
type textarea "*"
type textarea "Always"
type textarea "*"
type textarea "Always l"
type textarea "*"
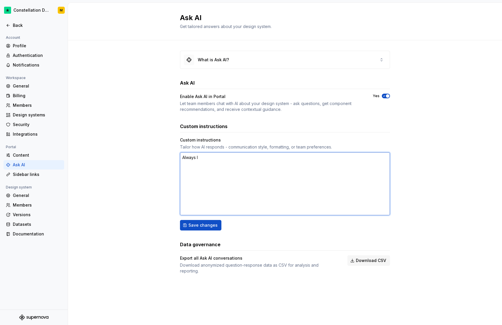
type textarea "Always li"
type textarea "*"
type textarea "Always lin"
type textarea "*"
type textarea "Always link"
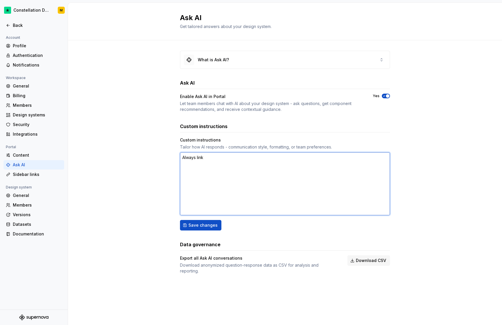
type textarea "*"
type textarea "Always link"
type textarea "*"
type textarea "Always link c"
type textarea "*"
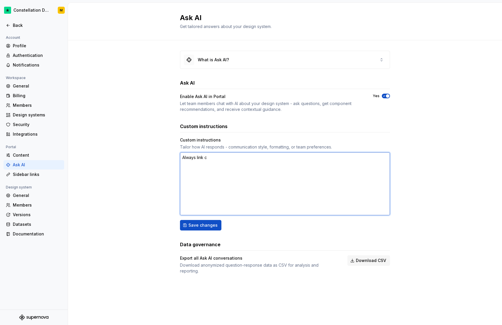
type textarea "Always link co"
type textarea "*"
type textarea "Always link com"
type textarea "*"
type textarea "Always link comp"
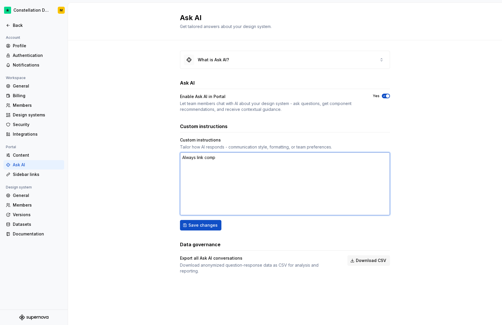
type textarea "*"
type textarea "Always link compo"
type textarea "*"
type textarea "Always link compon"
type textarea "*"
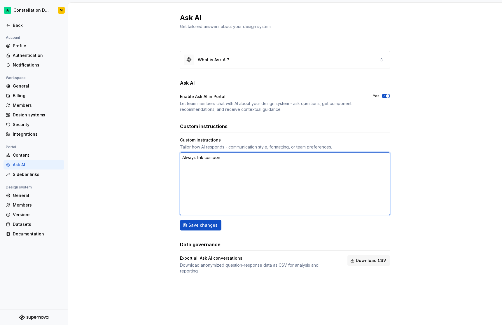
type textarea "Always link compone"
type textarea "*"
type textarea "Always link componen"
type textarea "*"
type textarea "Always link component"
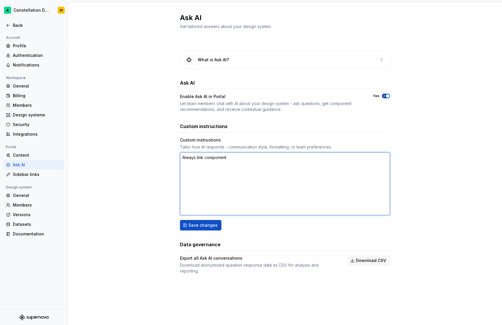
type textarea "*"
type textarea "Always link components"
type textarea "*"
type textarea "Always link components"
type textarea "*"
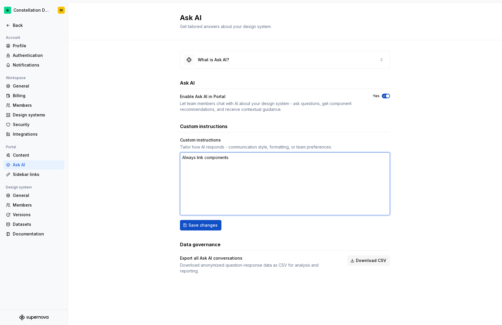
type textarea "Always link components t"
type textarea "*"
type textarea "Always link components to"
type textarea "*"
type textarea "Always link components to t"
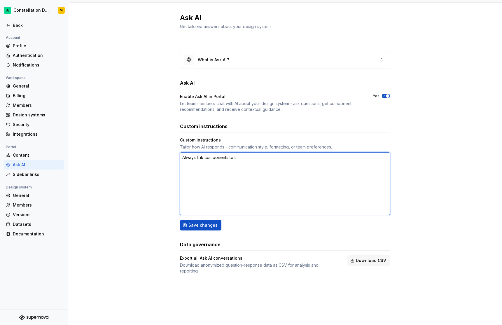
type textarea "*"
type textarea "Always link components to th"
type textarea "*"
type textarea "Always link components to the"
type textarea "*"
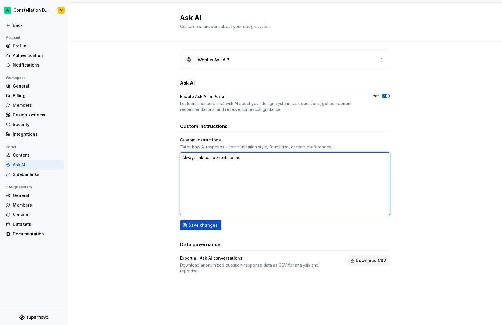
type textarea "Always link components to thei"
type textarea "*"
type textarea "Always link components to their"
type textarea "*"
type textarea "Always link components to their"
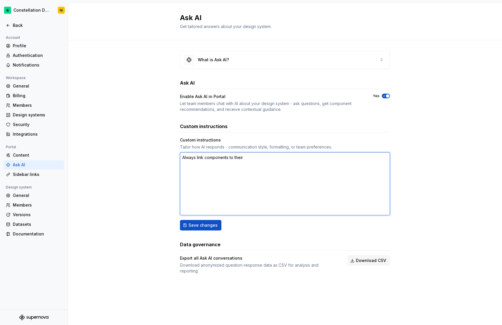
type textarea "*"
type textarea "Always link components to their d"
type textarea "*"
type textarea "Always link components to their do"
type textarea "*"
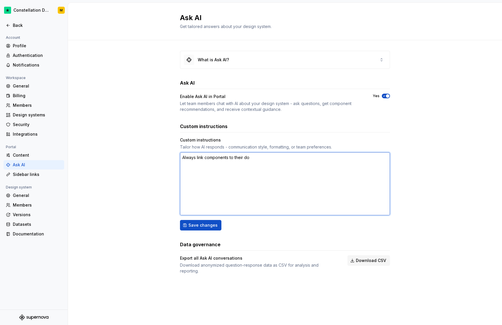
type textarea "Always link components to their doc"
type textarea "*"
type textarea "Always link components to their docu"
type textarea "*"
type textarea "Always link components to their docum"
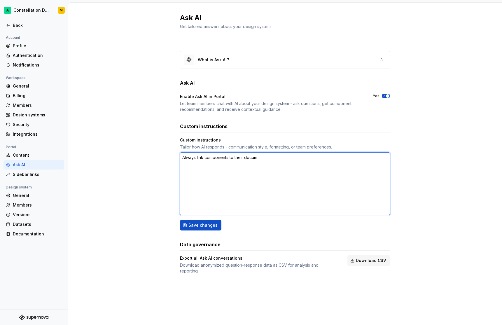
type textarea "*"
type textarea "Always link components to their docume"
type textarea "*"
type textarea "Always link components to their documen"
type textarea "*"
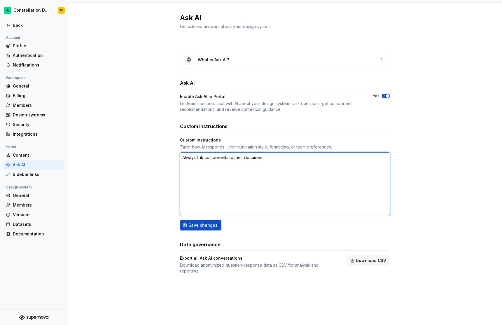
type textarea "Always link components to their document"
type textarea "*"
type textarea "Always link components to their documenta"
type textarea "*"
type textarea "Always link components to their documentat"
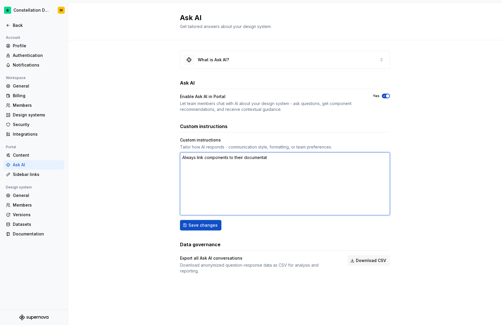
type textarea "*"
type textarea "Always link components to their documentati"
type textarea "*"
type textarea "Always link components to their documentatio"
type textarea "*"
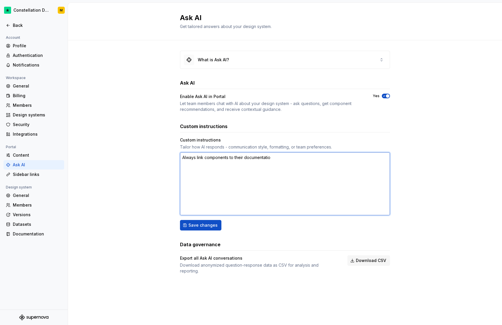
type textarea "Always link components to their documentation"
type textarea "*"
type textarea "Always link components to their documentation"
type textarea "*"
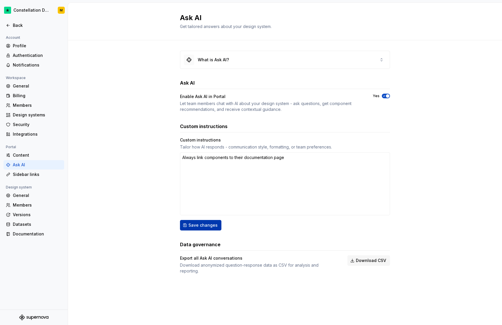
click at [191, 229] on button "Save changes" at bounding box center [200, 225] width 41 height 11
click at [221, 171] on textarea "Always link components to their documentation page" at bounding box center [285, 183] width 210 height 63
click at [38, 152] on div "Content" at bounding box center [34, 155] width 61 height 9
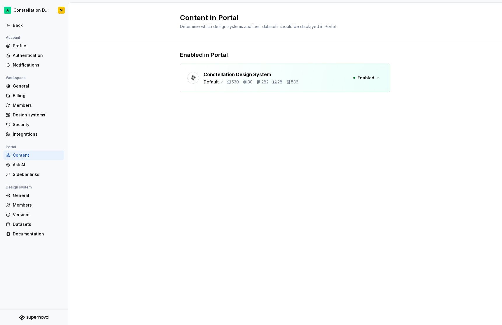
click at [223, 83] on div "Default 530 30 282 28 536" at bounding box center [251, 82] width 95 height 6
click at [217, 82] on div "Default" at bounding box center [211, 82] width 15 height 6
click at [301, 87] on div "Constellation Design System Default 530 30 282 28 536 Enabled" at bounding box center [285, 78] width 210 height 29
click at [371, 80] on span "Enabled" at bounding box center [366, 78] width 17 height 6
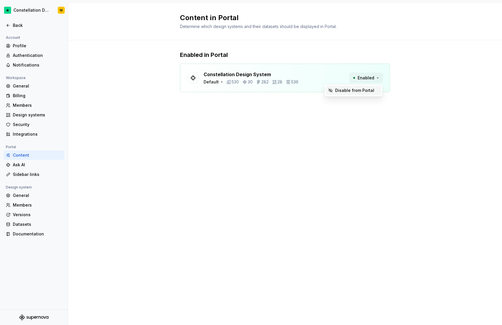
click at [371, 80] on span "Enabled" at bounding box center [366, 78] width 17 height 6
click at [41, 23] on div "Back" at bounding box center [37, 25] width 49 height 6
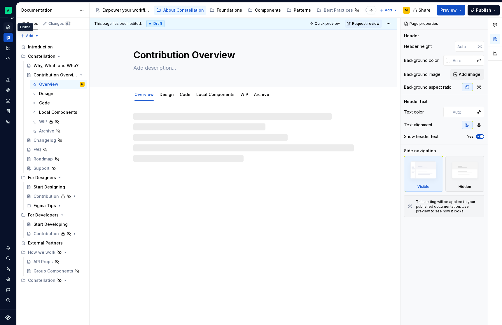
click at [6, 29] on icon "Home" at bounding box center [8, 27] width 5 height 5
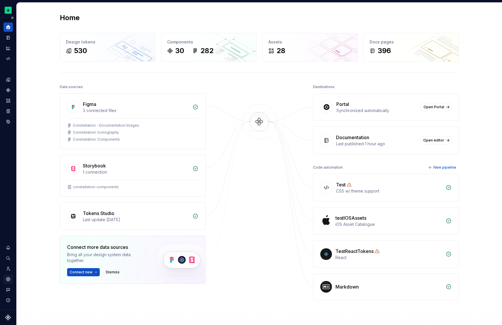
click at [4, 280] on div "Settings" at bounding box center [8, 279] width 9 height 9
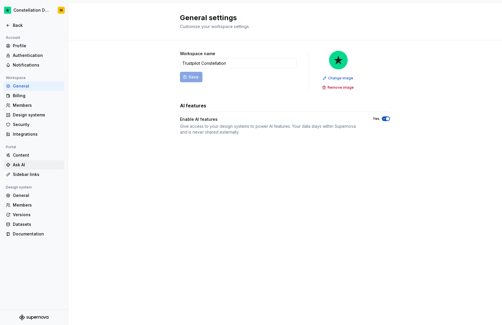
click at [31, 164] on div "Ask AI" at bounding box center [37, 165] width 49 height 6
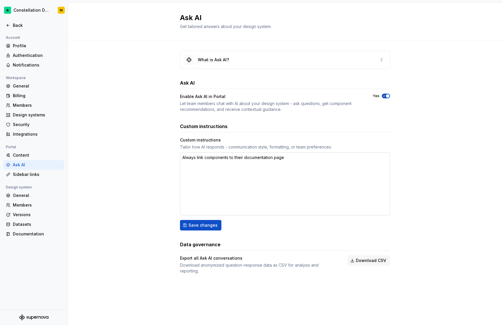
click at [257, 175] on textarea "Always link components to their documentation page" at bounding box center [285, 183] width 210 height 63
click at [197, 221] on button "Save changes" at bounding box center [200, 225] width 41 height 11
